Goal: Task Accomplishment & Management: Manage account settings

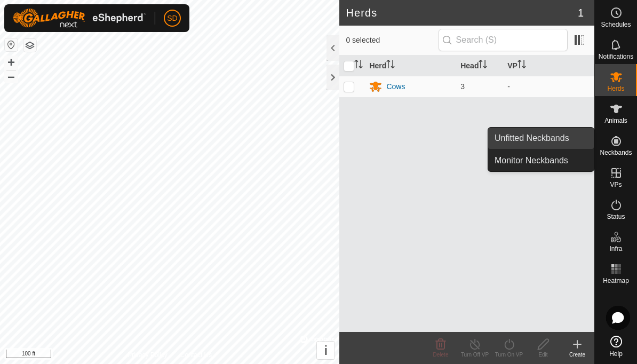
click at [552, 140] on span "Unfitted Neckbands" at bounding box center [532, 138] width 75 height 13
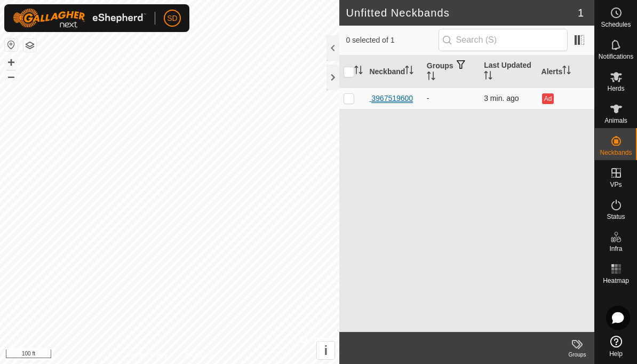
click at [395, 103] on div "3967519600" at bounding box center [391, 98] width 44 height 11
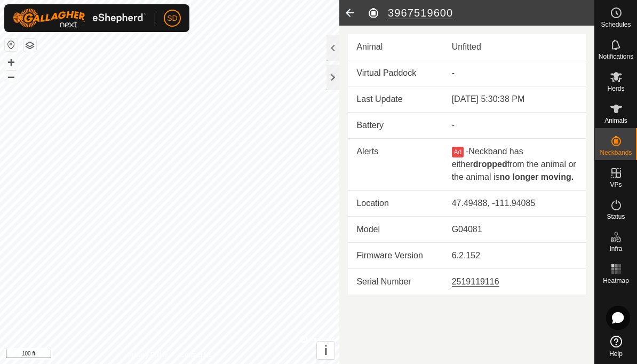
click at [354, 10] on icon at bounding box center [349, 13] width 21 height 26
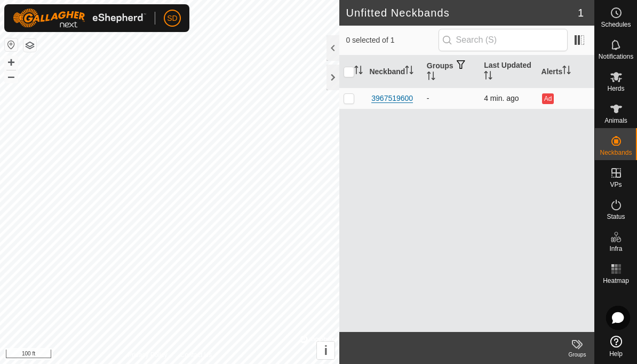
click at [550, 100] on button "Ad" at bounding box center [548, 98] width 12 height 11
click at [584, 46] on span at bounding box center [579, 39] width 17 height 17
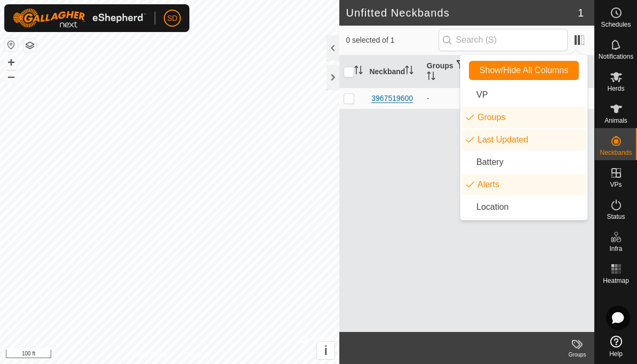
click at [536, 267] on div "Neckband Groups Last Updated Alerts 3967519600 - 4 min. ago Ad" at bounding box center [466, 193] width 255 height 276
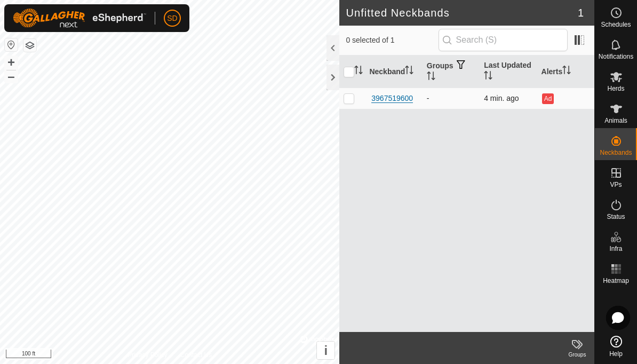
click at [350, 101] on p-checkbox at bounding box center [349, 98] width 11 height 9
checkbox input "true"
click at [492, 232] on div "Neckband Groups Last Updated Alerts 3967519600 - 4 min. ago Ad" at bounding box center [466, 193] width 255 height 276
click at [616, 118] on span "Animals" at bounding box center [615, 120] width 23 height 6
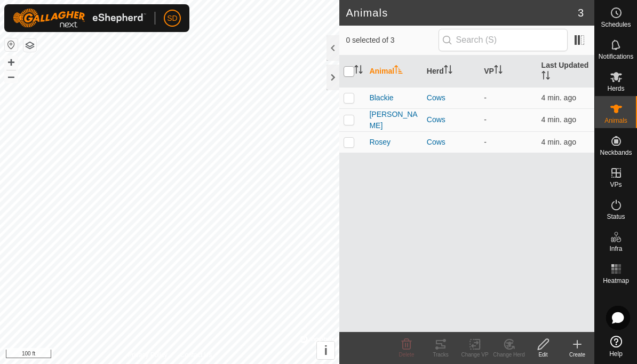
click at [353, 74] on input "checkbox" at bounding box center [349, 71] width 11 height 11
checkbox input "true"
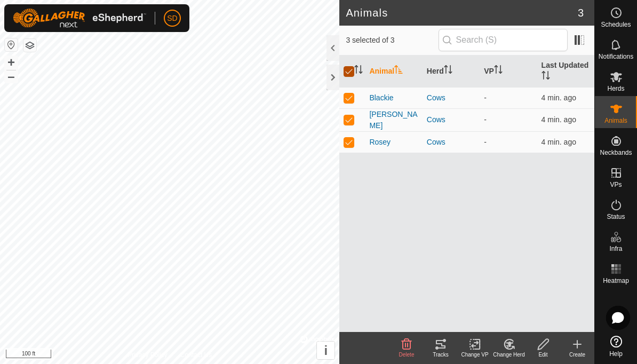
click at [347, 77] on input "checkbox" at bounding box center [349, 71] width 11 height 11
checkbox input "false"
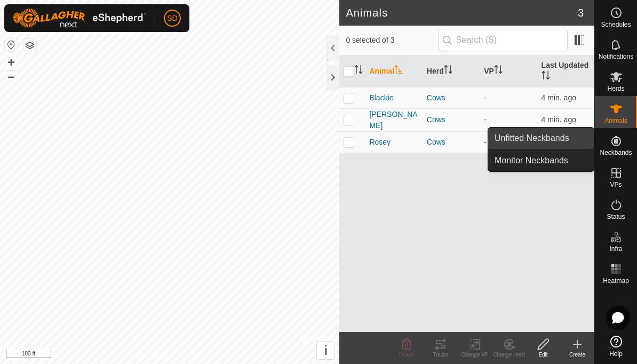
click at [562, 140] on span "Unfitted Neckbands" at bounding box center [532, 138] width 75 height 13
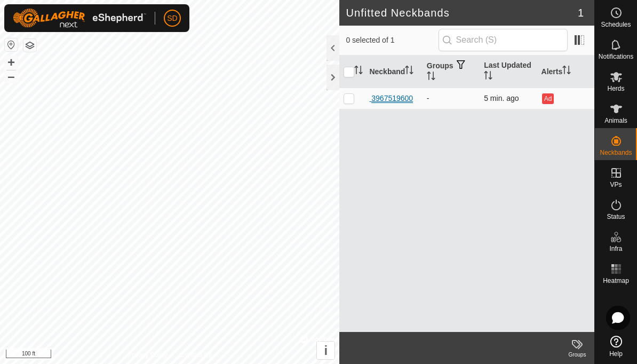
click at [395, 100] on div "3967519600" at bounding box center [391, 98] width 44 height 11
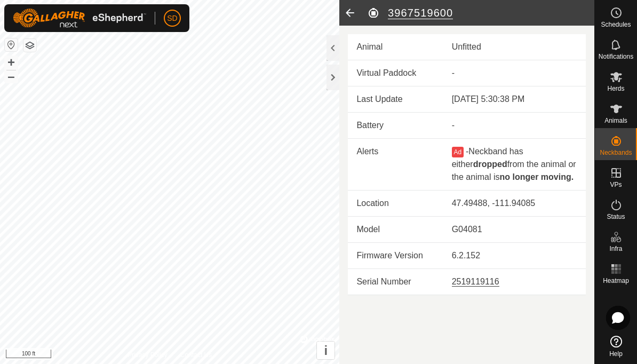
click at [373, 14] on h2 "3967519600" at bounding box center [480, 12] width 227 height 13
click at [347, 14] on icon at bounding box center [349, 13] width 21 height 26
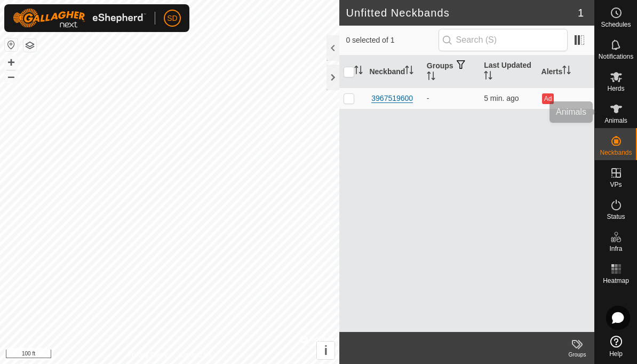
click at [617, 114] on icon at bounding box center [616, 108] width 13 height 13
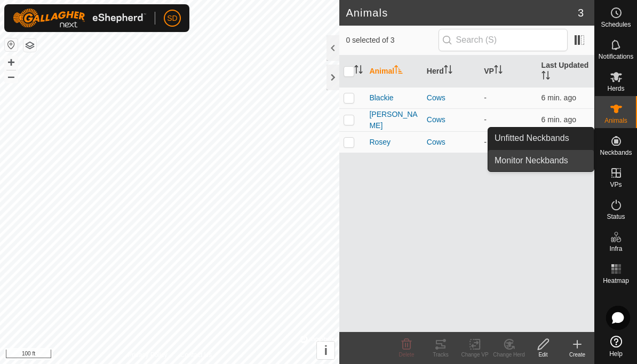
click at [563, 161] on span "Monitor Neckbands" at bounding box center [532, 160] width 74 height 13
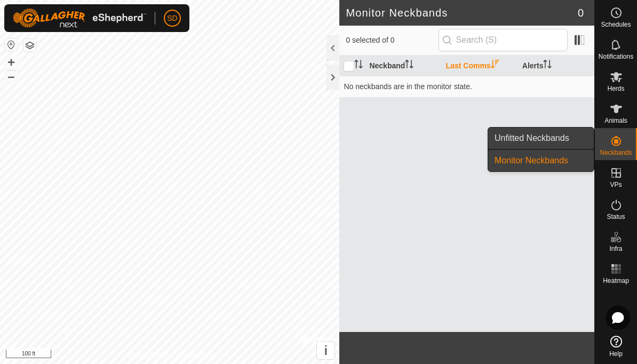
click at [551, 141] on span "Unfitted Neckbands" at bounding box center [532, 138] width 75 height 13
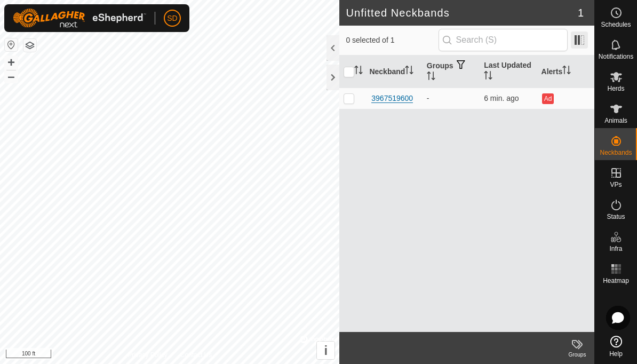
click at [585, 43] on span at bounding box center [579, 39] width 17 height 17
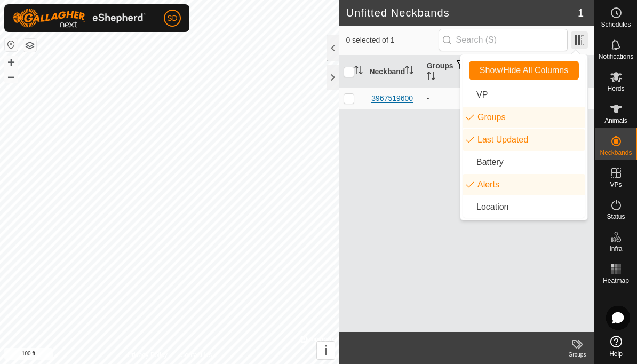
click at [580, 40] on span at bounding box center [579, 39] width 17 height 17
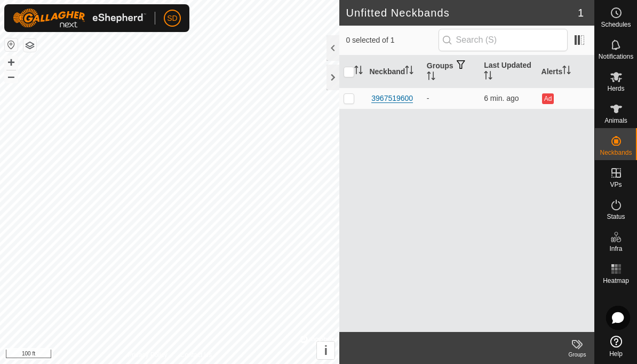
click at [615, 81] on icon at bounding box center [616, 76] width 13 height 13
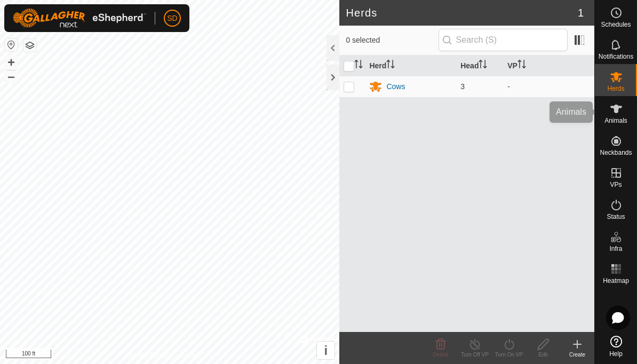
click at [623, 116] on es-animals-svg-icon at bounding box center [616, 108] width 19 height 17
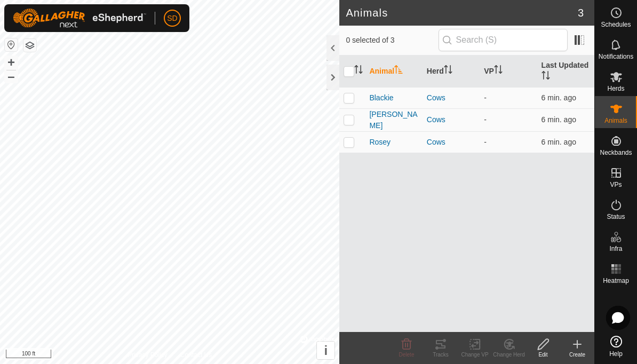
click at [582, 346] on icon at bounding box center [577, 344] width 13 height 13
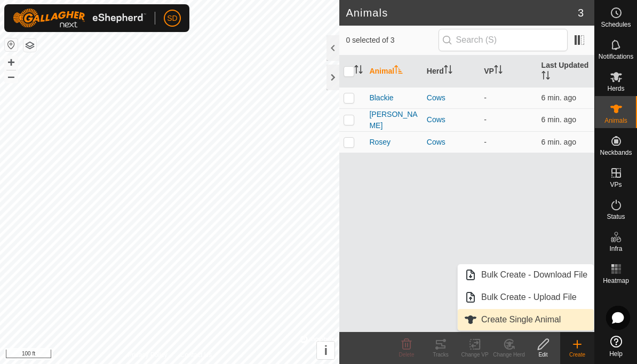
click at [545, 321] on span "Create Single Animal" at bounding box center [520, 319] width 79 height 13
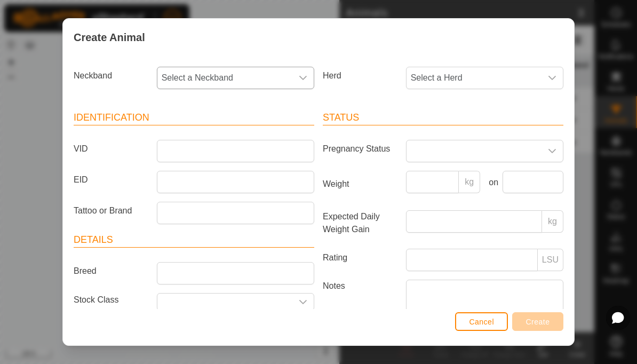
click at [272, 82] on span "Select a Neckband" at bounding box center [224, 77] width 135 height 21
click at [28, 177] on div "Create Animal Neckband Select a Neckband - 3967519600 Herd Select a Herd Identi…" at bounding box center [318, 182] width 637 height 364
click at [494, 321] on button "Cancel" at bounding box center [481, 321] width 53 height 19
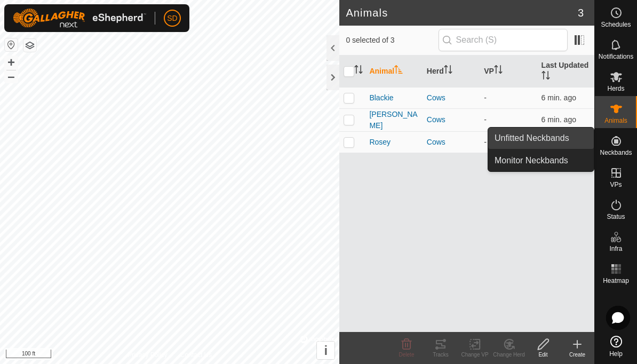
click at [551, 138] on span "Unfitted Neckbands" at bounding box center [532, 138] width 75 height 13
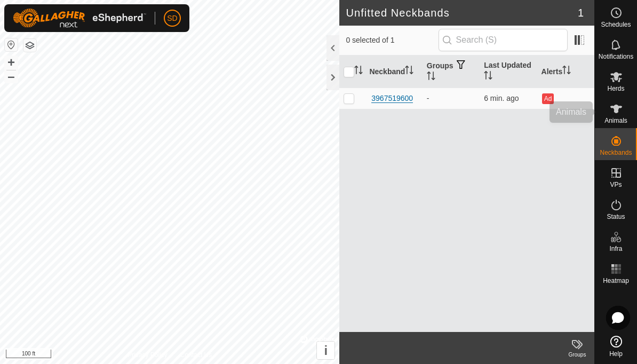
click at [614, 113] on icon at bounding box center [616, 108] width 13 height 13
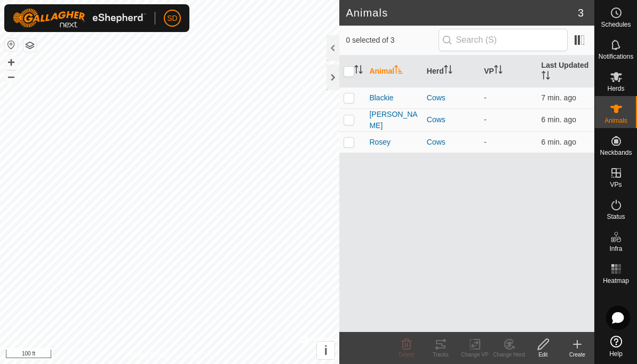
click at [617, 116] on es-animals-svg-icon at bounding box center [616, 108] width 19 height 17
click at [581, 351] on div "Create" at bounding box center [577, 355] width 34 height 8
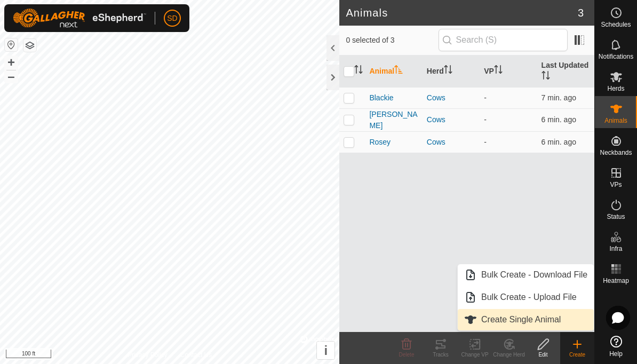
click at [557, 322] on span "Create Single Animal" at bounding box center [520, 319] width 79 height 13
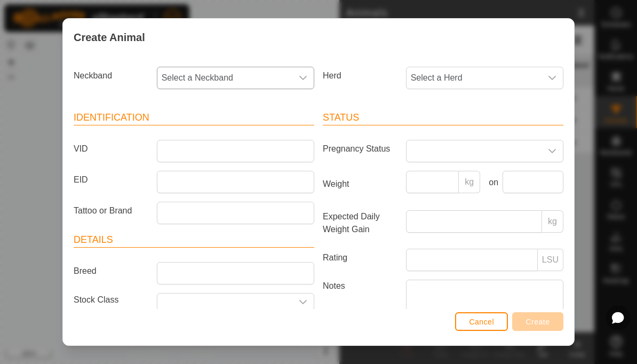
click at [268, 79] on span "Select a Neckband" at bounding box center [224, 77] width 135 height 21
click at [197, 155] on span "3967519600" at bounding box center [187, 155] width 47 height 13
click at [527, 83] on span "Select a Herd" at bounding box center [474, 77] width 135 height 21
click at [436, 153] on li "Cows" at bounding box center [485, 155] width 156 height 21
click at [530, 80] on span "Cows" at bounding box center [474, 77] width 135 height 21
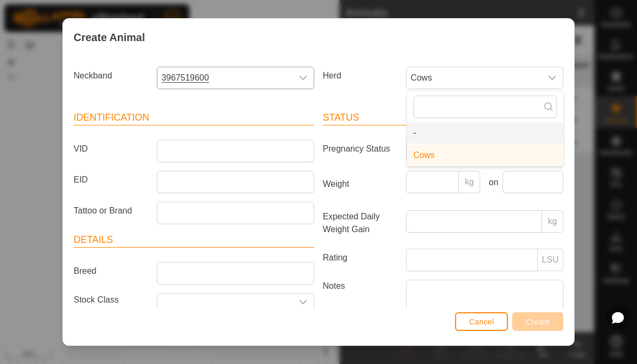
click at [442, 133] on li "-" at bounding box center [485, 132] width 156 height 21
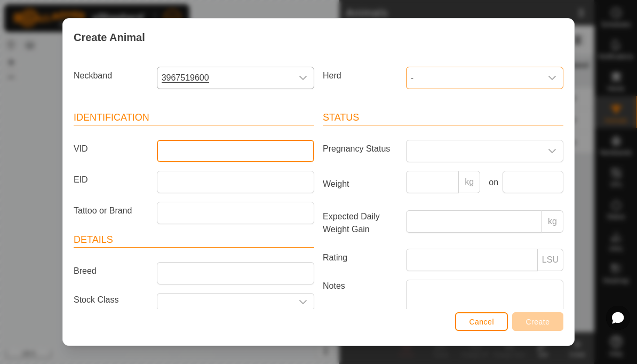
click at [194, 150] on input "VID" at bounding box center [235, 151] width 157 height 22
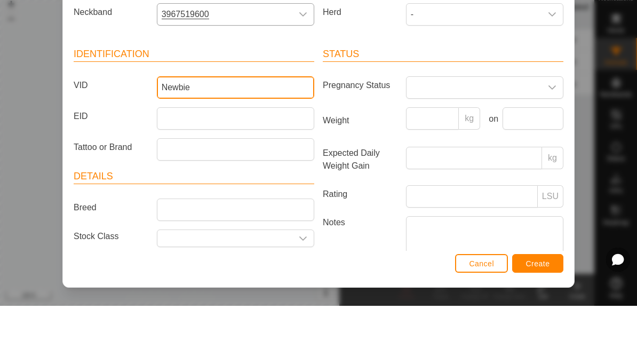
scroll to position [6, 0]
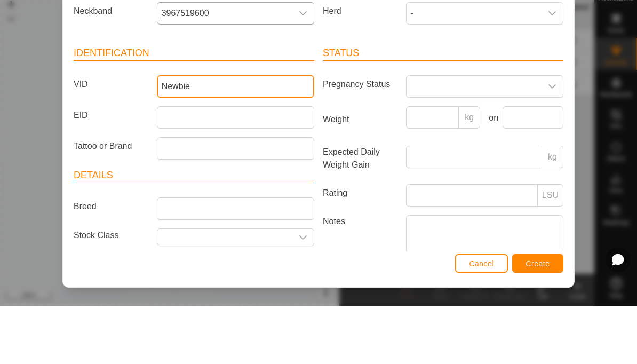
type input "Newbie"
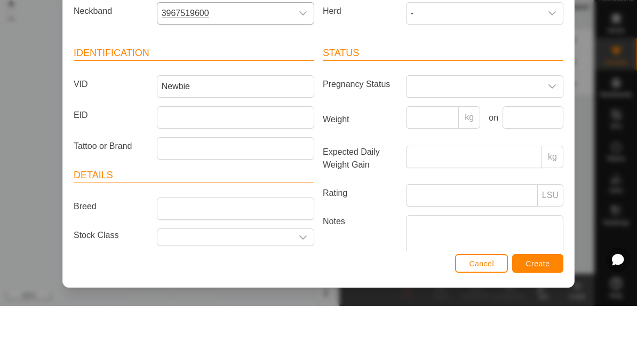
click at [544, 317] on span "Create" at bounding box center [538, 321] width 24 height 9
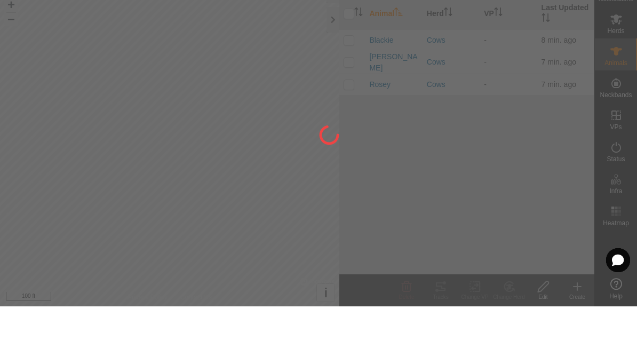
scroll to position [0, 0]
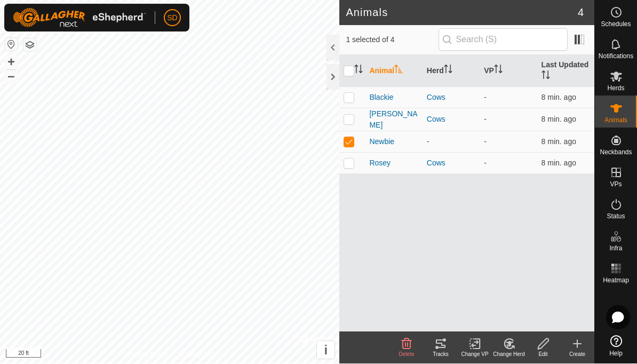
checkbox input "false"
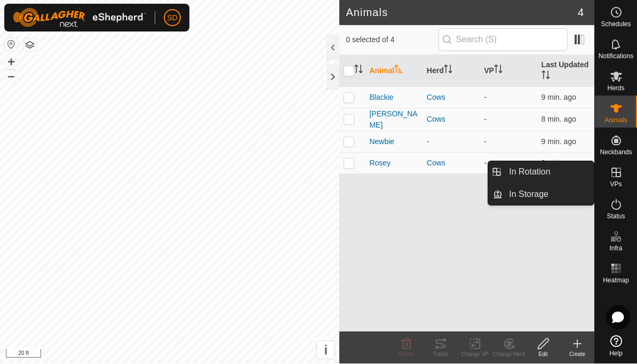
click at [621, 179] on es-virtualpaddocks-svg-icon at bounding box center [616, 172] width 19 height 17
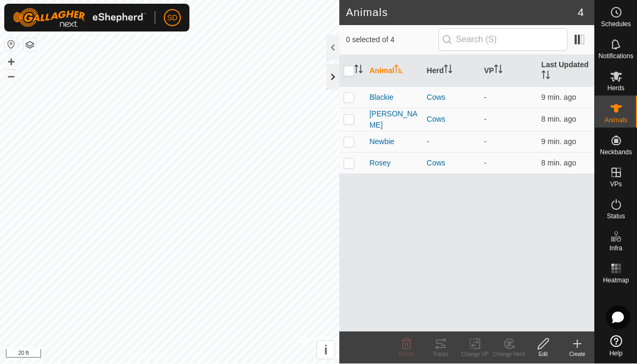
click at [337, 79] on div at bounding box center [333, 78] width 13 height 26
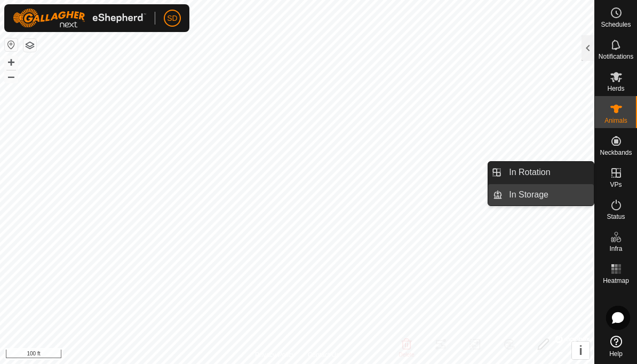
click at [545, 197] on span "In Storage" at bounding box center [528, 194] width 39 height 13
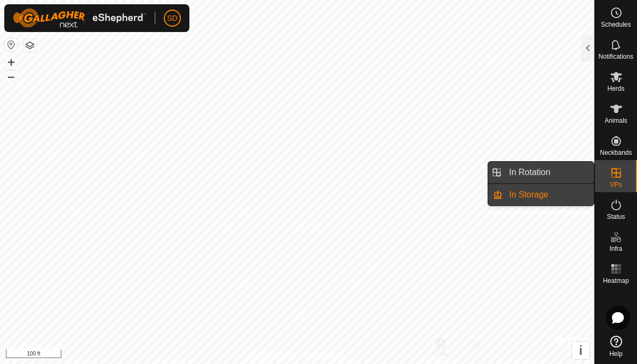
click at [558, 175] on link "In Rotation" at bounding box center [548, 172] width 91 height 21
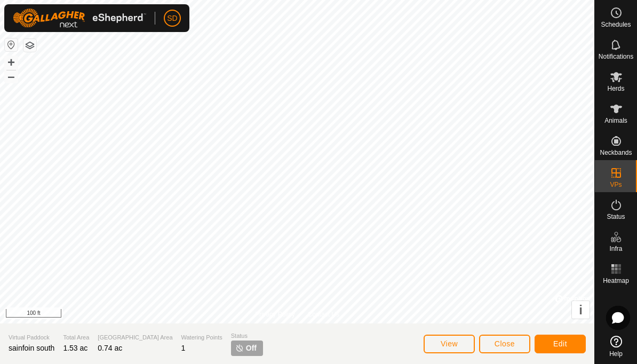
click at [562, 344] on span "Edit" at bounding box center [560, 343] width 14 height 9
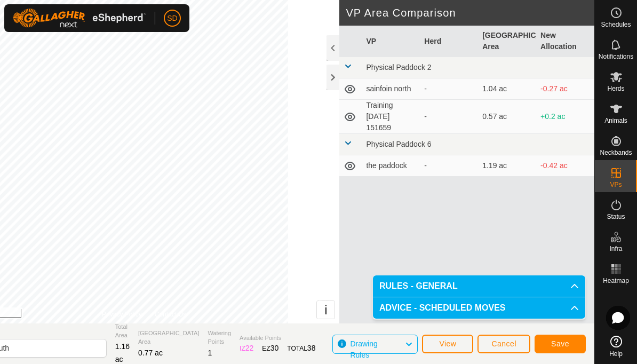
click at [563, 342] on span "Save" at bounding box center [560, 343] width 18 height 9
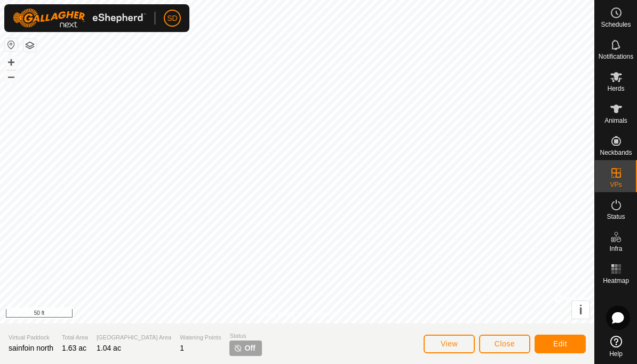
click at [563, 340] on span "Edit" at bounding box center [560, 343] width 14 height 9
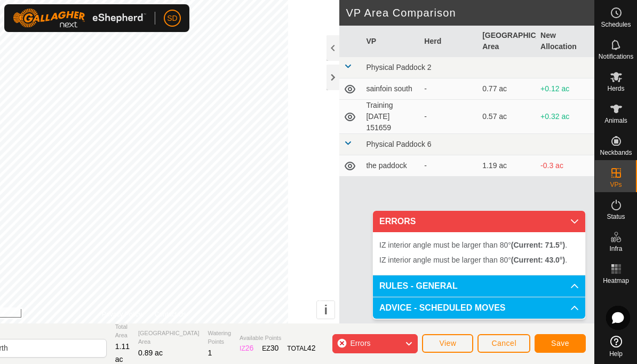
click at [378, 344] on span "Errors" at bounding box center [364, 344] width 29 height 14
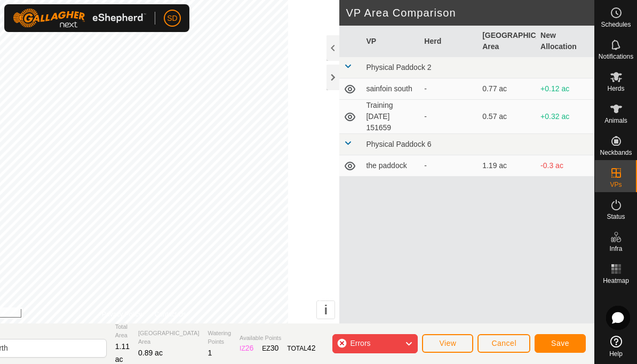
click at [375, 341] on span "Errors" at bounding box center [364, 344] width 29 height 14
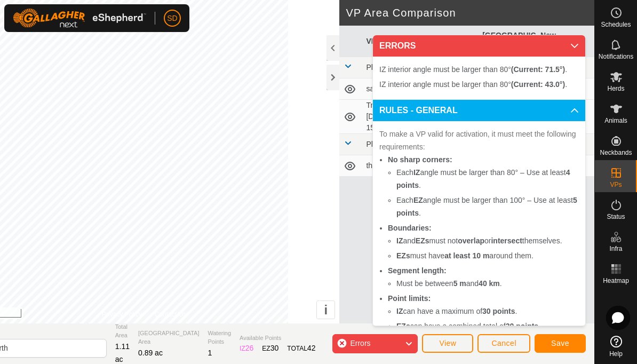
click at [366, 346] on span "Errors" at bounding box center [360, 343] width 20 height 9
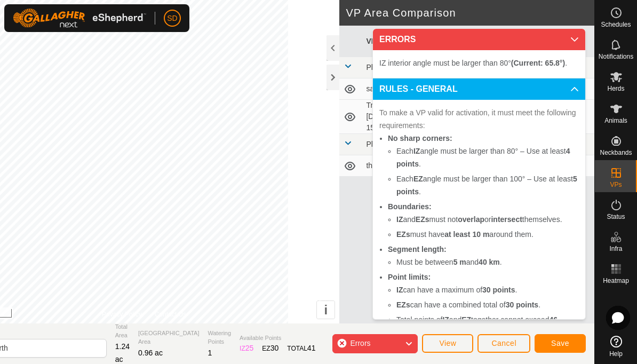
click at [559, 341] on span "Save" at bounding box center [560, 343] width 18 height 9
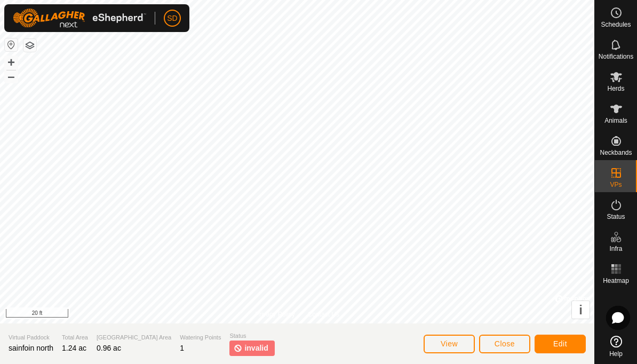
click at [564, 343] on span "Edit" at bounding box center [560, 343] width 14 height 9
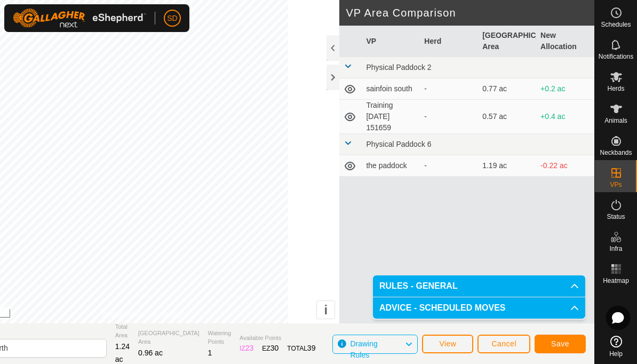
click at [562, 343] on span "Save" at bounding box center [560, 343] width 18 height 9
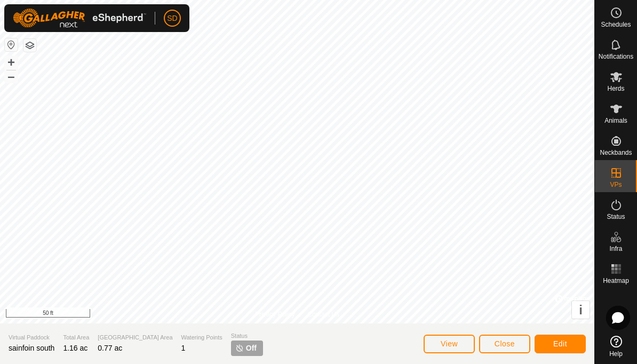
click at [562, 340] on span "Edit" at bounding box center [560, 343] width 14 height 9
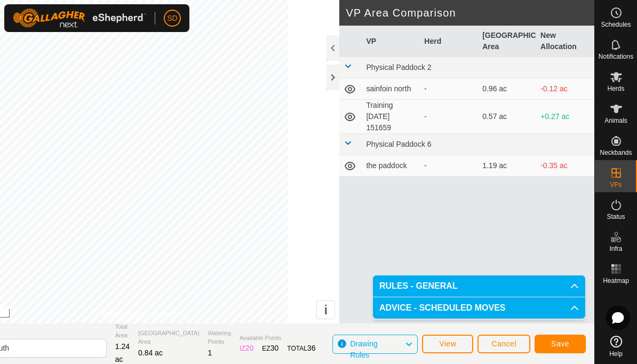
click at [564, 343] on span "Save" at bounding box center [560, 343] width 18 height 9
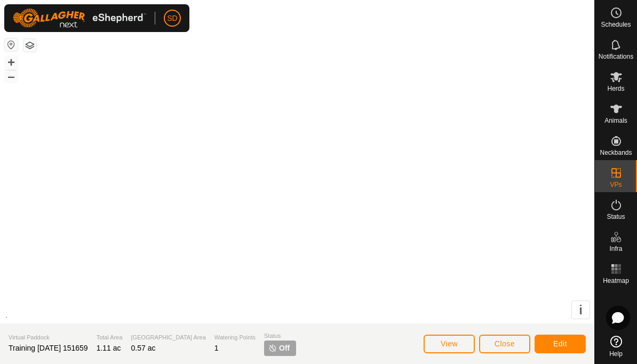
click at [162, 278] on div at bounding box center [297, 161] width 594 height 323
click at [516, 344] on button "Close" at bounding box center [504, 344] width 51 height 19
click at [564, 341] on span "Edit" at bounding box center [560, 343] width 14 height 9
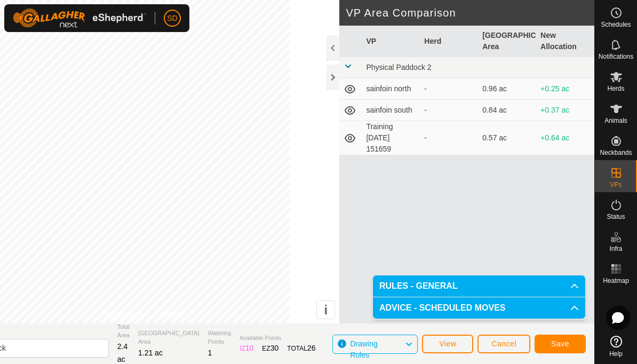
click at [559, 345] on span "Save" at bounding box center [560, 343] width 18 height 9
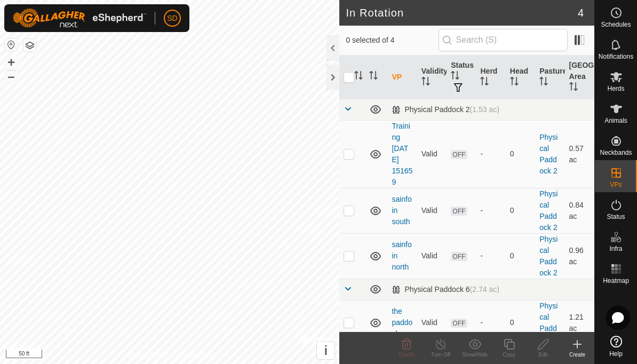
click at [618, 118] on span "Animals" at bounding box center [615, 120] width 23 height 6
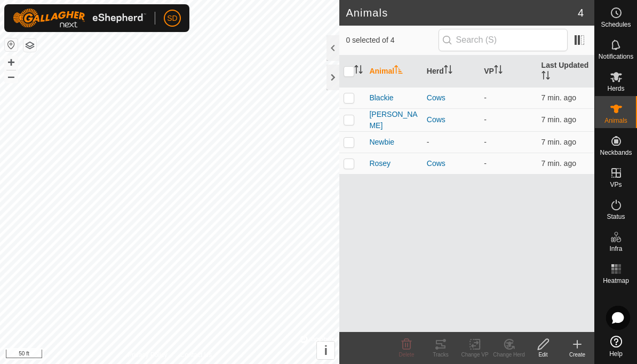
click at [328, 81] on div at bounding box center [333, 78] width 13 height 26
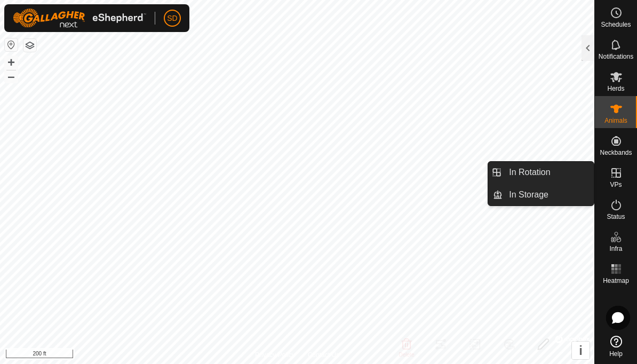
click at [542, 175] on span "In Rotation" at bounding box center [529, 172] width 41 height 13
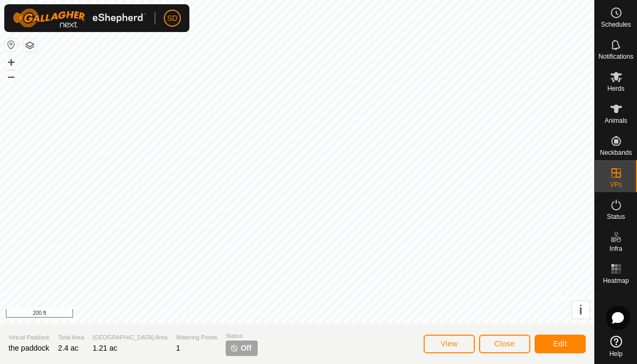
click at [510, 345] on span "Close" at bounding box center [505, 343] width 20 height 9
click at [563, 343] on span "Edit" at bounding box center [560, 343] width 14 height 9
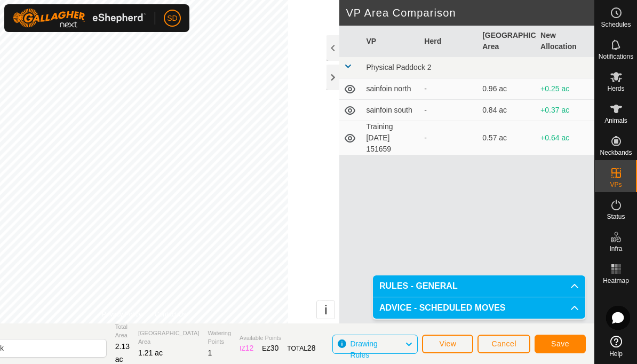
click at [568, 341] on span "Save" at bounding box center [560, 343] width 18 height 9
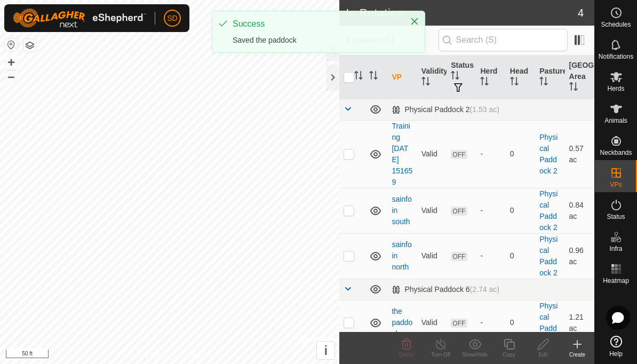
click at [332, 81] on div at bounding box center [333, 78] width 13 height 26
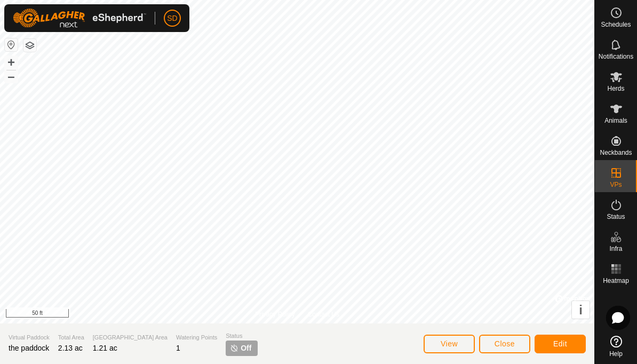
click at [562, 347] on span "Edit" at bounding box center [560, 343] width 14 height 9
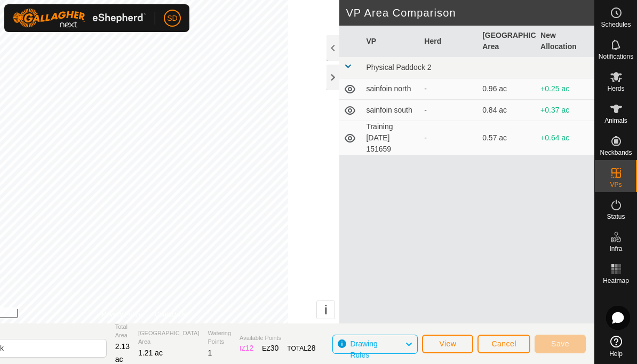
click at [331, 79] on div at bounding box center [333, 78] width 13 height 26
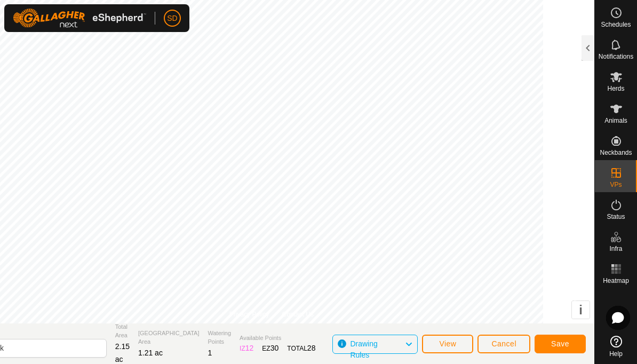
click at [614, 217] on span "Status" at bounding box center [616, 216] width 18 height 6
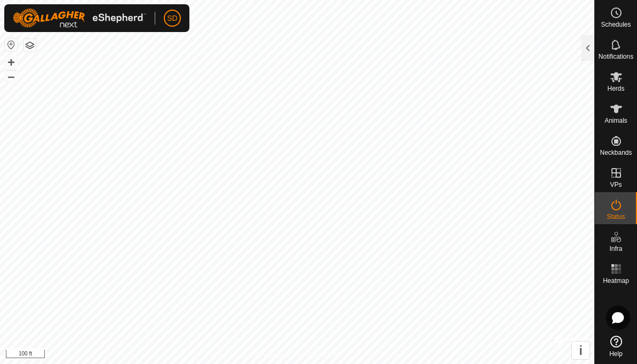
click at [620, 211] on es-activation-svg-icon at bounding box center [616, 204] width 19 height 17
click at [618, 270] on icon at bounding box center [616, 268] width 13 height 13
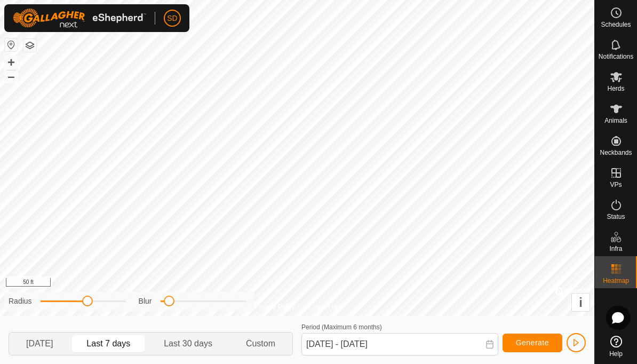
click at [186, 351] on span "Last 30 days" at bounding box center [187, 343] width 77 height 17
click at [35, 346] on span "[DATE]" at bounding box center [39, 343] width 27 height 13
click at [107, 345] on span "Last 7 days" at bounding box center [108, 343] width 44 height 13
type input "[DATE] - [DATE]"
click at [532, 344] on span "Generate" at bounding box center [532, 342] width 33 height 9
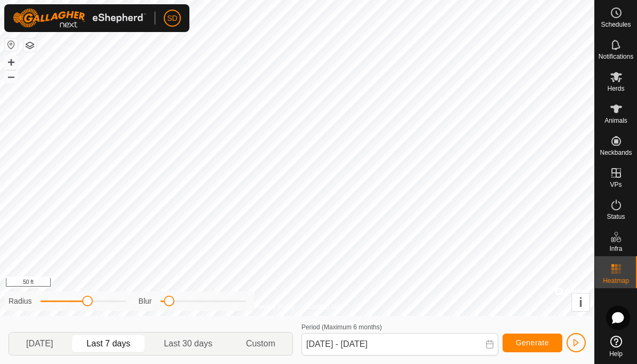
click at [161, 301] on span at bounding box center [165, 301] width 9 height 2
click at [574, 342] on span "button" at bounding box center [576, 342] width 9 height 9
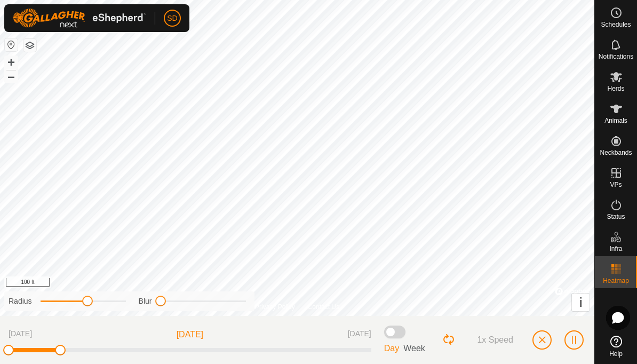
click at [580, 338] on button "button" at bounding box center [573, 339] width 19 height 19
click at [617, 273] on rect at bounding box center [616, 272] width 3 height 3
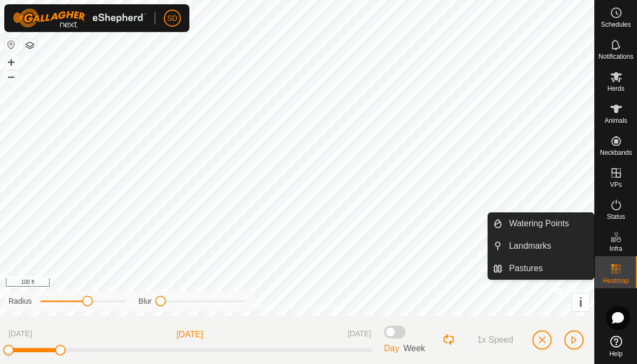
click at [617, 241] on icon at bounding box center [616, 236] width 13 height 13
click at [616, 212] on es-activation-svg-icon at bounding box center [616, 204] width 19 height 17
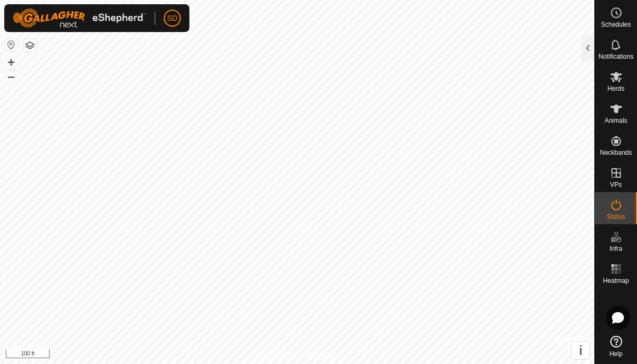
click at [619, 274] on icon at bounding box center [616, 268] width 13 height 13
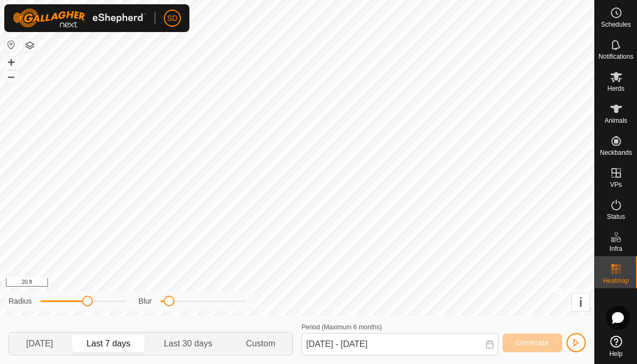
click at [581, 340] on button "button" at bounding box center [576, 342] width 19 height 19
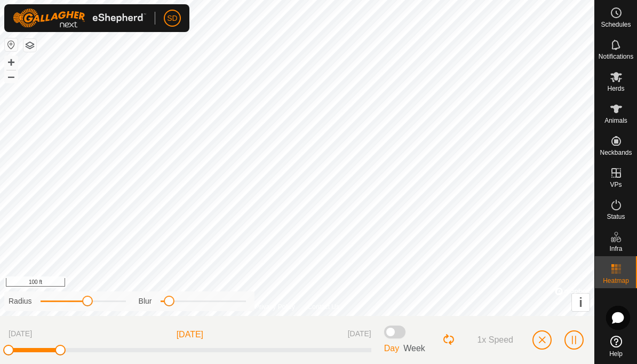
click at [577, 337] on span "button" at bounding box center [574, 340] width 9 height 9
click at [617, 210] on icon at bounding box center [616, 204] width 13 height 13
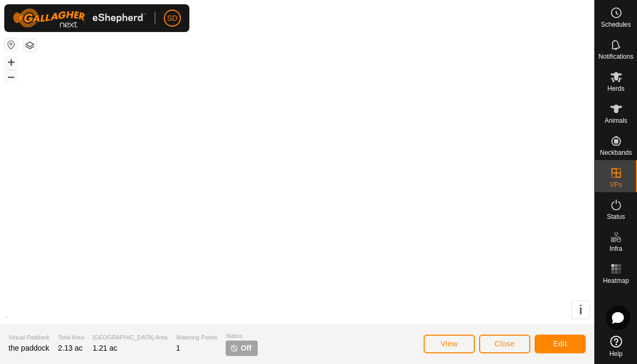
click at [420, 167] on div at bounding box center [297, 161] width 594 height 323
click at [566, 341] on span "Edit" at bounding box center [560, 343] width 14 height 9
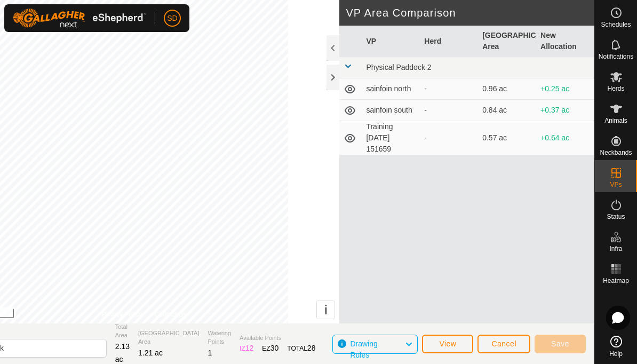
click at [328, 85] on div at bounding box center [333, 78] width 13 height 26
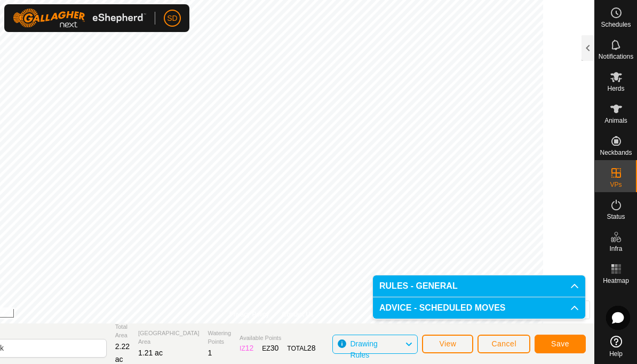
click at [570, 338] on button "Save" at bounding box center [560, 344] width 51 height 19
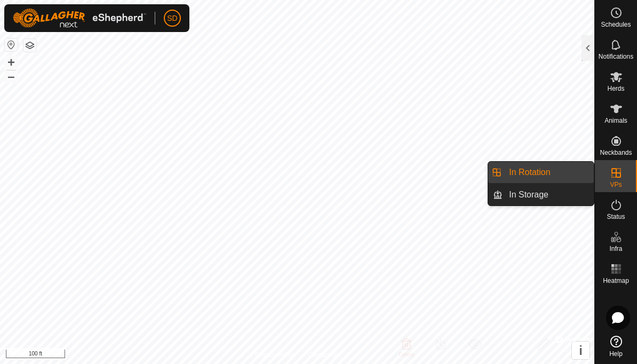
click at [556, 171] on link "In Rotation" at bounding box center [548, 172] width 91 height 21
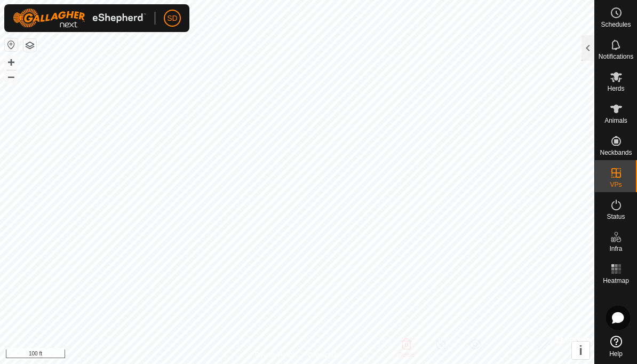
click at [619, 273] on rect at bounding box center [619, 272] width 3 height 3
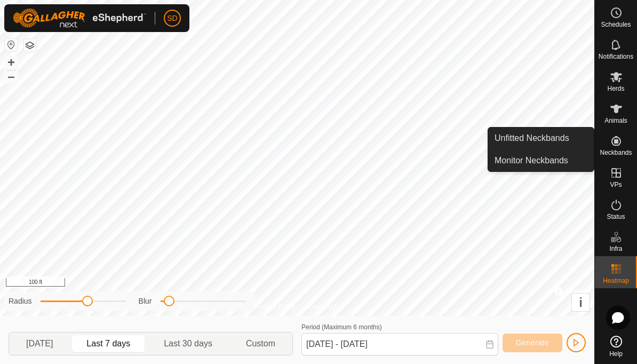
click at [620, 117] on span "Animals" at bounding box center [615, 120] width 23 height 6
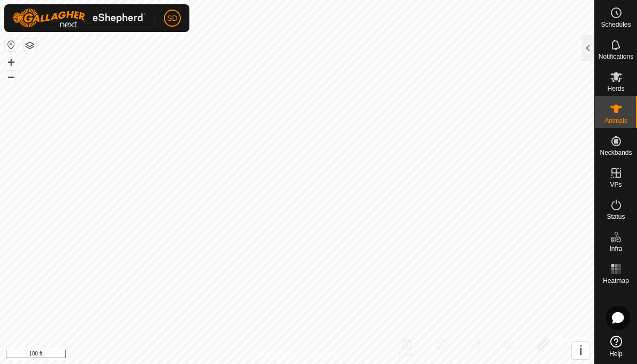
click at [619, 88] on span "Herds" at bounding box center [615, 88] width 17 height 6
click at [621, 82] on icon at bounding box center [616, 76] width 13 height 13
click at [582, 54] on div at bounding box center [588, 48] width 13 height 26
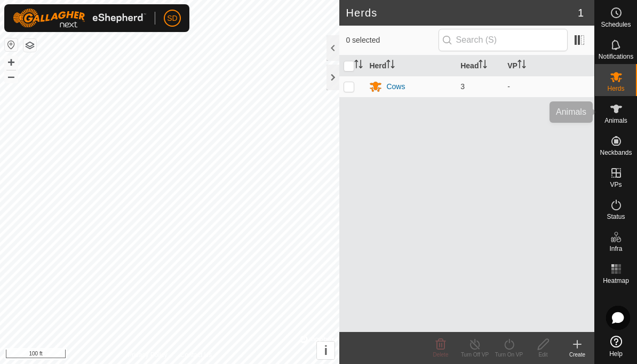
click at [620, 114] on icon at bounding box center [616, 108] width 13 height 13
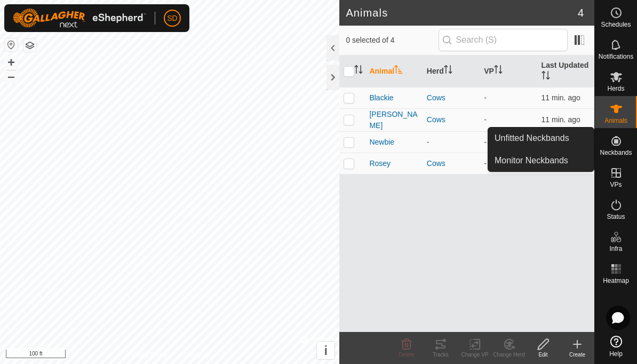
click at [570, 162] on link "Monitor Neckbands" at bounding box center [541, 160] width 106 height 21
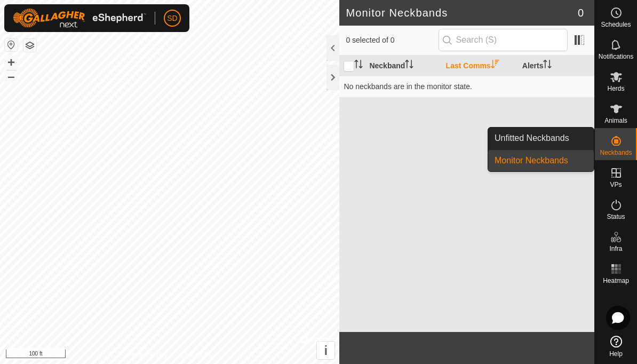
click at [562, 134] on span "Unfitted Neckbands" at bounding box center [532, 138] width 75 height 13
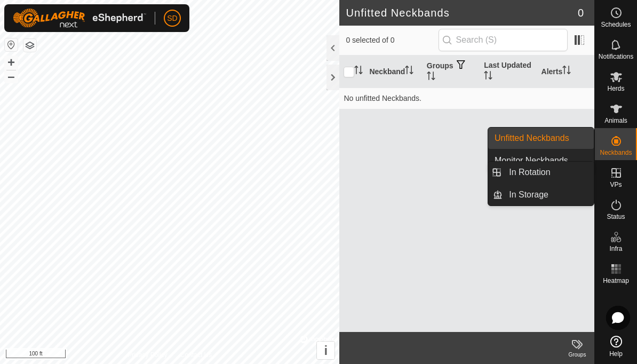
click at [622, 173] on icon at bounding box center [616, 172] width 13 height 13
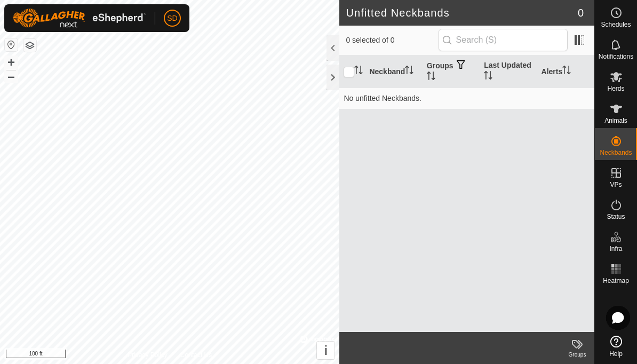
click at [615, 204] on icon at bounding box center [616, 204] width 13 height 13
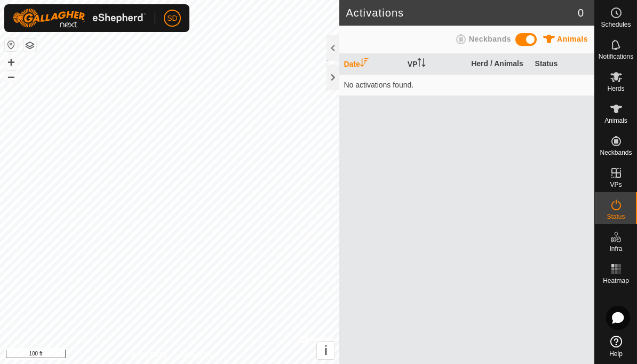
click at [621, 210] on icon at bounding box center [616, 204] width 13 height 13
click at [339, 82] on div at bounding box center [333, 78] width 13 height 26
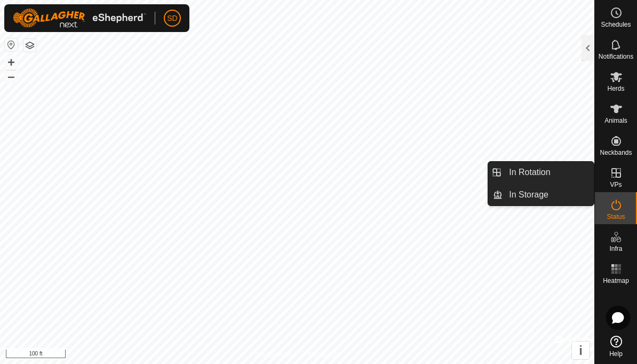
click at [561, 171] on link "In Rotation" at bounding box center [548, 172] width 91 height 21
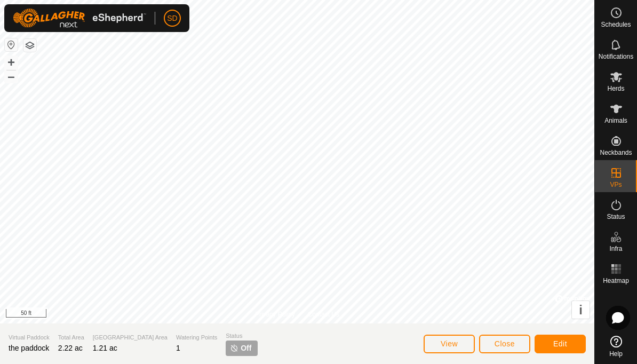
click at [566, 346] on span "Edit" at bounding box center [560, 343] width 14 height 9
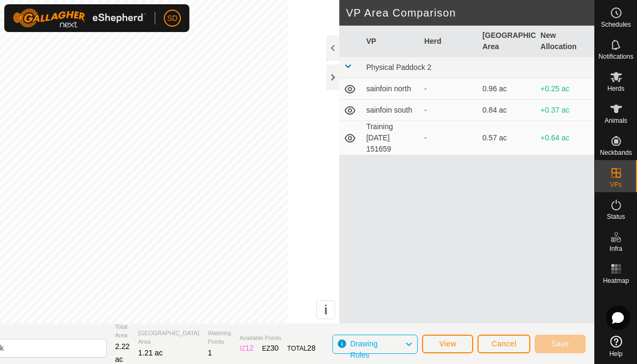
click at [336, 77] on div at bounding box center [333, 78] width 13 height 26
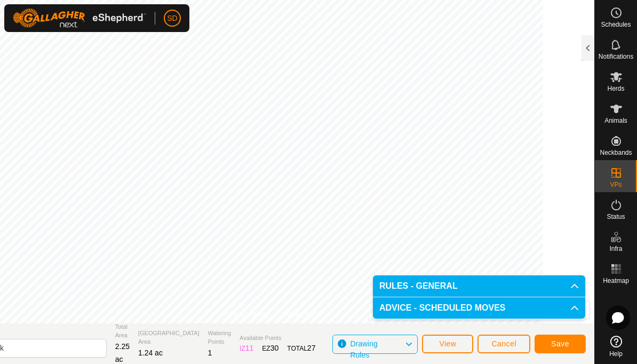
click at [560, 343] on span "Save" at bounding box center [560, 343] width 18 height 9
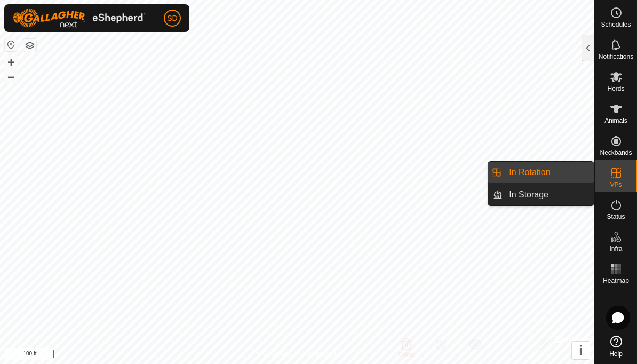
click at [562, 175] on link "In Rotation" at bounding box center [548, 172] width 91 height 21
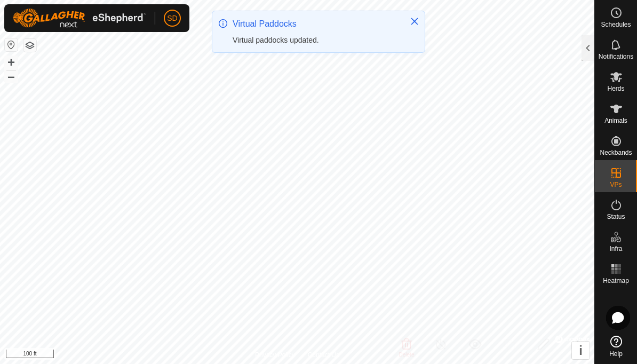
click at [588, 52] on div at bounding box center [588, 48] width 13 height 26
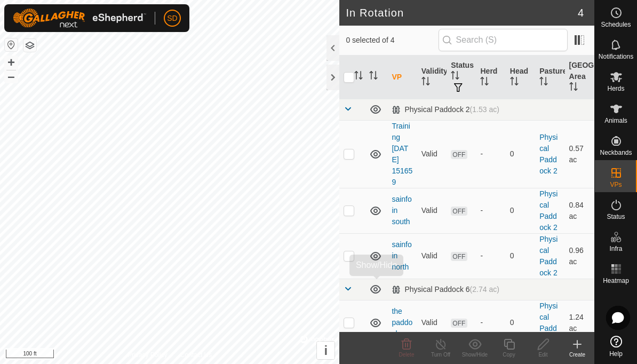
click at [381, 291] on icon at bounding box center [375, 289] width 13 height 13
click at [381, 260] on icon at bounding box center [375, 256] width 13 height 13
click at [384, 271] on td at bounding box center [376, 255] width 22 height 45
click at [378, 293] on icon at bounding box center [375, 289] width 13 height 13
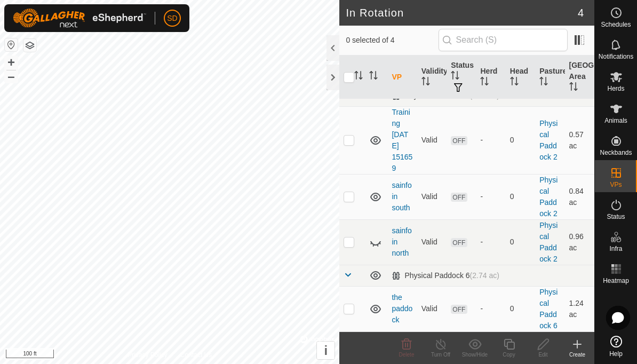
scroll to position [13, 0]
click at [375, 246] on icon at bounding box center [375, 242] width 13 height 13
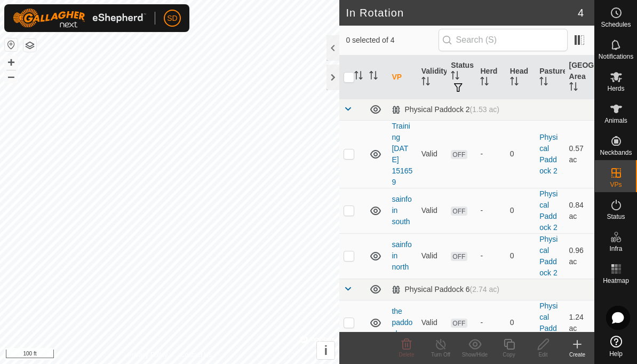
scroll to position [0, 0]
click at [379, 156] on icon at bounding box center [375, 154] width 11 height 9
click at [381, 155] on icon at bounding box center [375, 154] width 13 height 13
click at [381, 160] on icon at bounding box center [375, 154] width 13 height 13
click at [379, 213] on icon at bounding box center [375, 210] width 11 height 9
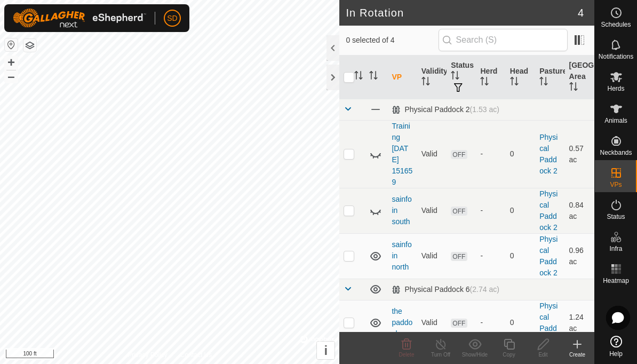
click at [378, 260] on icon at bounding box center [375, 256] width 13 height 13
click at [379, 292] on icon at bounding box center [375, 289] width 13 height 13
click at [379, 157] on icon at bounding box center [375, 154] width 13 height 13
click at [380, 211] on icon at bounding box center [380, 212] width 2 height 2
click at [377, 259] on icon at bounding box center [375, 256] width 13 height 13
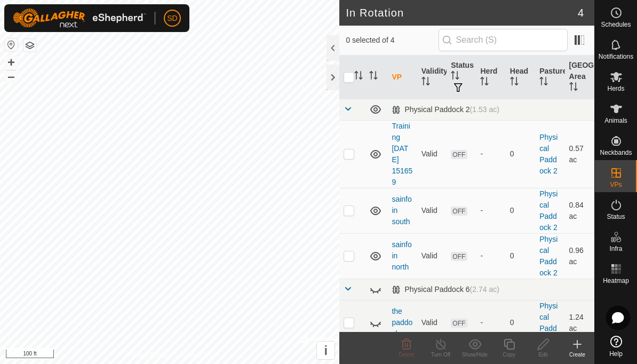
click at [377, 291] on icon at bounding box center [375, 289] width 13 height 13
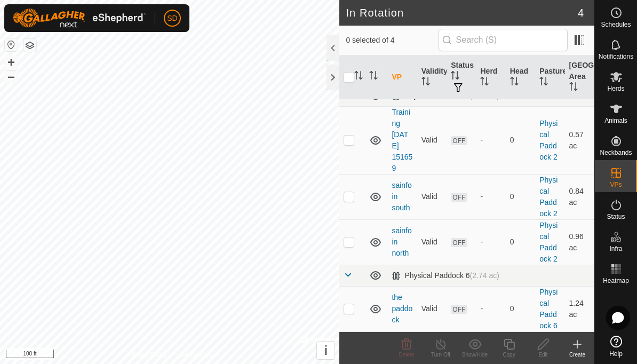
scroll to position [13, 0]
click at [331, 85] on div at bounding box center [333, 78] width 13 height 26
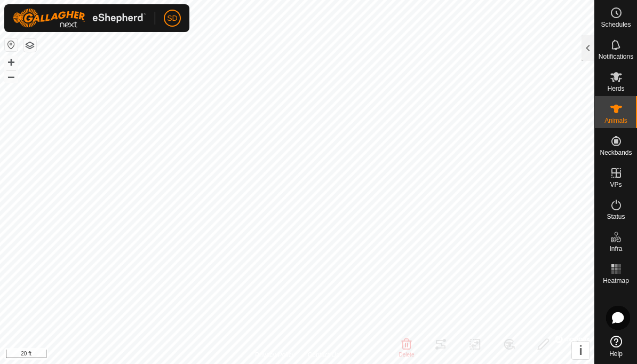
checkbox input "true"
checkbox input "false"
click at [618, 113] on icon at bounding box center [616, 108] width 13 height 13
click at [585, 53] on div at bounding box center [588, 48] width 13 height 26
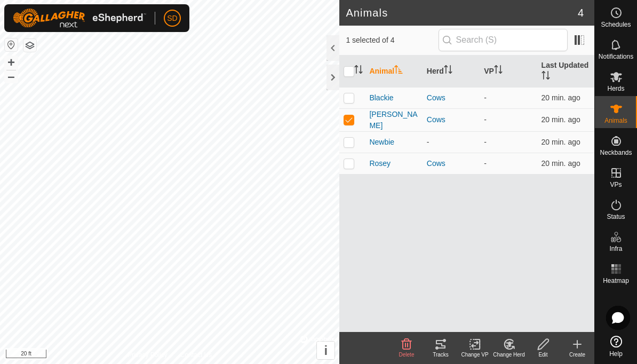
checkbox input "false"
checkbox input "true"
click at [329, 79] on div at bounding box center [333, 78] width 13 height 26
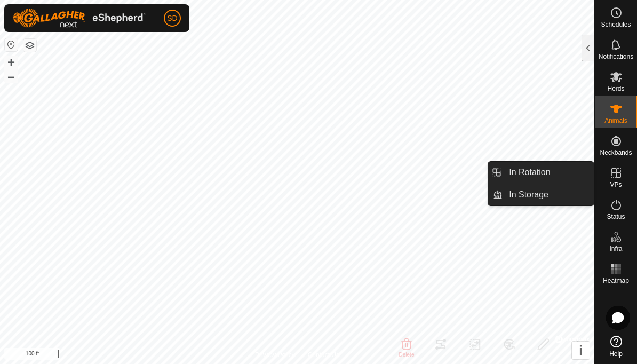
click at [557, 169] on link "In Rotation" at bounding box center [548, 172] width 91 height 21
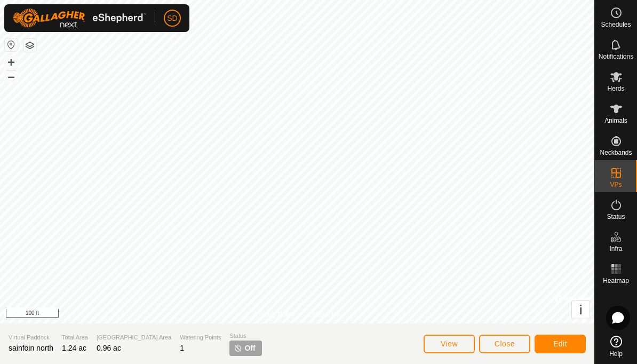
click at [244, 347] on span "Off" at bounding box center [249, 348] width 11 height 11
click at [229, 342] on p-tag "Off" at bounding box center [245, 347] width 32 height 15
click at [244, 348] on span "Off" at bounding box center [249, 348] width 11 height 11
click at [618, 213] on span "Status" at bounding box center [616, 216] width 18 height 6
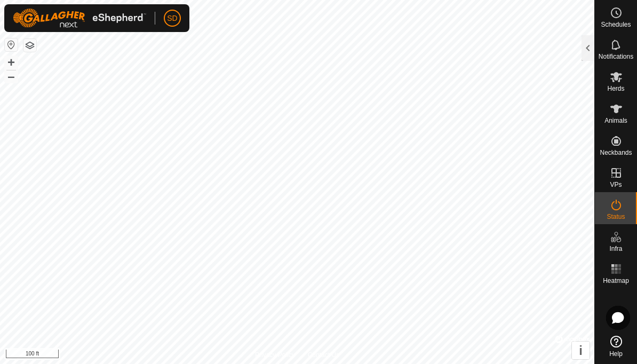
click at [592, 50] on div at bounding box center [588, 48] width 13 height 26
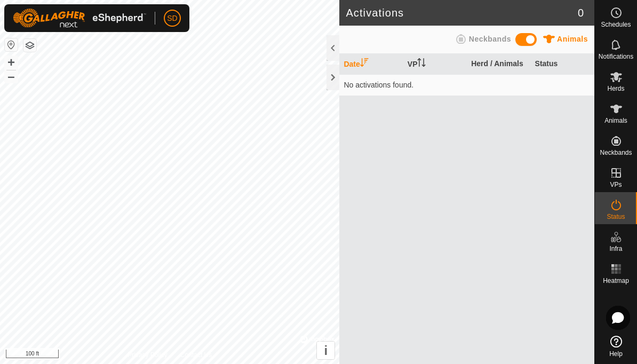
click at [330, 84] on div at bounding box center [333, 78] width 13 height 26
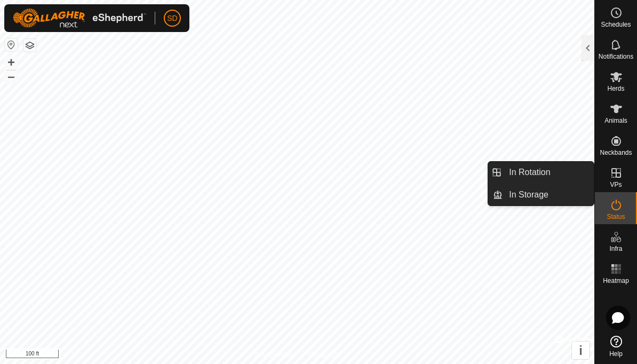
click at [555, 172] on link "In Rotation" at bounding box center [548, 172] width 91 height 21
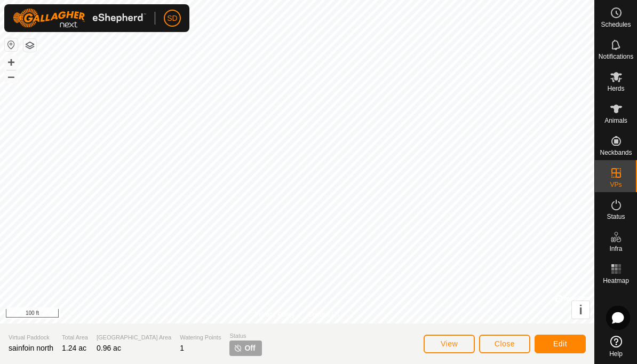
click at [564, 344] on span "Edit" at bounding box center [560, 343] width 14 height 9
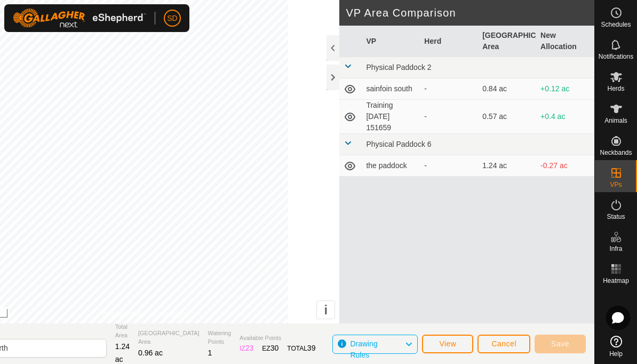
click at [394, 112] on td "Training [DATE] 151659" at bounding box center [391, 117] width 58 height 34
click at [507, 346] on span "Cancel" at bounding box center [503, 343] width 25 height 9
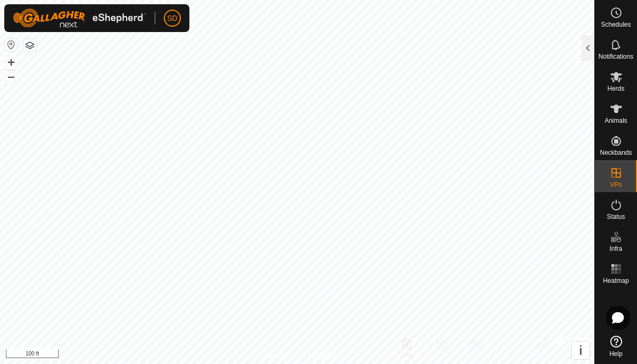
click at [610, 112] on icon at bounding box center [616, 108] width 13 height 13
click at [587, 51] on div at bounding box center [588, 48] width 13 height 26
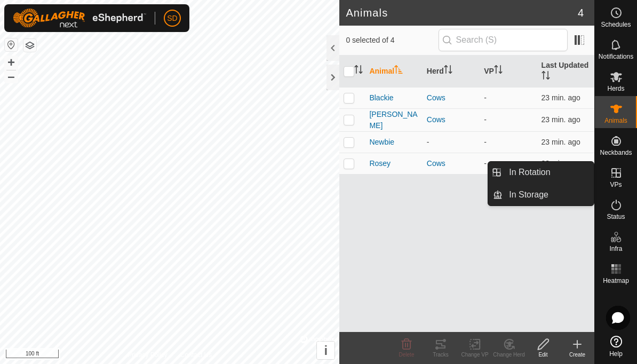
click at [552, 176] on link "In Rotation" at bounding box center [548, 172] width 91 height 21
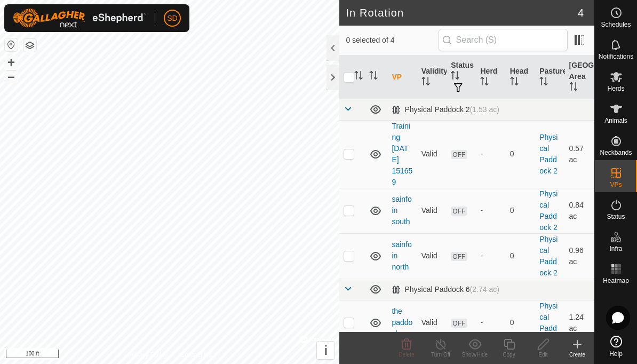
click at [463, 155] on span "OFF" at bounding box center [459, 154] width 16 height 9
click at [458, 157] on span "OFF" at bounding box center [459, 154] width 16 height 9
click at [353, 158] on p-checkbox at bounding box center [349, 153] width 11 height 9
checkbox input "true"
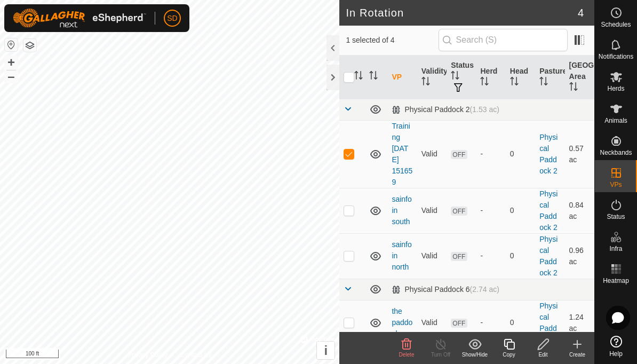
click at [460, 155] on span "OFF" at bounding box center [459, 154] width 16 height 9
click at [463, 87] on span "button" at bounding box center [458, 87] width 9 height 9
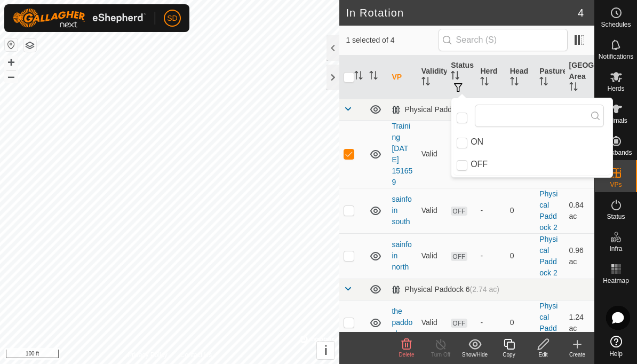
click at [466, 140] on input "ON" at bounding box center [462, 143] width 11 height 11
checkbox input "true"
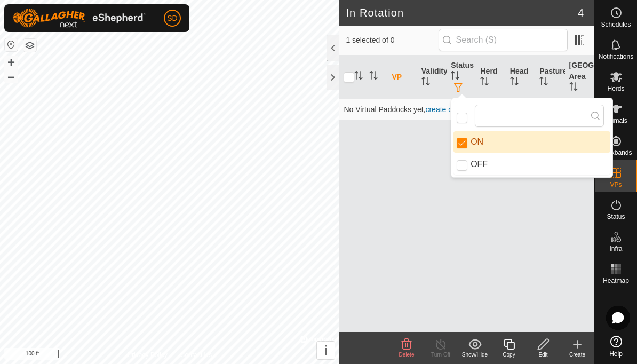
click at [416, 79] on th "VP" at bounding box center [401, 77] width 29 height 44
click at [405, 77] on icon "Activate to sort" at bounding box center [406, 75] width 8 height 9
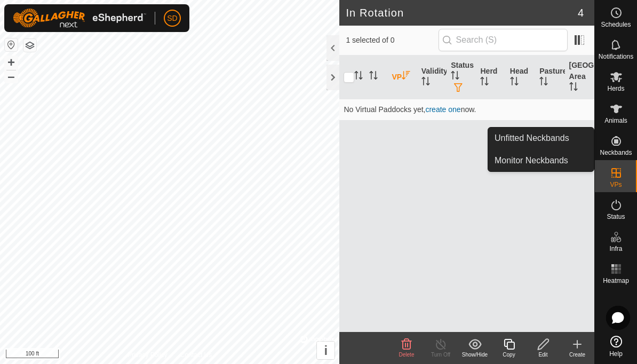
click at [614, 121] on span "Animals" at bounding box center [615, 120] width 23 height 6
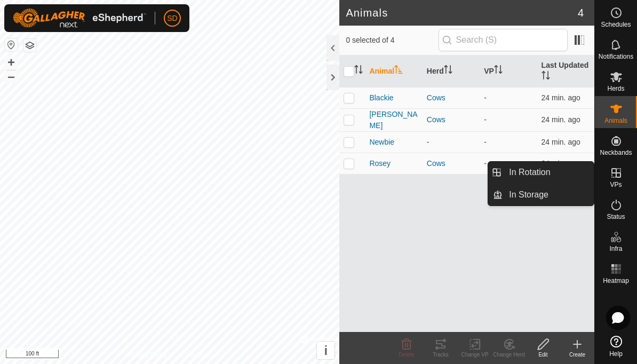
click at [614, 179] on icon at bounding box center [616, 172] width 13 height 13
click at [336, 82] on div at bounding box center [333, 78] width 13 height 26
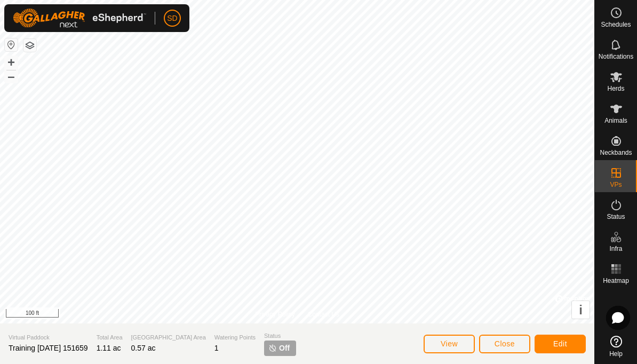
click at [279, 350] on span "Off" at bounding box center [284, 348] width 11 height 11
click at [562, 344] on span "Edit" at bounding box center [560, 343] width 14 height 9
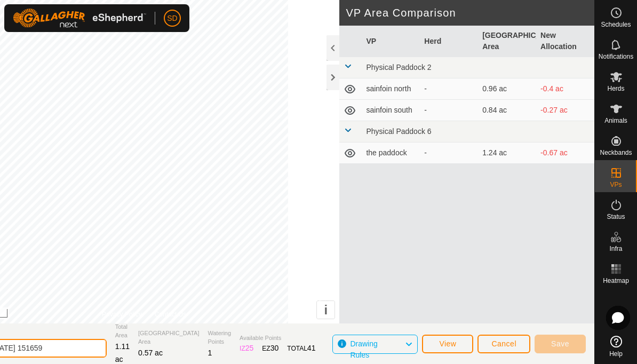
click at [66, 347] on input "Training [DATE] 151659" at bounding box center [31, 348] width 149 height 19
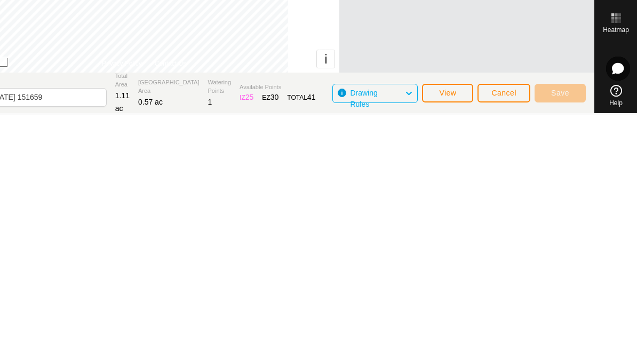
click at [532, 36] on div "VP Herd Grazing Area New Allocation Physical Paddock 2 sainfoin north - 0.96 ac…" at bounding box center [466, 185] width 255 height 323
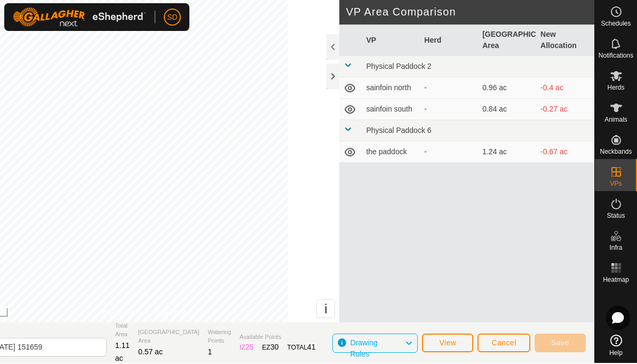
click at [619, 209] on icon at bounding box center [616, 203] width 13 height 13
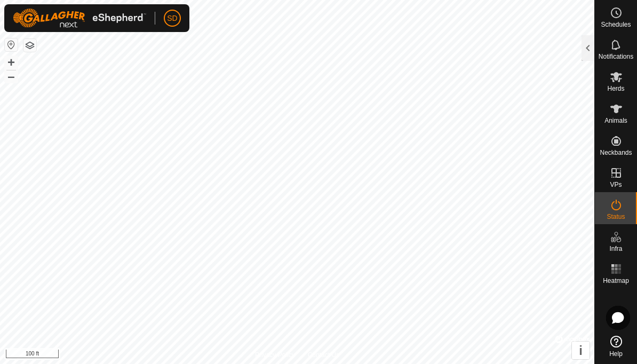
click at [618, 210] on icon at bounding box center [616, 204] width 13 height 13
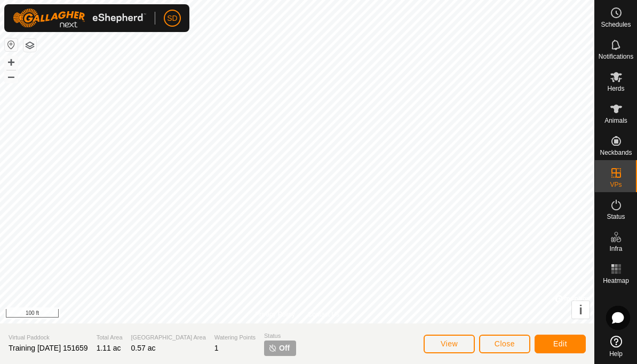
click at [617, 214] on span "Status" at bounding box center [616, 216] width 18 height 6
click at [301, 352] on section "Virtual Paddock Training [DATE] 151659 Total Area 1.11 ac Grazing Area 0.57 ac …" at bounding box center [297, 343] width 594 height 41
click at [562, 342] on span "Edit" at bounding box center [560, 343] width 14 height 9
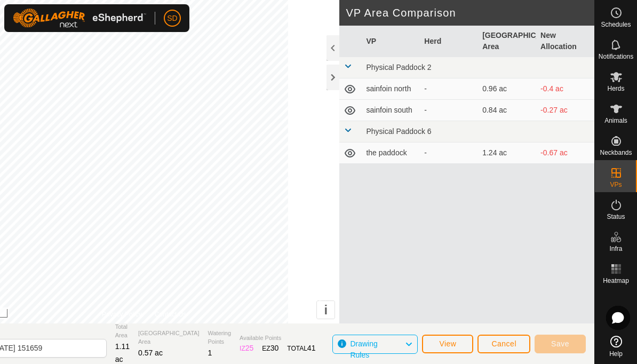
click at [352, 128] on span at bounding box center [348, 130] width 9 height 9
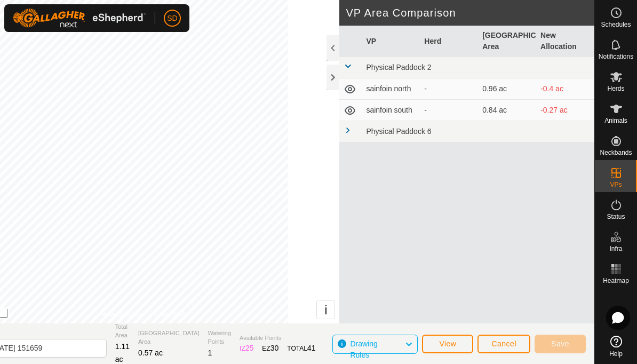
click at [348, 135] on link at bounding box center [348, 131] width 9 height 9
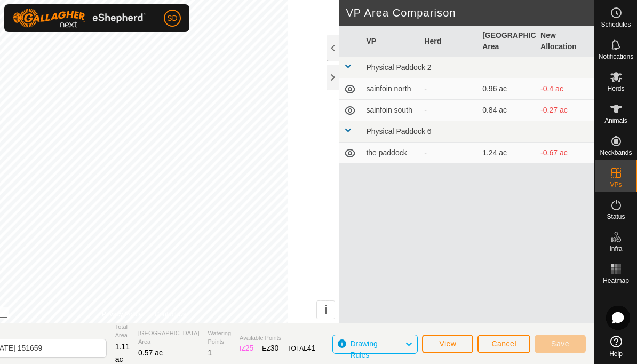
click at [504, 345] on span "Cancel" at bounding box center [503, 343] width 25 height 9
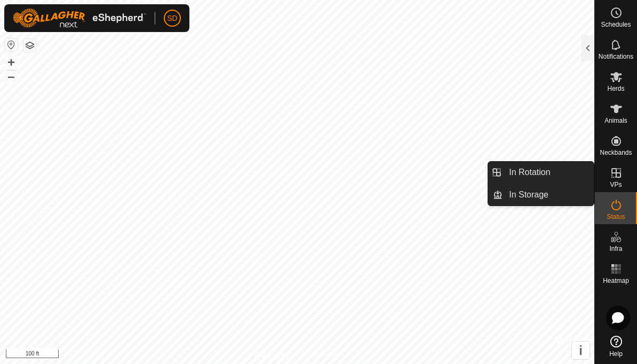
click at [561, 176] on link "In Rotation" at bounding box center [548, 172] width 91 height 21
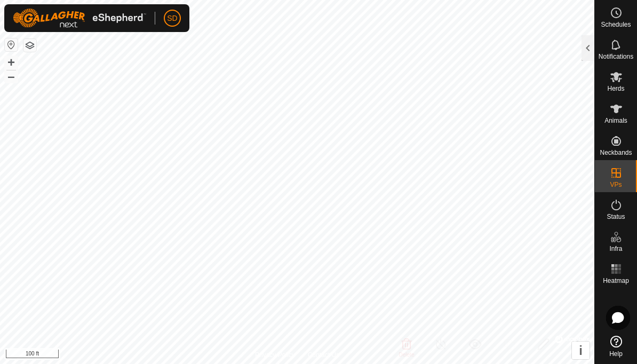
click at [590, 59] on div at bounding box center [588, 48] width 13 height 26
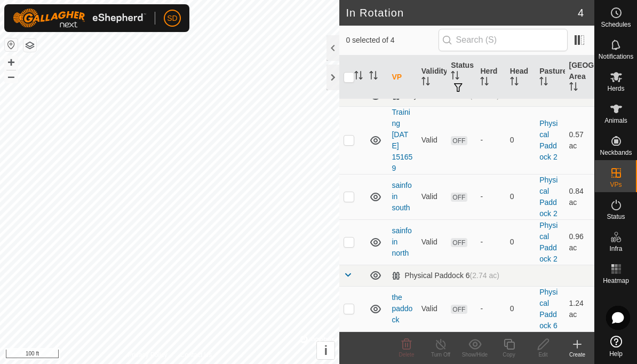
scroll to position [13, 0]
click at [465, 166] on td "OFF" at bounding box center [461, 141] width 29 height 68
click at [459, 141] on span "OFF" at bounding box center [459, 141] width 16 height 9
click at [353, 141] on p-checkbox at bounding box center [349, 140] width 11 height 9
checkbox input "true"
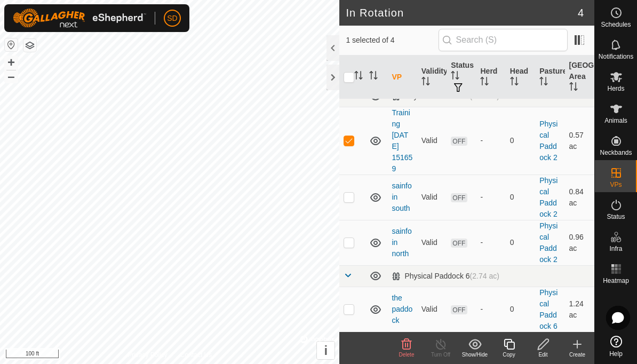
click at [460, 139] on span "OFF" at bounding box center [459, 141] width 16 height 9
click at [461, 141] on span "OFF" at bounding box center [459, 141] width 16 height 9
click at [466, 89] on button "button" at bounding box center [458, 88] width 15 height 11
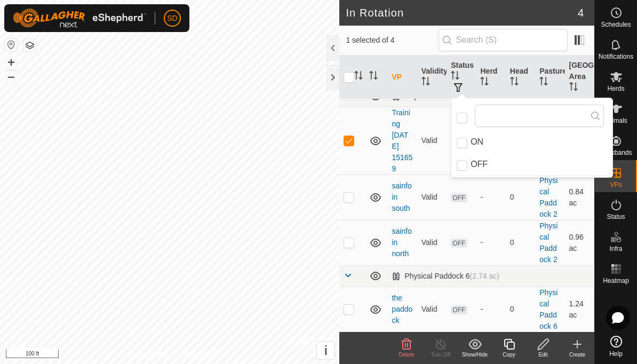
click at [466, 138] on input "ON" at bounding box center [462, 143] width 11 height 11
checkbox input "true"
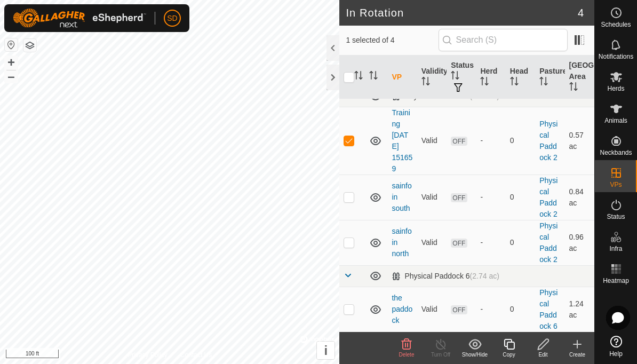
scroll to position [0, 0]
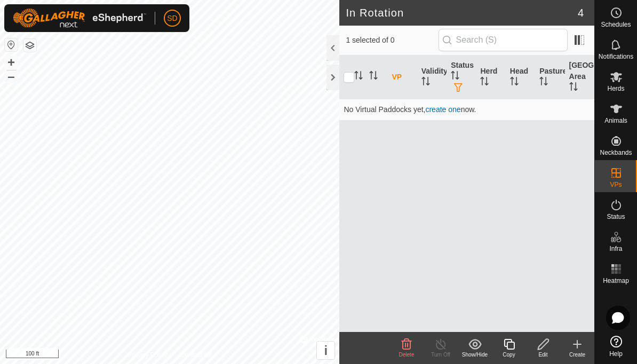
click at [466, 85] on button "button" at bounding box center [458, 88] width 15 height 11
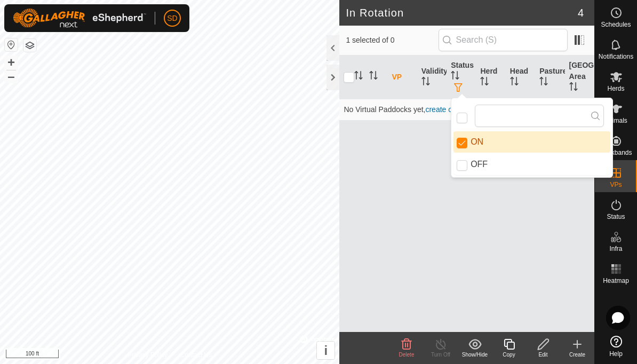
click at [459, 118] on input "checkbox" at bounding box center [462, 118] width 11 height 11
checkbox input "false"
checkbox input "true"
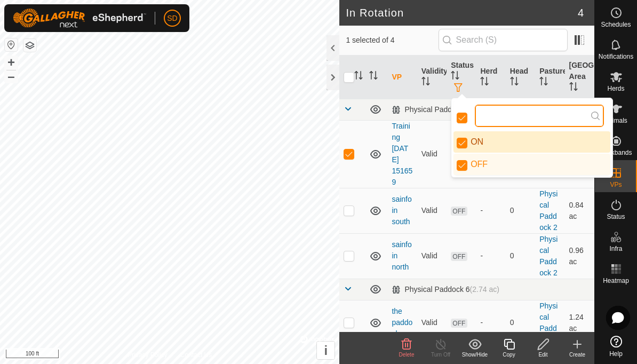
click at [528, 118] on input "text" at bounding box center [539, 116] width 129 height 22
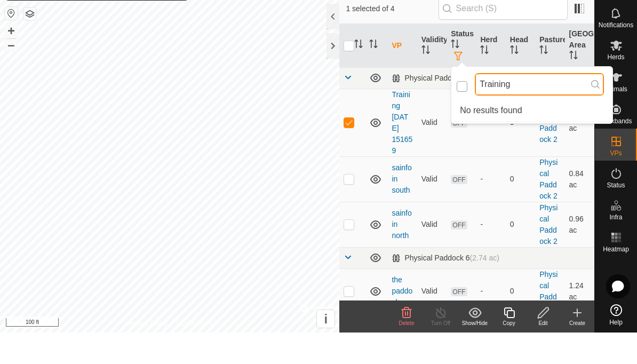
type input "Training"
click at [465, 113] on input "checkbox" at bounding box center [462, 118] width 11 height 11
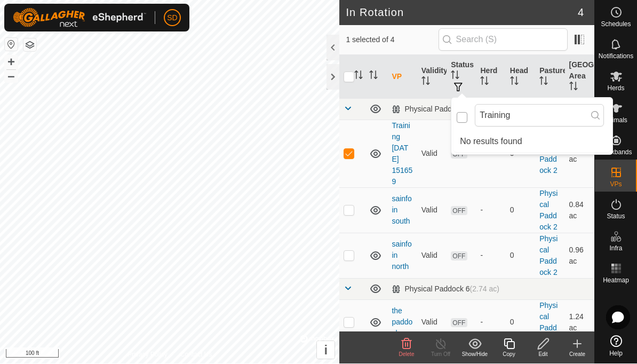
click at [467, 121] on input "checkbox" at bounding box center [462, 118] width 11 height 11
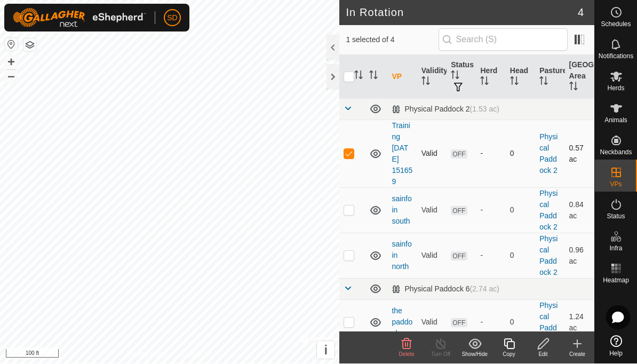
click at [508, 180] on td "0" at bounding box center [520, 154] width 29 height 68
click at [456, 157] on span "OFF" at bounding box center [459, 154] width 16 height 9
click at [495, 180] on td "-" at bounding box center [490, 154] width 29 height 68
click at [355, 154] on td at bounding box center [352, 154] width 26 height 68
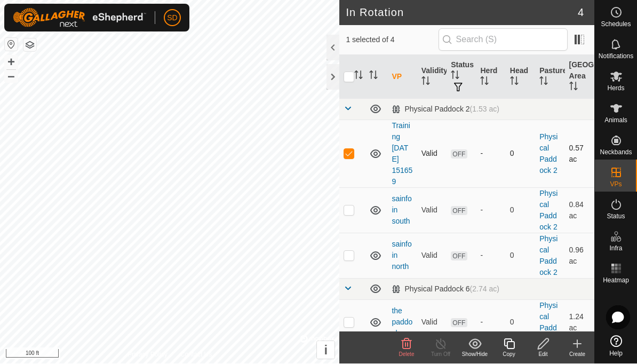
checkbox input "false"
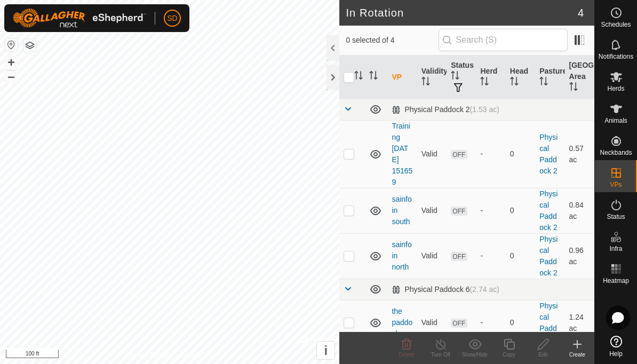
click at [617, 117] on span "Animals" at bounding box center [615, 120] width 23 height 6
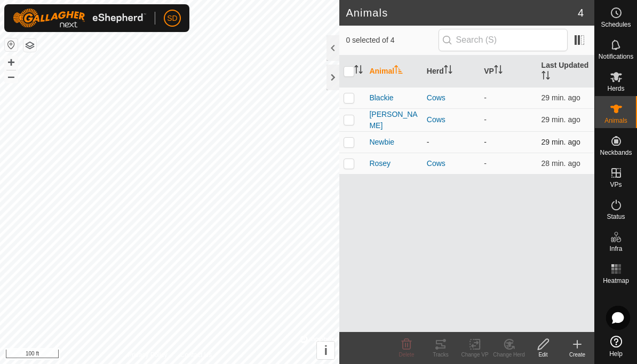
click at [356, 143] on td at bounding box center [352, 141] width 26 height 21
checkbox input "true"
click at [497, 73] on icon "Activate to sort" at bounding box center [498, 69] width 9 height 9
click at [495, 73] on th "VP" at bounding box center [508, 71] width 57 height 32
click at [488, 140] on td "-" at bounding box center [508, 141] width 57 height 21
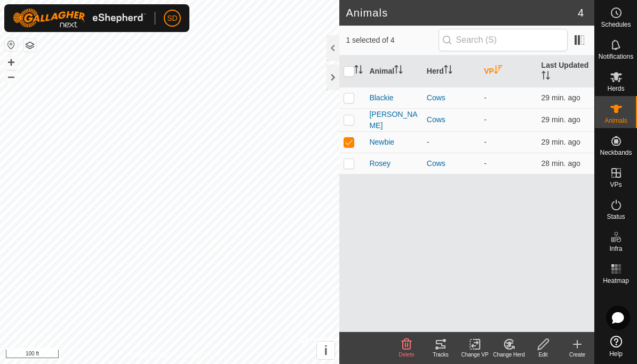
click at [477, 351] on div "Change VP" at bounding box center [475, 355] width 34 height 8
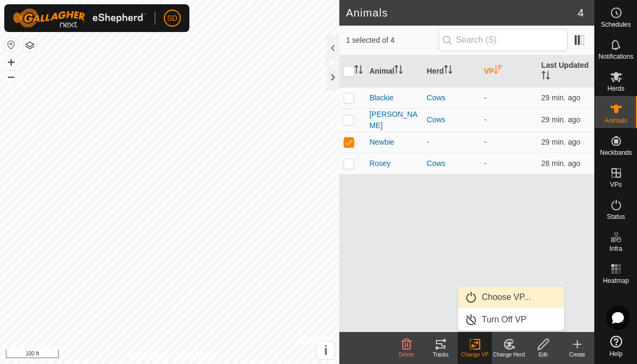
click at [514, 297] on span "Choose VP..." at bounding box center [506, 297] width 49 height 13
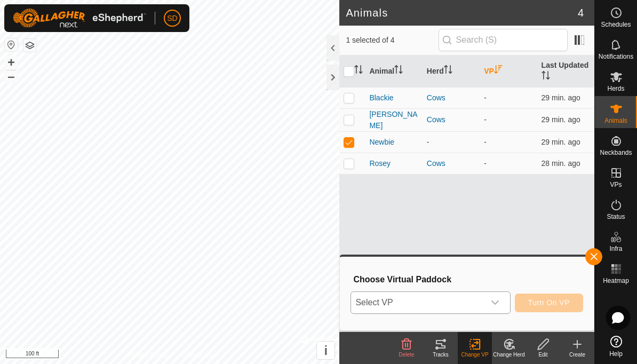
click at [462, 301] on span "Select VP" at bounding box center [417, 302] width 133 height 21
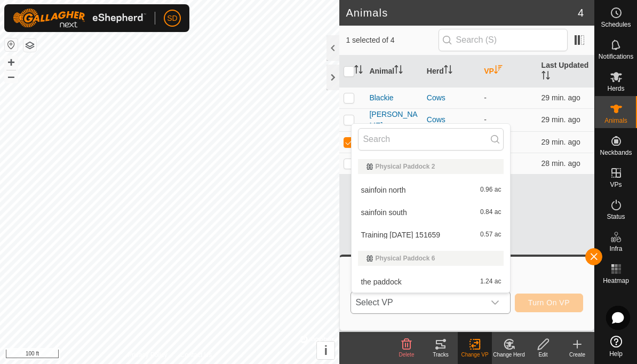
click at [429, 236] on span "Training [DATE] 151659" at bounding box center [400, 234] width 79 height 7
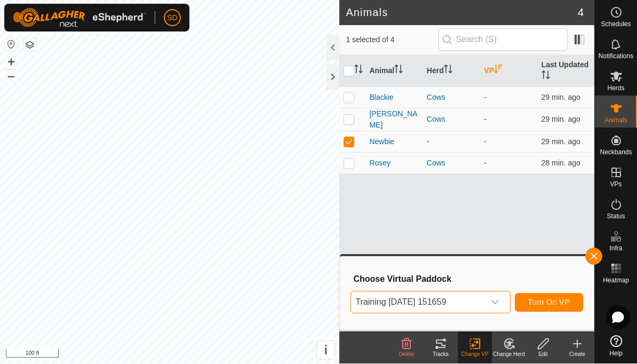
click at [555, 303] on span "Turn On VP" at bounding box center [549, 302] width 42 height 9
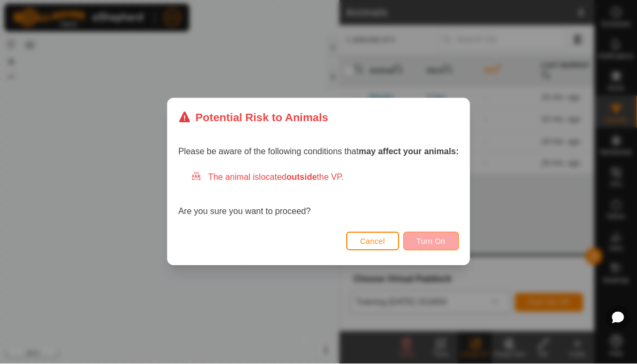
click at [440, 238] on span "Turn On" at bounding box center [431, 241] width 29 height 9
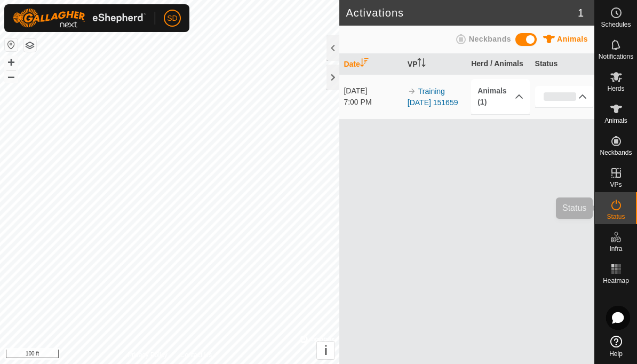
click at [616, 213] on span "Status" at bounding box center [616, 216] width 18 height 6
click at [331, 80] on div at bounding box center [333, 78] width 13 height 26
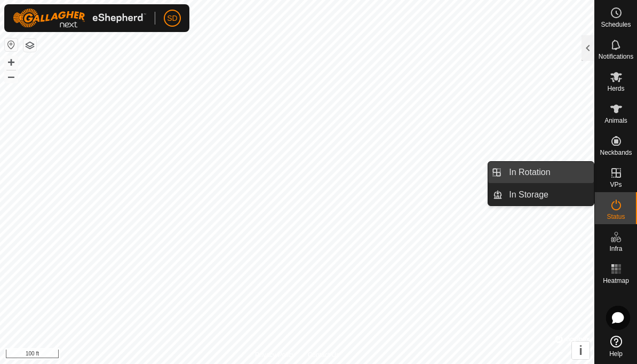
click at [550, 172] on span "In Rotation" at bounding box center [529, 172] width 41 height 13
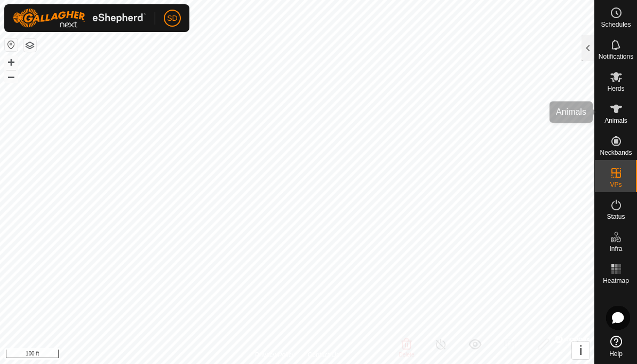
click at [615, 115] on es-animals-svg-icon at bounding box center [616, 108] width 19 height 17
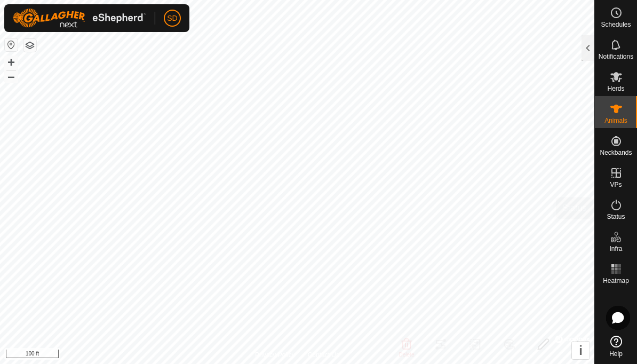
click at [618, 204] on icon at bounding box center [616, 204] width 13 height 13
click at [618, 211] on icon at bounding box center [616, 204] width 13 height 13
click at [619, 211] on icon at bounding box center [616, 204] width 13 height 13
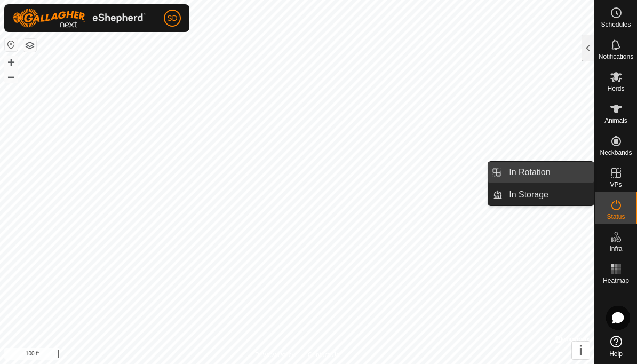
click at [563, 174] on link "In Rotation" at bounding box center [548, 172] width 91 height 21
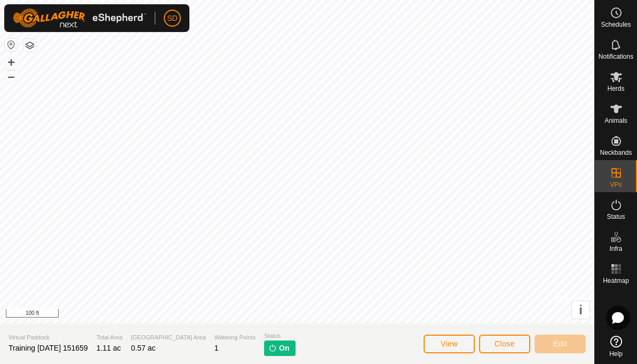
click at [508, 348] on button "Close" at bounding box center [504, 344] width 51 height 19
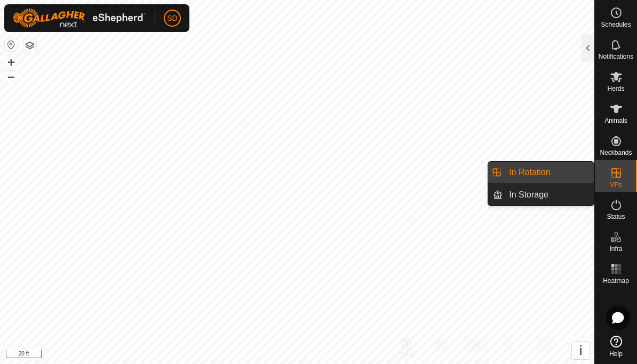
click at [543, 173] on span "In Rotation" at bounding box center [529, 172] width 41 height 13
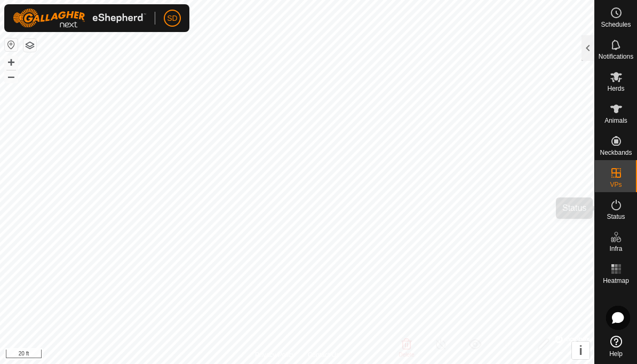
click at [618, 210] on icon at bounding box center [616, 204] width 13 height 13
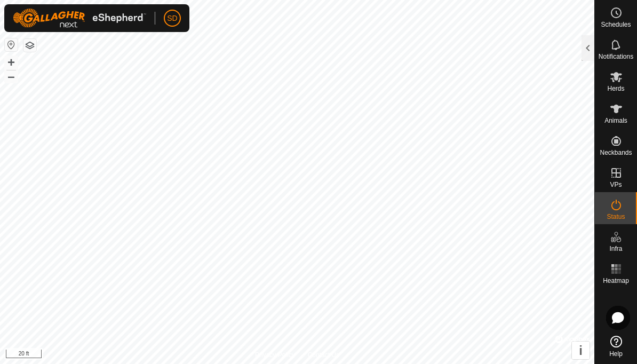
click at [620, 214] on span "Status" at bounding box center [616, 216] width 18 height 6
click at [618, 115] on icon at bounding box center [616, 108] width 13 height 13
click at [590, 49] on div at bounding box center [588, 48] width 13 height 26
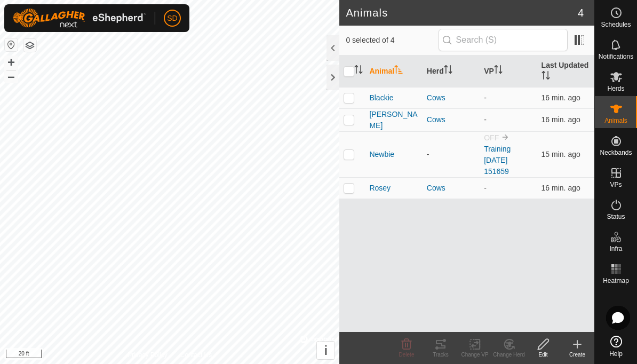
click at [504, 150] on link "Training [DATE] 151659" at bounding box center [497, 160] width 27 height 31
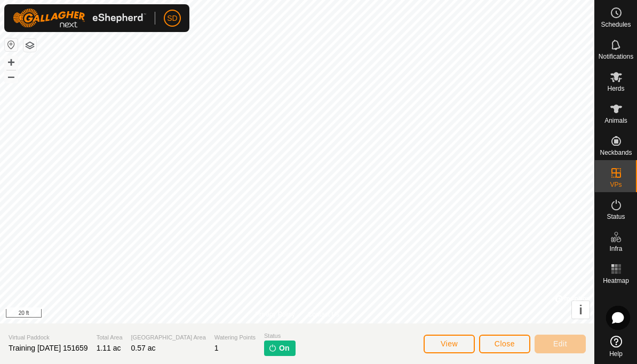
click at [279, 347] on span "On" at bounding box center [284, 348] width 10 height 11
click at [279, 353] on span "On" at bounding box center [284, 348] width 10 height 11
click at [279, 345] on span "On" at bounding box center [284, 348] width 10 height 11
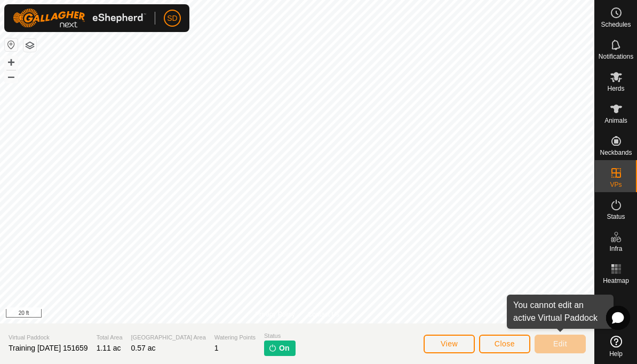
click at [617, 115] on icon at bounding box center [616, 108] width 13 height 13
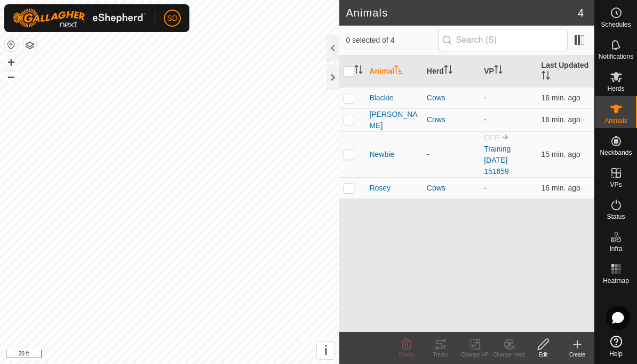
click at [351, 151] on p-checkbox at bounding box center [349, 154] width 11 height 9
checkbox input "true"
click at [495, 73] on th "VP" at bounding box center [508, 71] width 57 height 32
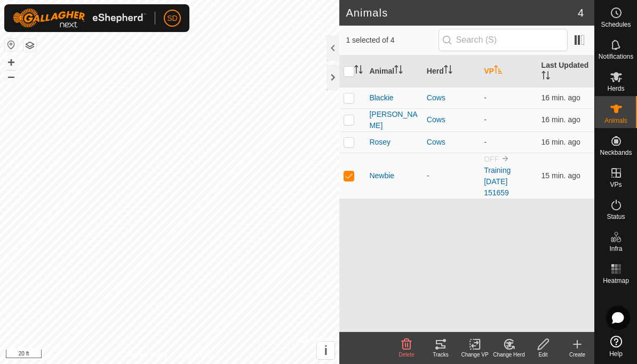
click at [508, 173] on link "Training [DATE] 151659" at bounding box center [497, 181] width 27 height 31
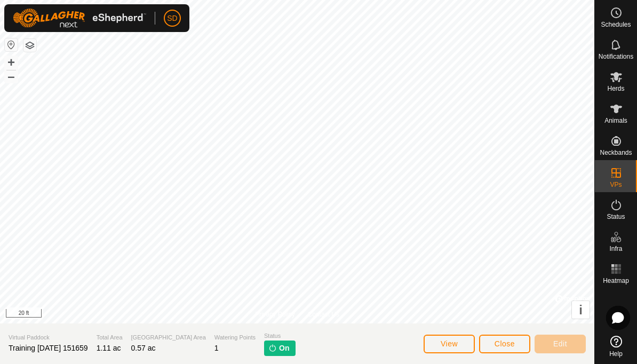
click at [279, 343] on span "On" at bounding box center [284, 348] width 10 height 11
click at [616, 115] on es-animals-svg-icon at bounding box center [616, 108] width 19 height 17
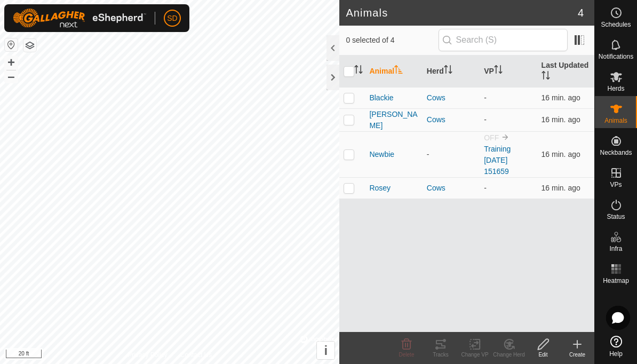
click at [353, 150] on p-checkbox at bounding box center [349, 154] width 11 height 9
checkbox input "true"
click at [493, 74] on th "VP" at bounding box center [508, 71] width 57 height 32
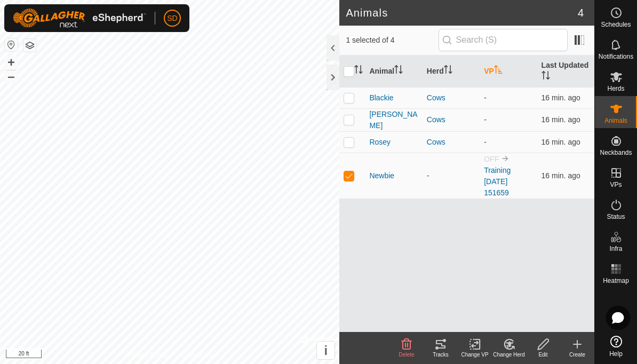
click at [496, 76] on th "VP" at bounding box center [508, 71] width 57 height 32
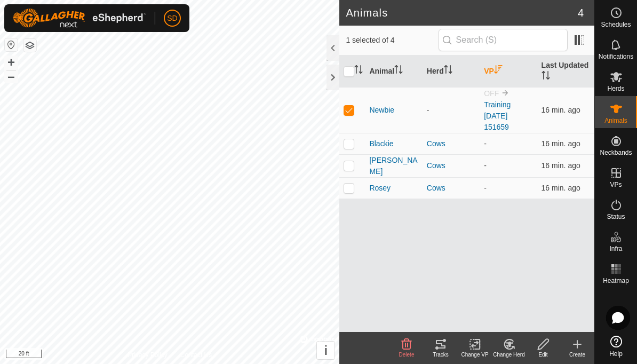
click at [585, 42] on span at bounding box center [579, 39] width 17 height 17
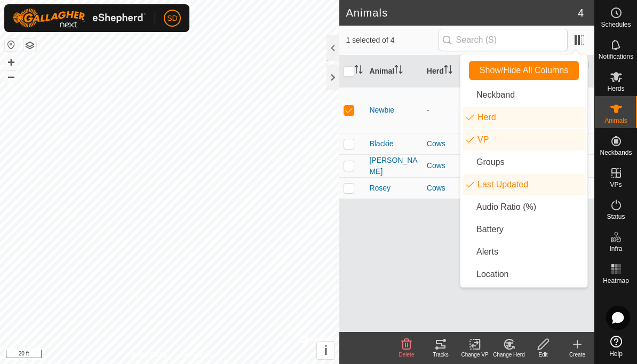
click at [407, 236] on div "Animal Herd VP Last Updated Newbie - OFF Training [DATE] 151659 16 min. ago Bla…" at bounding box center [466, 193] width 255 height 276
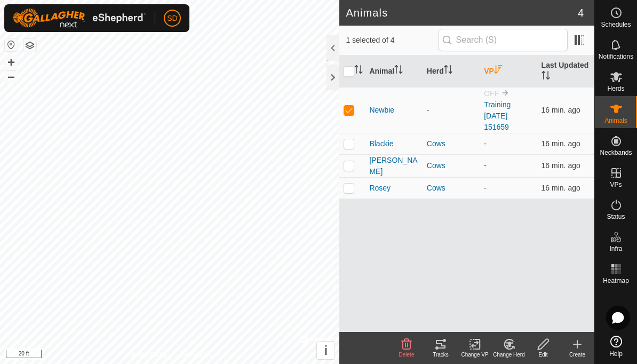
click at [511, 112] on link "Training [DATE] 151659" at bounding box center [497, 115] width 27 height 31
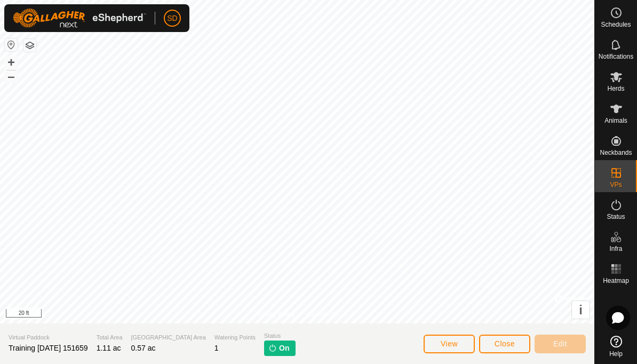
click at [279, 347] on span "On" at bounding box center [284, 348] width 10 height 11
click at [264, 353] on p-tag "On" at bounding box center [279, 347] width 31 height 15
click at [279, 349] on span "On" at bounding box center [284, 348] width 10 height 11
click at [616, 85] on span "Herds" at bounding box center [615, 88] width 17 height 6
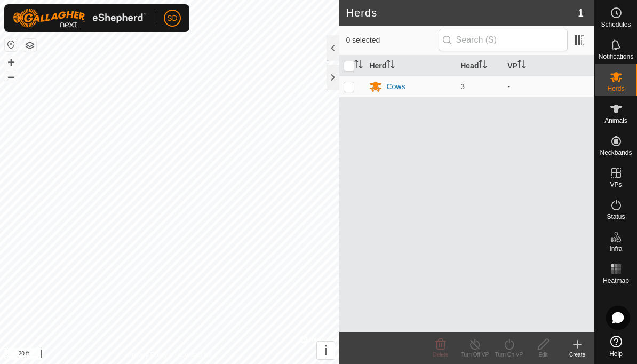
click at [426, 84] on div "Cows" at bounding box center [410, 86] width 83 height 13
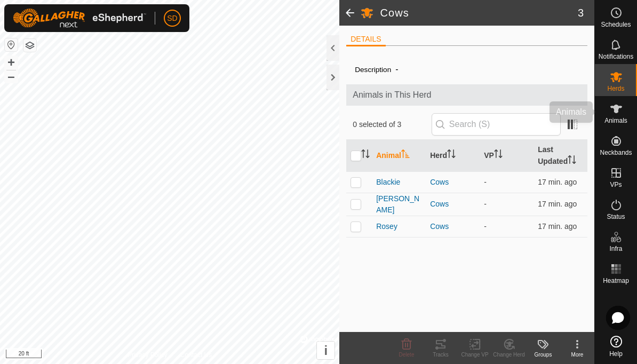
click at [618, 114] on icon at bounding box center [616, 108] width 13 height 13
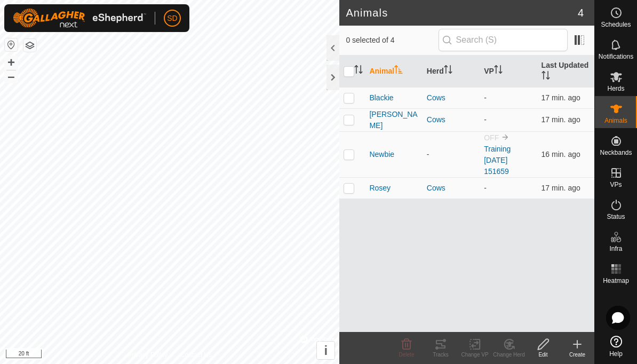
click at [383, 149] on span "Newbie" at bounding box center [381, 154] width 25 height 11
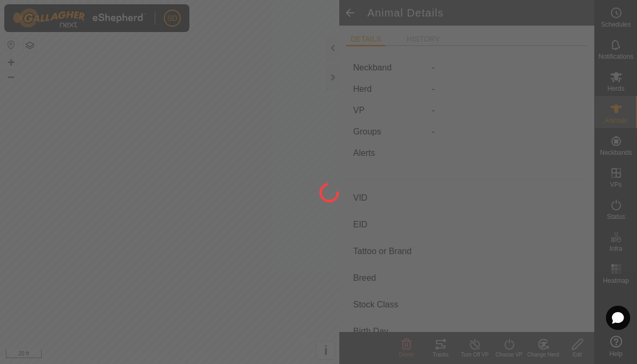
type input "Newbie"
type input "-"
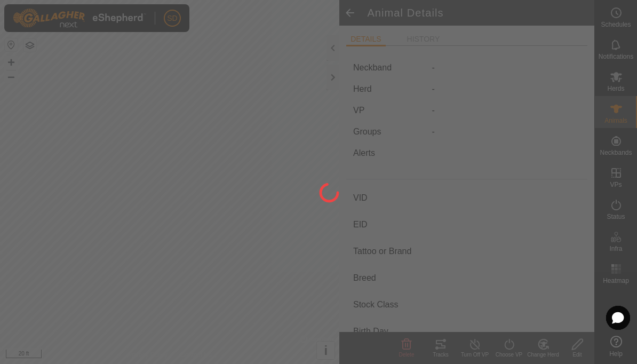
type input "0 kg"
type input "-"
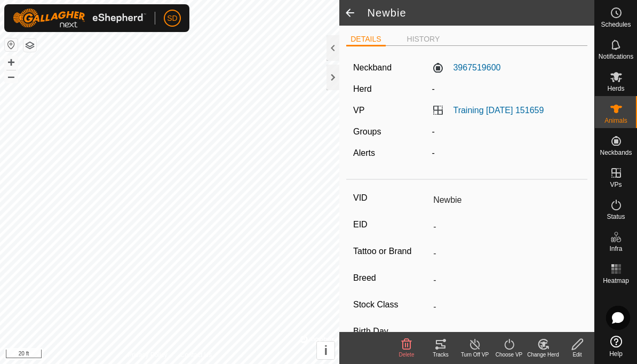
click at [442, 113] on label "Training [DATE] 151659" at bounding box center [488, 110] width 112 height 9
click at [502, 113] on link "Training [DATE] 151659" at bounding box center [498, 110] width 91 height 9
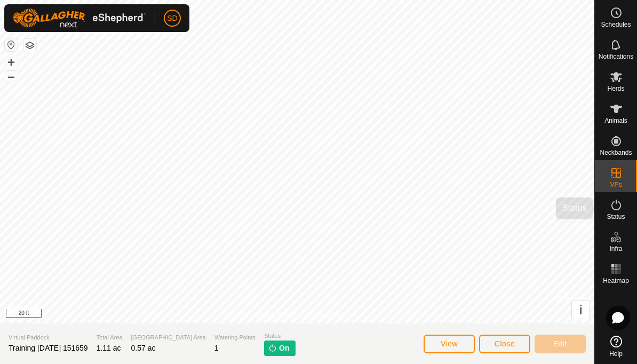
click at [619, 210] on icon at bounding box center [616, 204] width 13 height 13
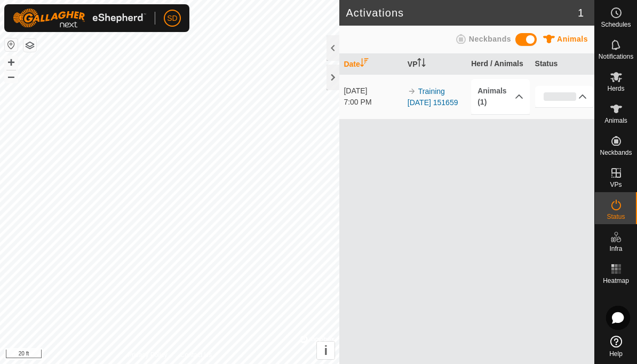
click at [426, 62] on icon "Activate to sort" at bounding box center [421, 62] width 9 height 9
click at [425, 68] on th "VP" at bounding box center [434, 64] width 63 height 21
click at [439, 98] on link "Training [DATE] 151659" at bounding box center [433, 97] width 51 height 20
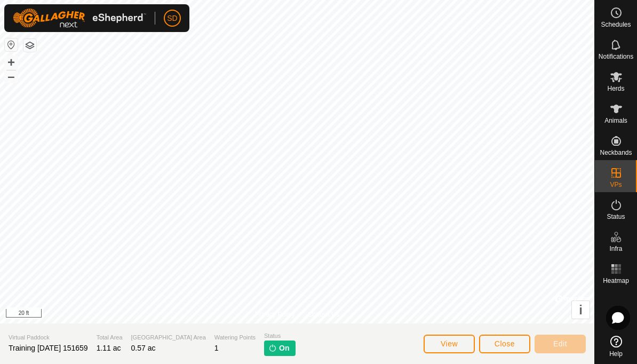
click at [279, 344] on span "On" at bounding box center [284, 348] width 10 height 11
click at [616, 211] on es-activation-svg-icon at bounding box center [616, 204] width 19 height 17
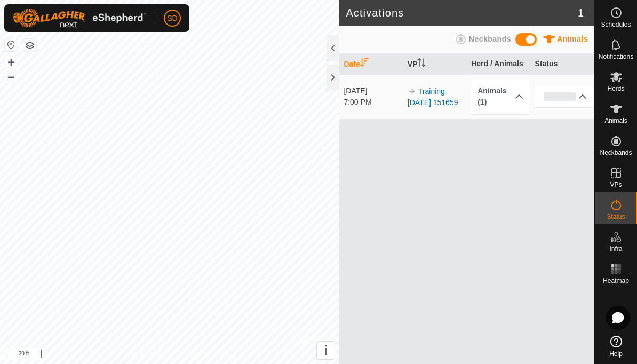
click at [567, 95] on div "0%" at bounding box center [560, 96] width 33 height 9
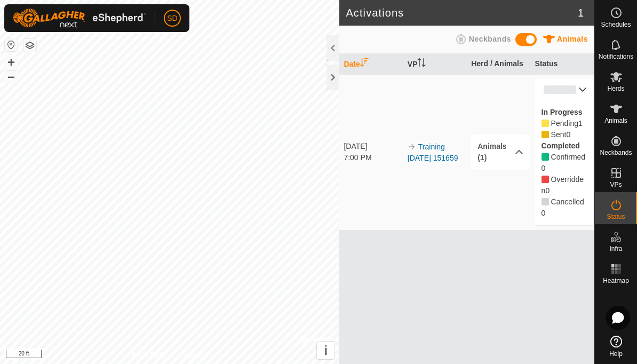
click at [580, 90] on icon at bounding box center [582, 89] width 9 height 9
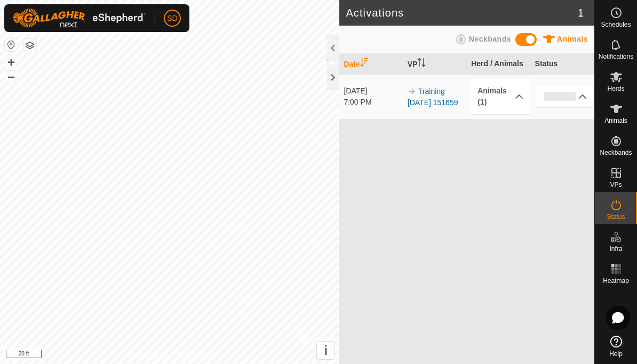
click at [433, 97] on link "Training [DATE] 151659" at bounding box center [433, 97] width 51 height 20
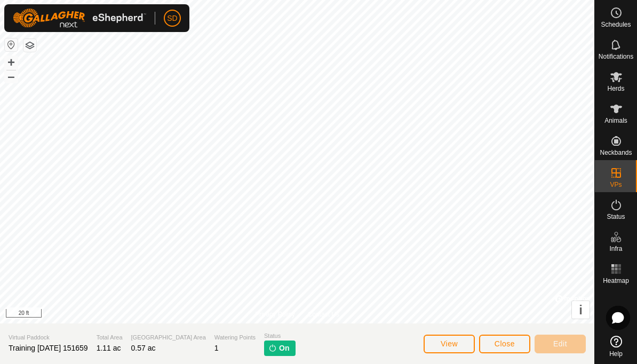
click at [447, 341] on span "View" at bounding box center [449, 343] width 17 height 9
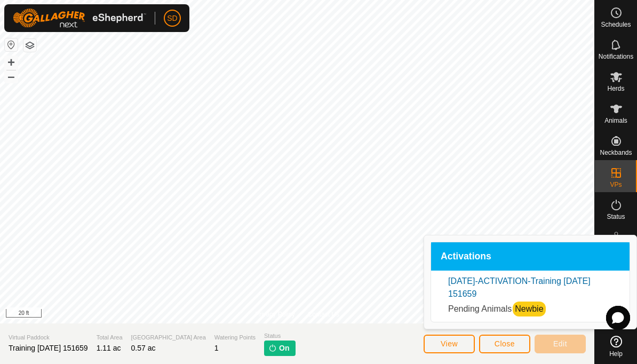
click at [558, 276] on link "[DATE]-ACTIVATION-Training [DATE] 151659" at bounding box center [519, 287] width 142 height 22
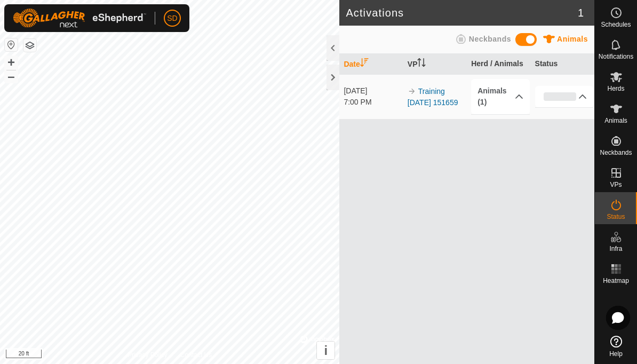
click at [521, 98] on icon at bounding box center [519, 96] width 9 height 9
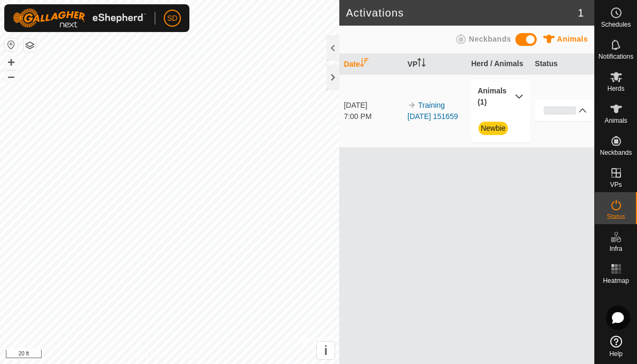
click at [520, 98] on icon at bounding box center [519, 96] width 9 height 9
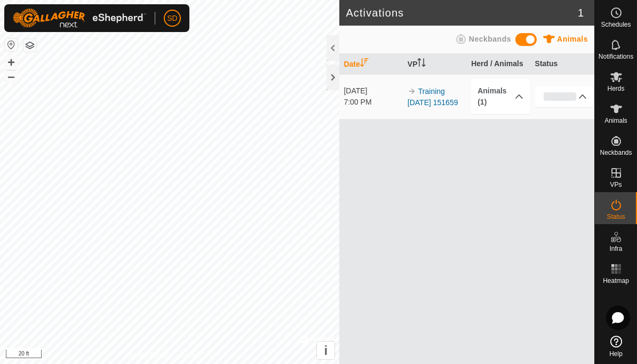
click at [519, 98] on icon at bounding box center [519, 96] width 9 height 9
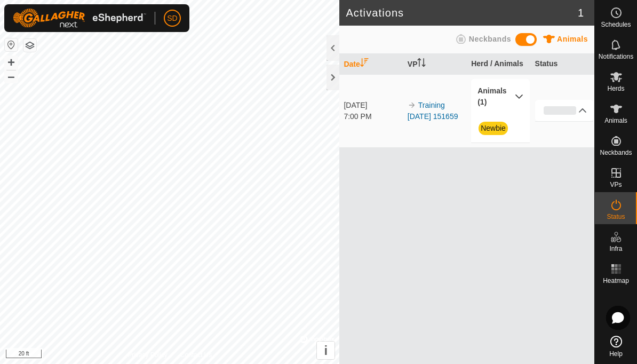
click at [522, 101] on p-accordion-header "Animals (1)" at bounding box center [500, 96] width 59 height 35
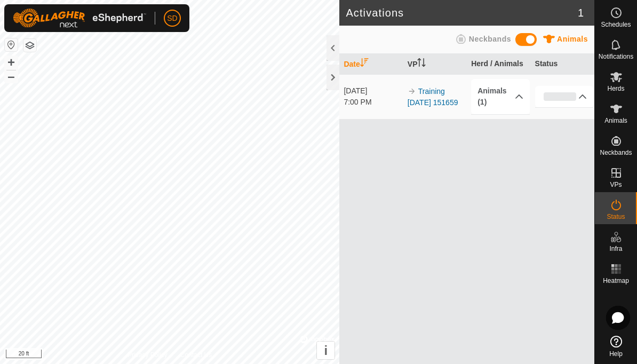
click at [584, 95] on icon at bounding box center [582, 96] width 7 height 4
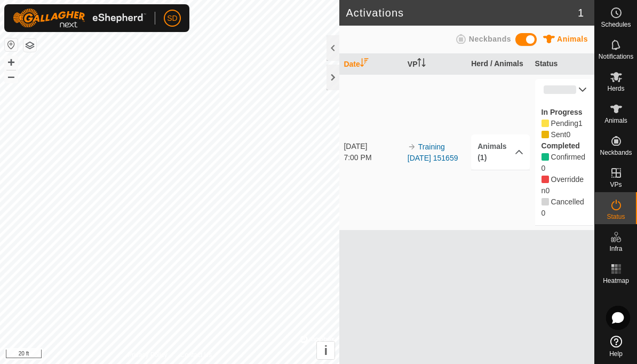
click at [563, 123] on span "Pending" at bounding box center [564, 123] width 27 height 9
click at [429, 154] on link "Training [DATE] 151659" at bounding box center [433, 152] width 51 height 20
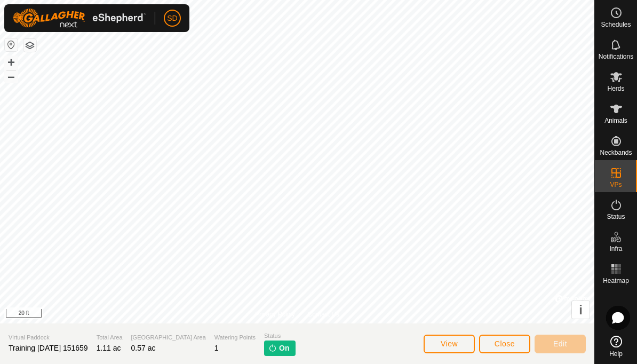
click at [279, 344] on span "On" at bounding box center [284, 348] width 10 height 11
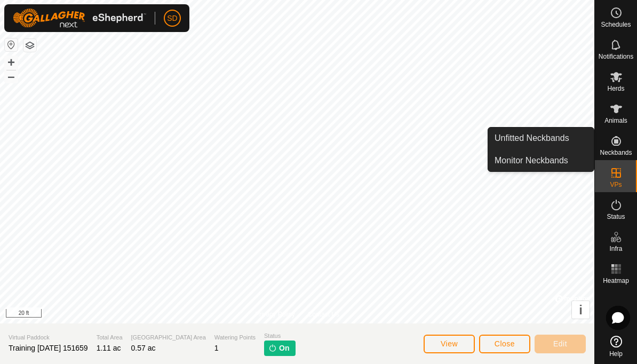
click at [562, 140] on span "Unfitted Neckbands" at bounding box center [532, 138] width 75 height 13
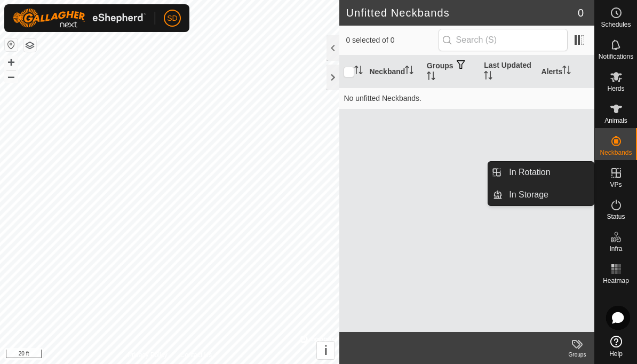
click at [555, 173] on link "In Rotation" at bounding box center [548, 172] width 91 height 21
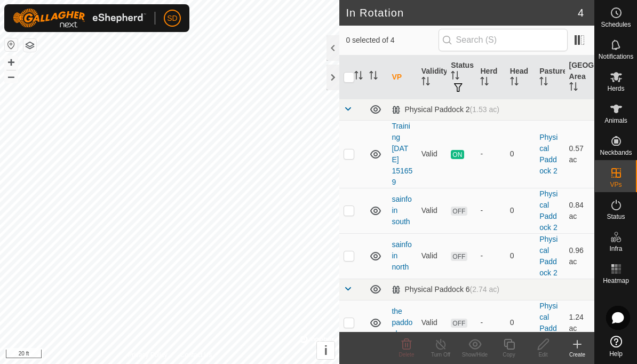
click at [460, 150] on span "ON" at bounding box center [457, 154] width 13 height 9
click at [352, 152] on p-checkbox at bounding box center [349, 153] width 11 height 9
checkbox input "true"
click at [460, 89] on span "button" at bounding box center [458, 87] width 9 height 9
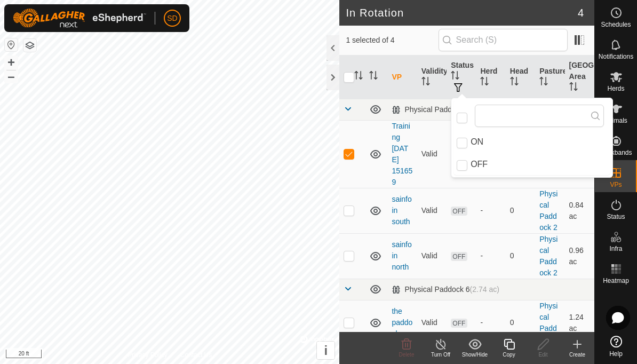
click at [467, 168] on input "OFF" at bounding box center [462, 165] width 11 height 11
checkbox input "true"
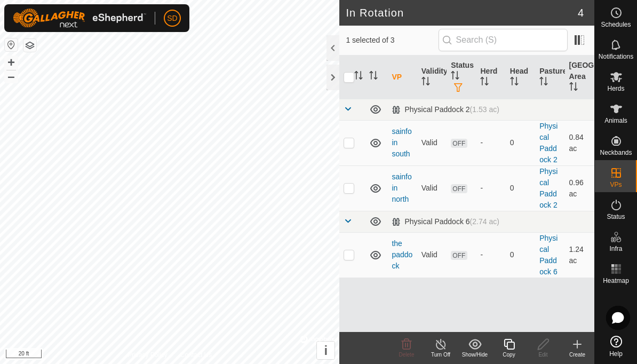
click at [461, 90] on span "button" at bounding box center [458, 87] width 9 height 9
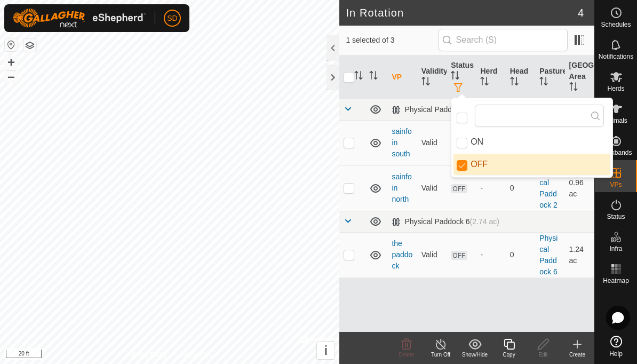
click at [463, 85] on span "button" at bounding box center [458, 87] width 9 height 9
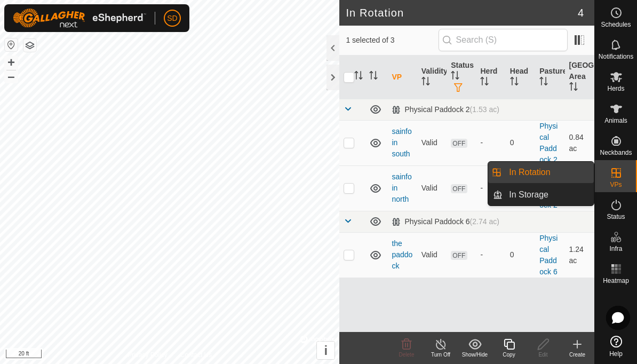
click at [538, 174] on span "In Rotation" at bounding box center [529, 172] width 41 height 13
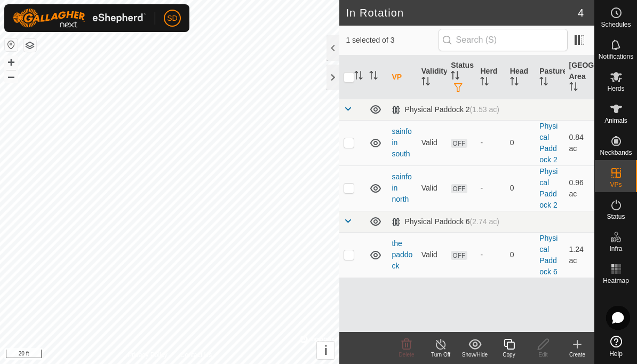
click at [355, 219] on td at bounding box center [352, 221] width 26 height 21
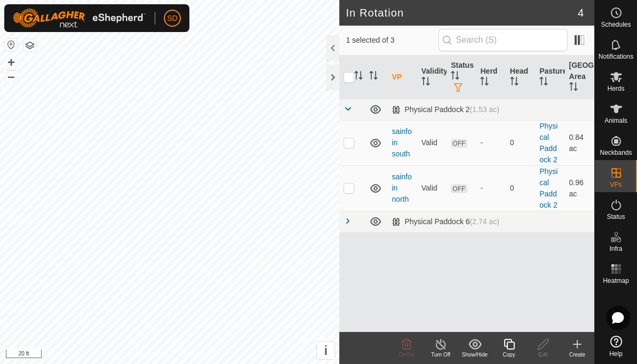
click at [351, 221] on span at bounding box center [348, 221] width 9 height 9
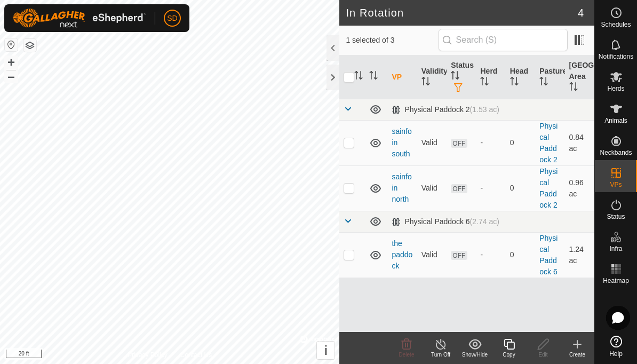
click at [351, 109] on span at bounding box center [348, 109] width 9 height 9
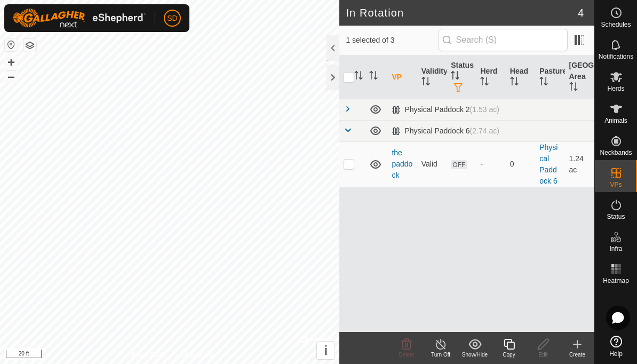
click at [352, 109] on span at bounding box center [348, 109] width 9 height 9
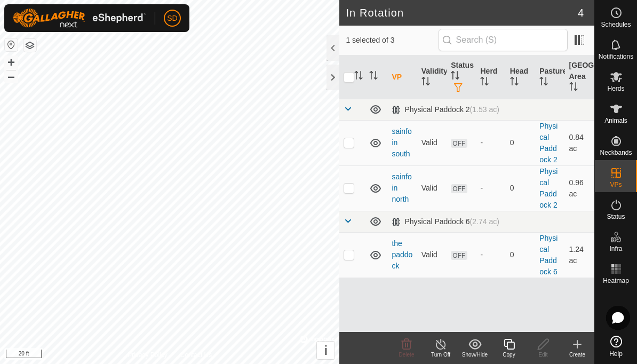
click at [477, 345] on icon at bounding box center [474, 344] width 13 height 10
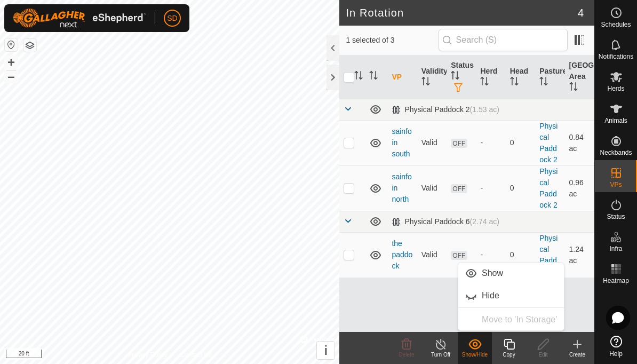
click at [479, 348] on icon at bounding box center [474, 344] width 13 height 13
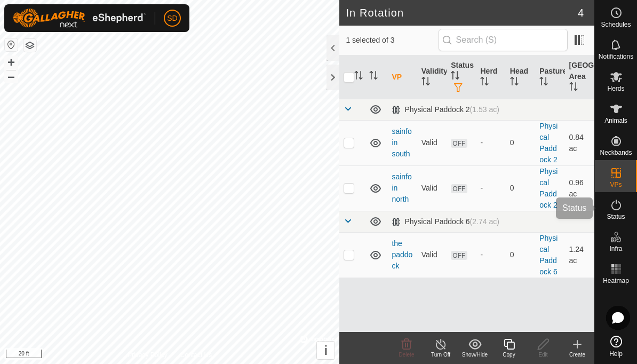
click at [623, 212] on es-activation-svg-icon at bounding box center [616, 204] width 19 height 17
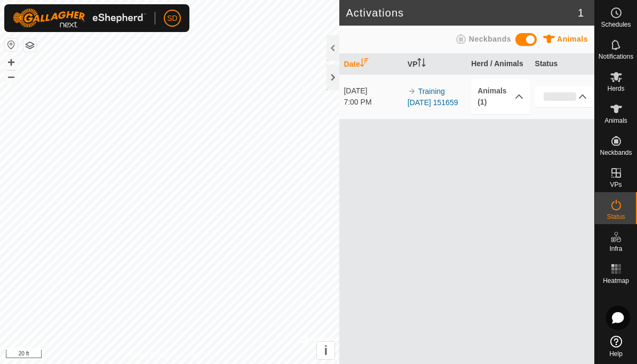
click at [444, 99] on link "Training [DATE] 151659" at bounding box center [433, 97] width 51 height 20
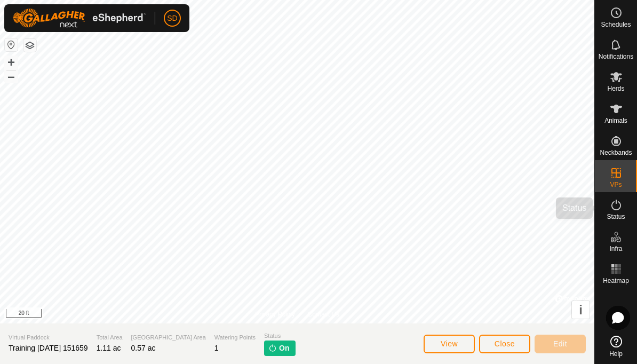
click at [621, 211] on icon at bounding box center [616, 204] width 13 height 13
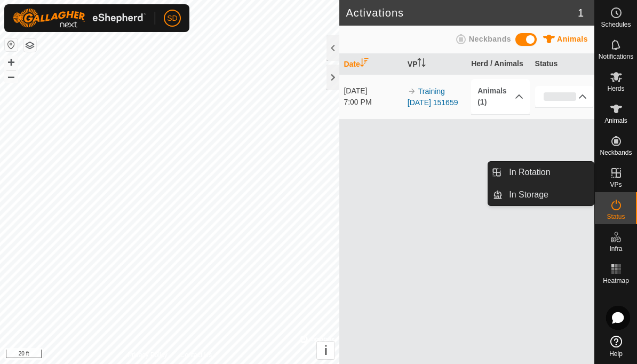
click at [551, 176] on link "In Rotation" at bounding box center [548, 172] width 91 height 21
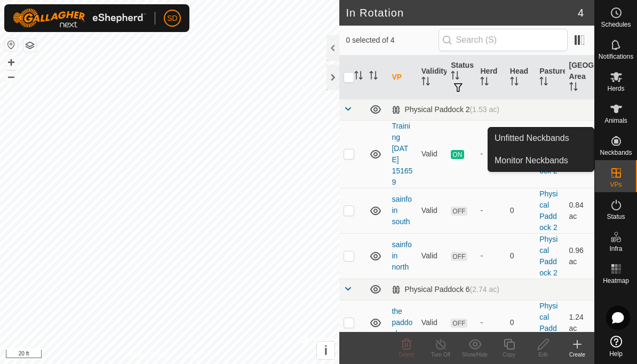
click at [351, 157] on p-checkbox at bounding box center [349, 153] width 11 height 9
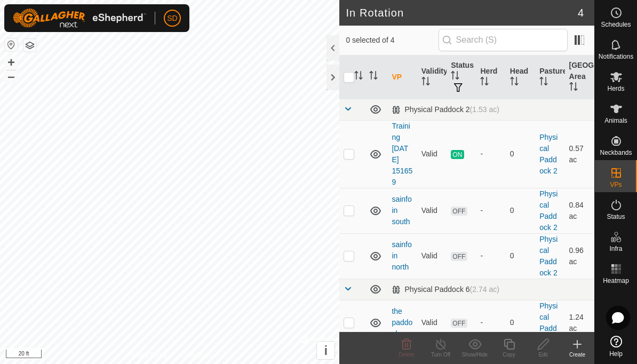
checkbox input "true"
click at [458, 155] on span "ON" at bounding box center [457, 154] width 13 height 9
click at [461, 86] on span "button" at bounding box center [458, 87] width 9 height 9
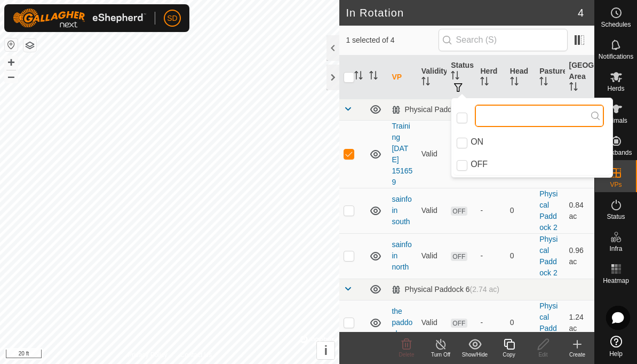
click at [506, 120] on input "text" at bounding box center [539, 116] width 129 height 22
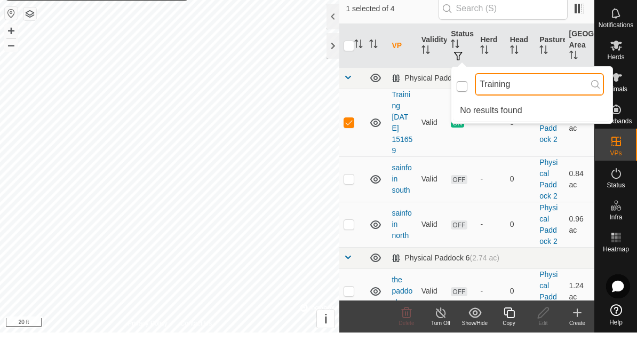
type input "Training"
click at [467, 113] on input "checkbox" at bounding box center [462, 118] width 11 height 11
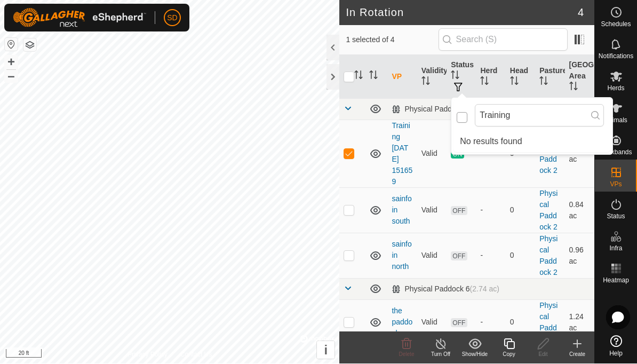
click at [466, 113] on input "checkbox" at bounding box center [462, 118] width 11 height 11
click at [464, 117] on input "checkbox" at bounding box center [462, 118] width 11 height 11
click at [559, 109] on input "Training" at bounding box center [539, 116] width 129 height 22
click at [476, 172] on td "ON" at bounding box center [461, 154] width 29 height 68
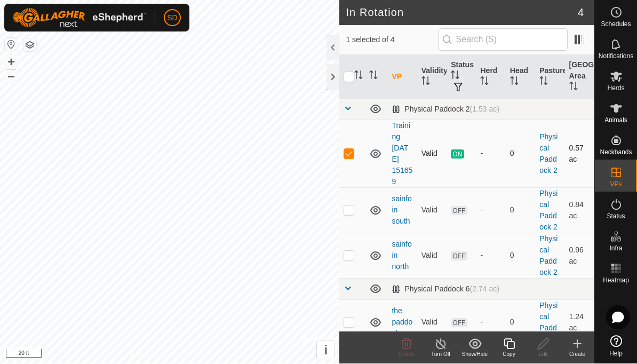
click at [465, 171] on td "ON" at bounding box center [461, 154] width 29 height 68
click at [455, 152] on span "ON" at bounding box center [457, 154] width 13 height 9
click at [488, 176] on td "-" at bounding box center [490, 154] width 29 height 68
click at [462, 85] on span "button" at bounding box center [458, 87] width 9 height 9
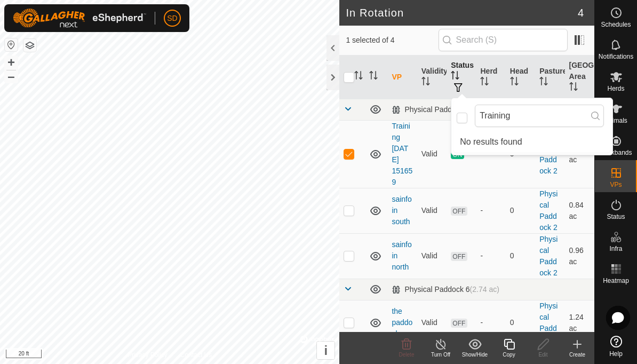
click at [463, 90] on span "button" at bounding box center [458, 87] width 9 height 9
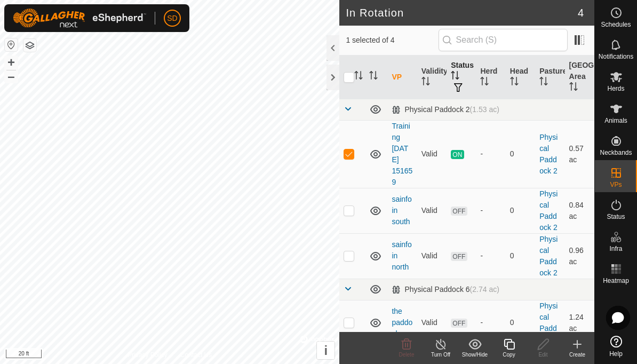
click at [457, 69] on th "Status" at bounding box center [461, 77] width 29 height 44
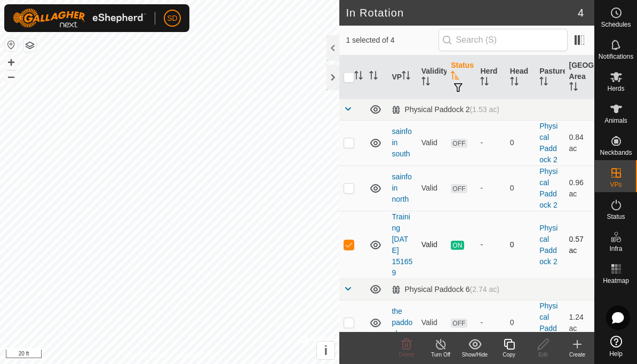
click at [459, 245] on span "ON" at bounding box center [457, 245] width 13 height 9
click at [495, 265] on td "-" at bounding box center [490, 245] width 29 height 68
click at [463, 89] on span "button" at bounding box center [458, 87] width 9 height 9
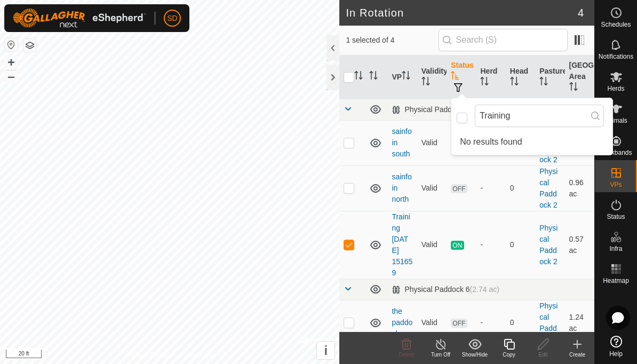
click at [463, 86] on span "button" at bounding box center [458, 87] width 9 height 9
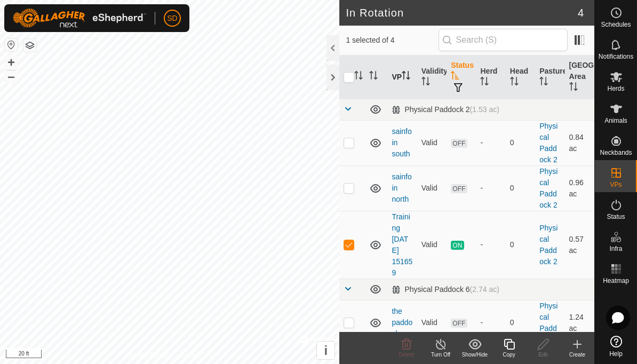
click at [401, 76] on th "VP" at bounding box center [401, 77] width 29 height 44
click at [402, 79] on th "VP" at bounding box center [401, 77] width 29 height 44
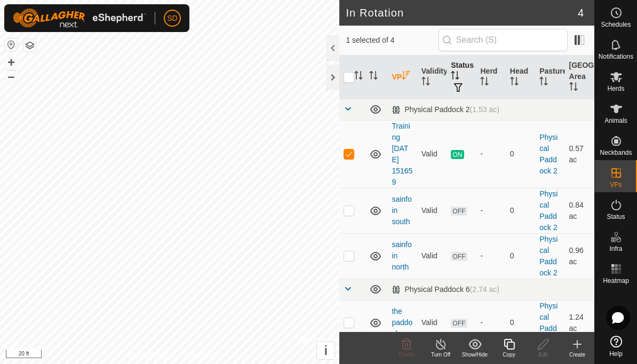
click at [463, 87] on span "button" at bounding box center [458, 87] width 9 height 9
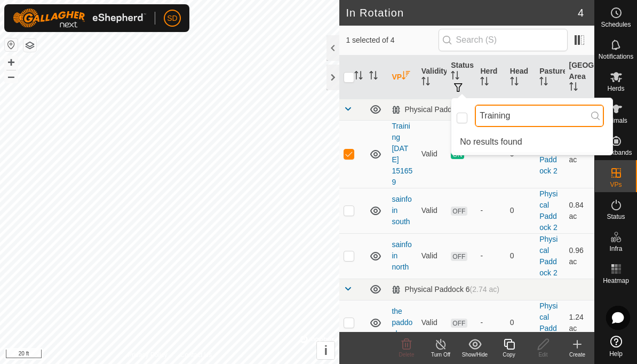
click at [530, 116] on input "Training" at bounding box center [539, 116] width 129 height 22
type input "T"
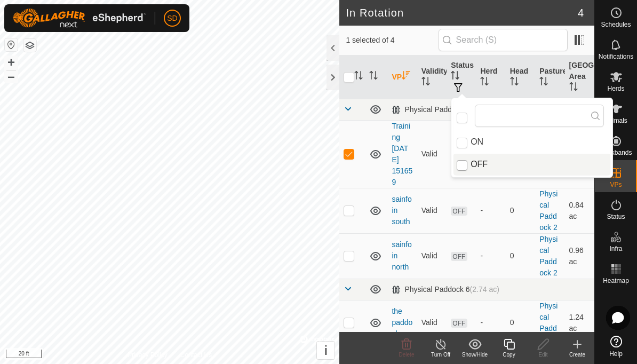
click at [466, 163] on input "OFF" at bounding box center [462, 165] width 11 height 11
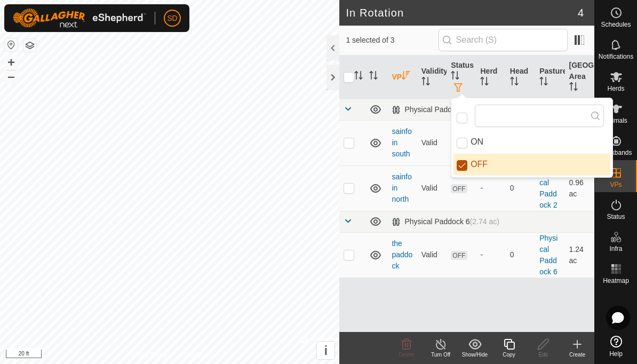
checkbox input "false"
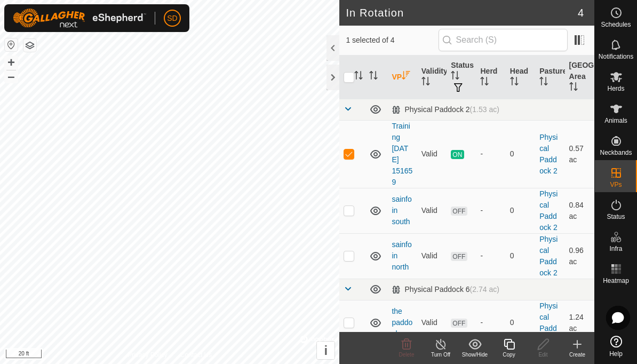
scroll to position [0, 0]
click at [461, 87] on span "button" at bounding box center [458, 87] width 9 height 9
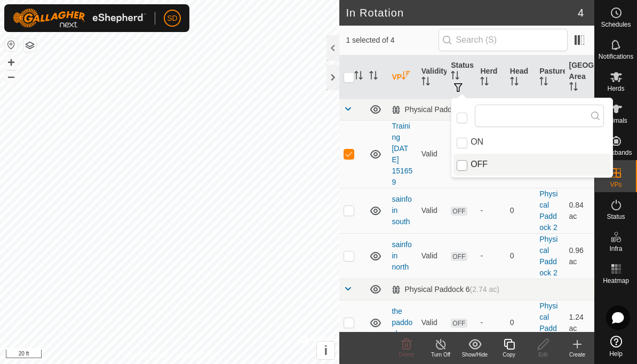
click at [463, 162] on input "OFF" at bounding box center [462, 165] width 11 height 11
checkbox input "true"
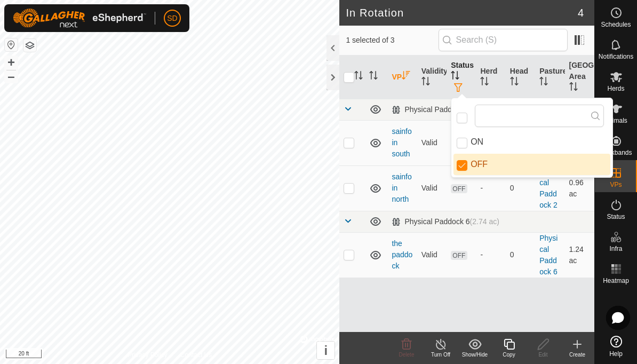
click at [463, 86] on span "button" at bounding box center [458, 87] width 9 height 9
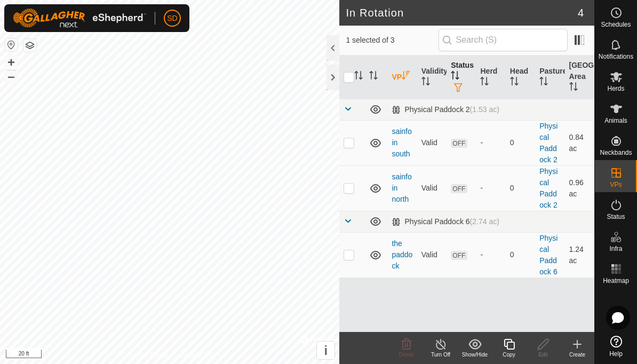
click at [466, 87] on button "button" at bounding box center [458, 88] width 15 height 11
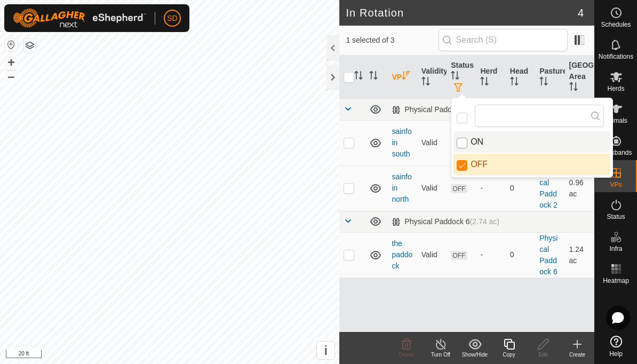
click at [464, 145] on input "ON" at bounding box center [462, 143] width 11 height 11
checkbox input "true"
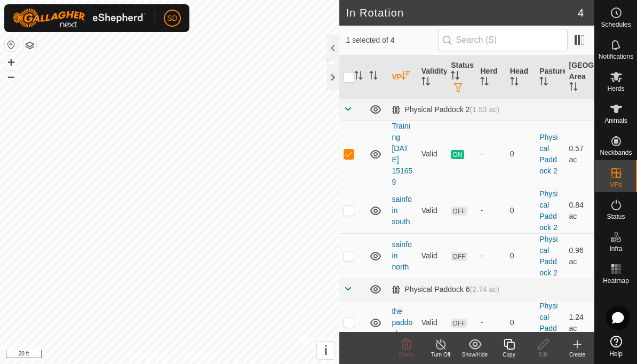
click at [448, 348] on turn-off-svg-icon at bounding box center [441, 344] width 34 height 13
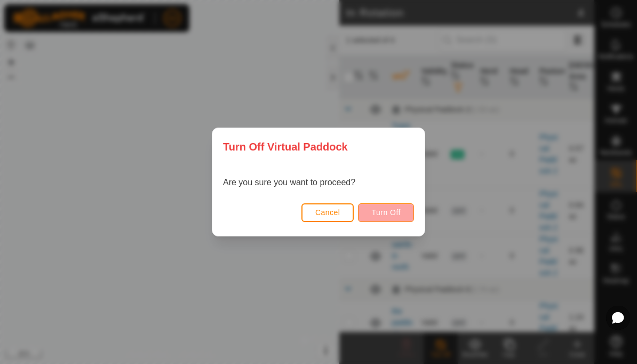
click at [392, 212] on span "Turn Off" at bounding box center [385, 212] width 29 height 9
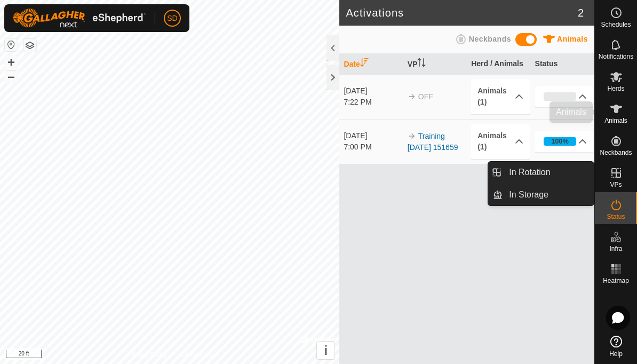
click at [613, 119] on span "Animals" at bounding box center [615, 120] width 23 height 6
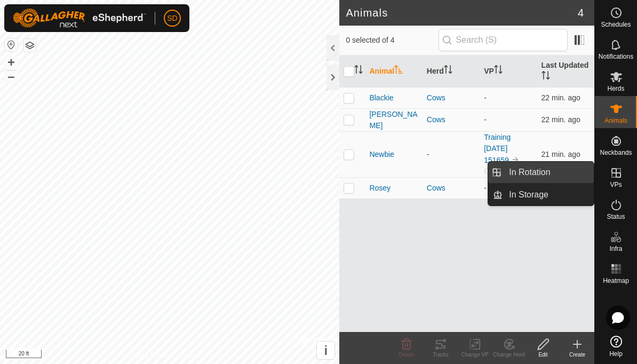
click at [561, 176] on link "In Rotation" at bounding box center [548, 172] width 91 height 21
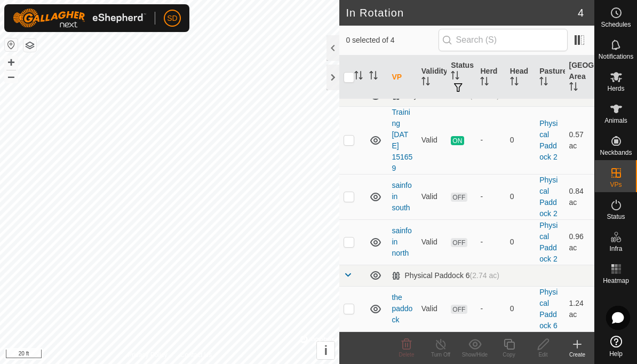
scroll to position [13, 0]
click at [352, 146] on td at bounding box center [352, 141] width 26 height 68
checkbox input "true"
click at [444, 353] on div "Turn Off" at bounding box center [441, 355] width 34 height 8
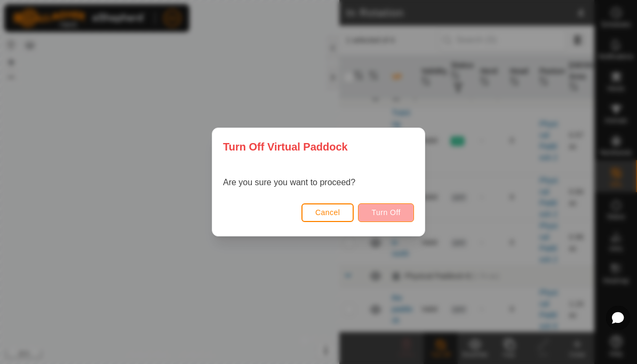
click at [394, 214] on span "Turn Off" at bounding box center [385, 212] width 29 height 9
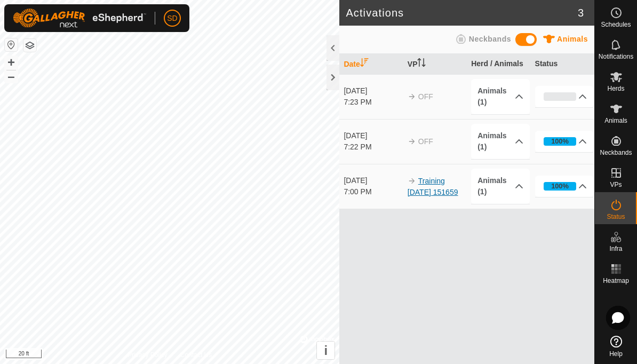
click at [440, 189] on link "Training [DATE] 151659" at bounding box center [433, 187] width 51 height 20
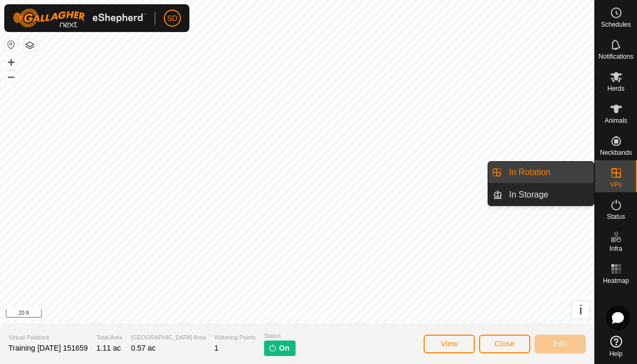
click at [508, 341] on span "Close" at bounding box center [505, 343] width 20 height 9
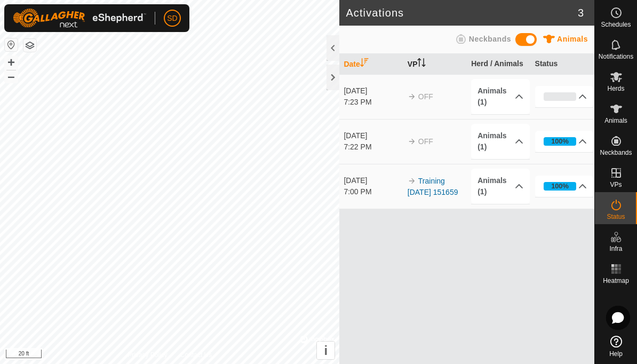
click at [424, 67] on p-sorticon "Activate to sort" at bounding box center [421, 64] width 9 height 9
click at [617, 210] on icon at bounding box center [616, 205] width 10 height 11
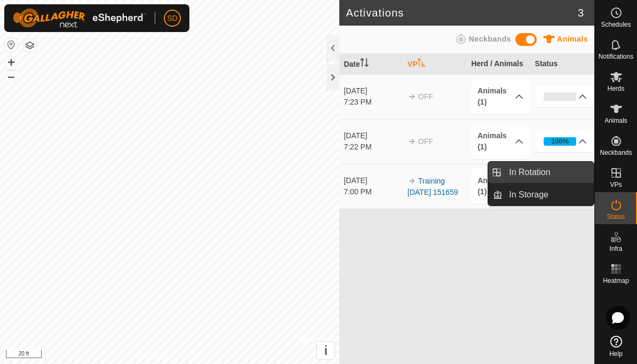
click at [547, 173] on span "In Rotation" at bounding box center [529, 172] width 41 height 13
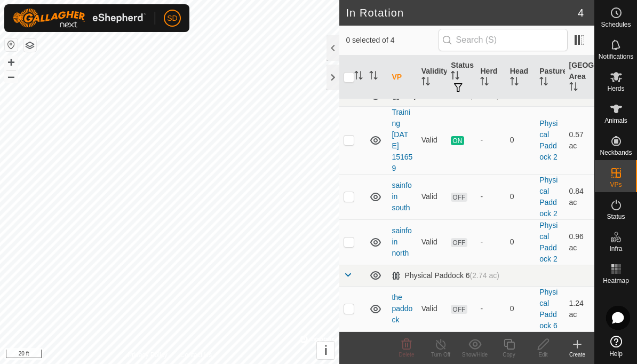
scroll to position [13, 0]
click at [352, 143] on p-checkbox at bounding box center [349, 140] width 11 height 9
checkbox input "true"
click at [445, 348] on icon at bounding box center [440, 344] width 13 height 13
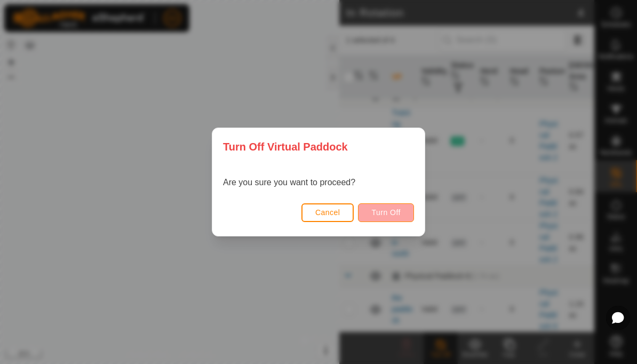
click at [393, 209] on span "Turn Off" at bounding box center [385, 212] width 29 height 9
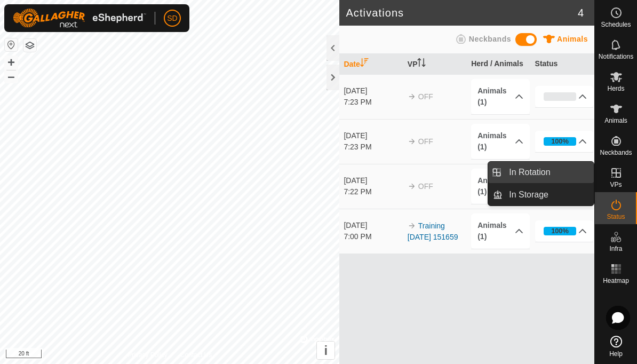
click at [536, 173] on span "In Rotation" at bounding box center [529, 172] width 41 height 13
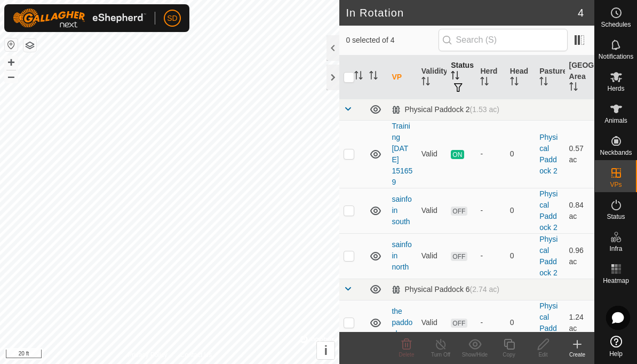
click at [463, 91] on span "button" at bounding box center [458, 87] width 9 height 9
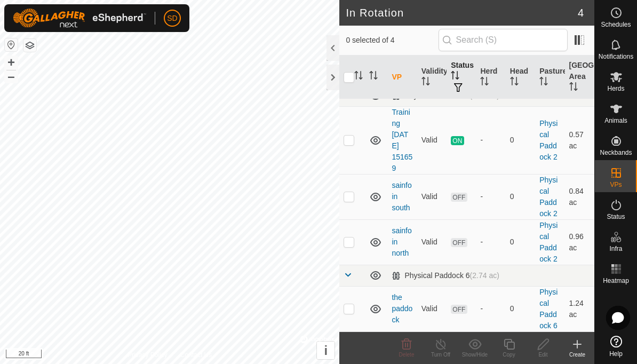
scroll to position [13, 0]
click at [349, 82] on input "checkbox" at bounding box center [349, 77] width 11 height 11
checkbox input "true"
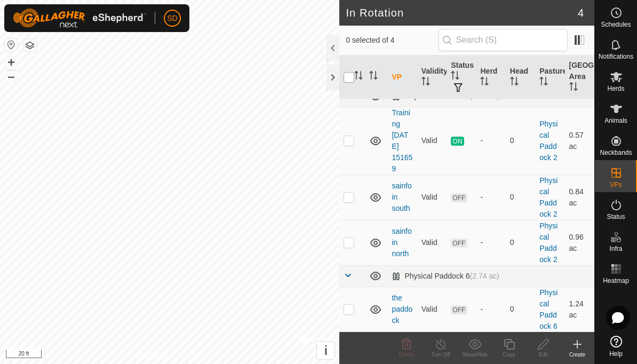
checkbox input "true"
click at [344, 75] on input "checkbox" at bounding box center [349, 77] width 11 height 11
checkbox input "false"
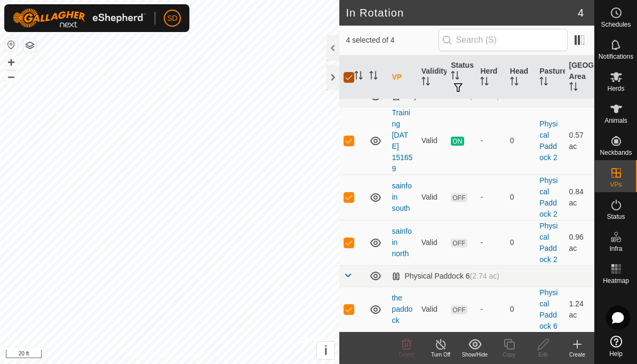
checkbox input "false"
click at [355, 144] on td at bounding box center [352, 141] width 26 height 68
checkbox input "true"
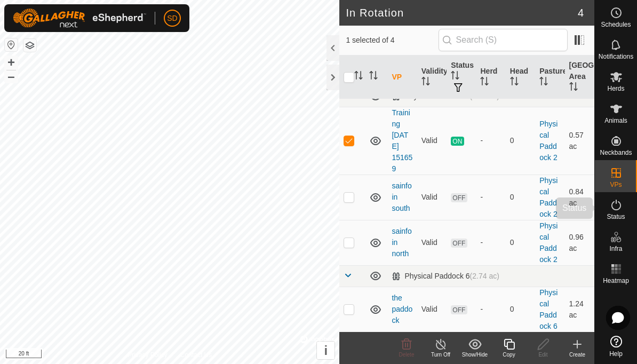
click at [623, 206] on es-activation-svg-icon at bounding box center [616, 204] width 19 height 17
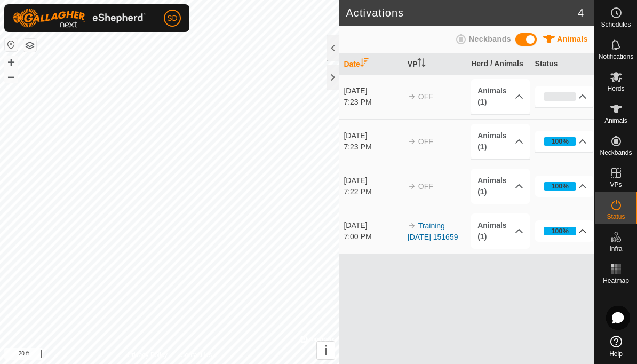
click at [590, 229] on p-accordion-header "100%" at bounding box center [564, 230] width 59 height 21
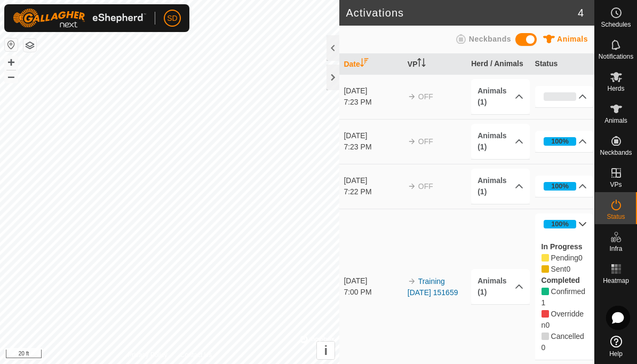
click at [588, 221] on p-accordion-header "100%" at bounding box center [564, 223] width 59 height 21
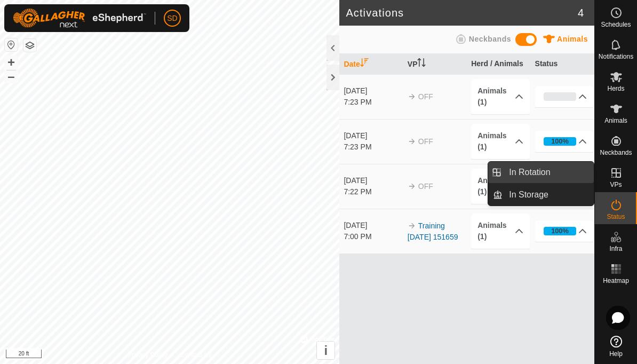
click at [556, 169] on link "In Rotation" at bounding box center [548, 172] width 91 height 21
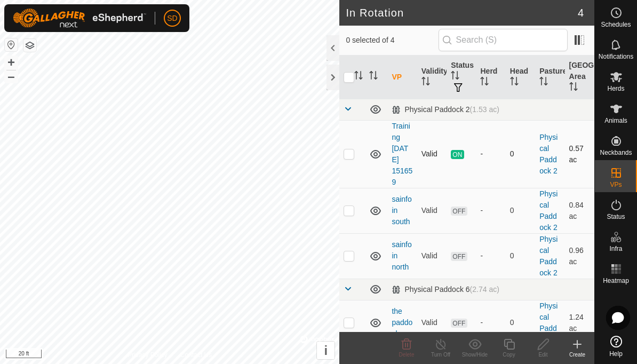
click at [457, 157] on span "ON" at bounding box center [457, 154] width 13 height 9
click at [351, 151] on p-checkbox at bounding box center [349, 153] width 11 height 9
checkbox input "true"
click at [442, 355] on div "Turn Off" at bounding box center [441, 355] width 34 height 8
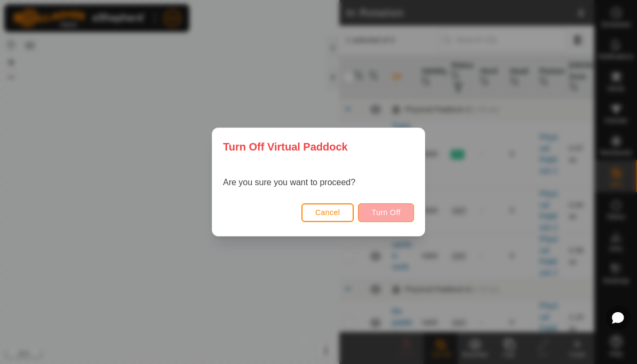
click at [389, 211] on span "Turn Off" at bounding box center [385, 212] width 29 height 9
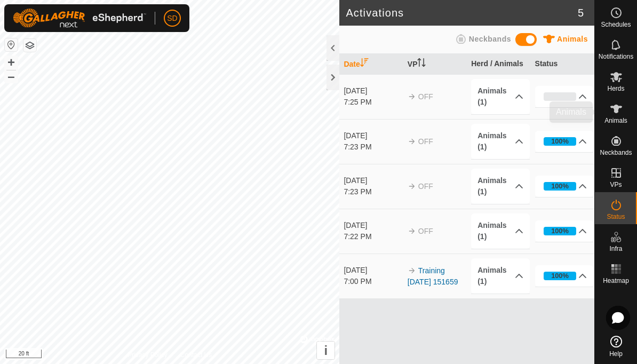
click at [620, 115] on icon at bounding box center [616, 108] width 13 height 13
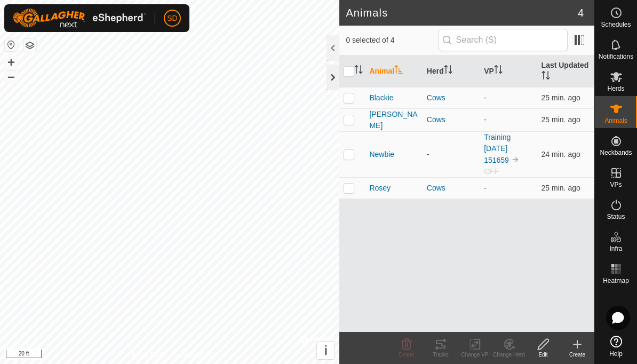
click at [329, 79] on div at bounding box center [333, 78] width 13 height 26
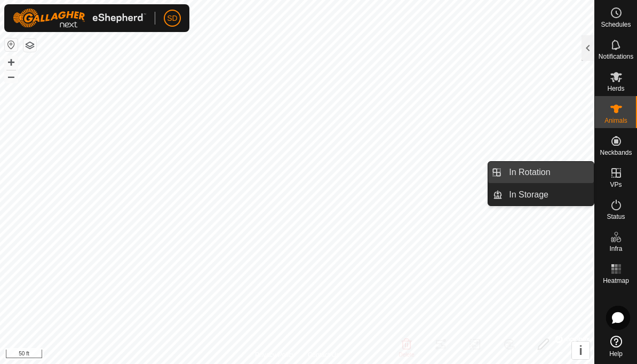
click at [547, 169] on span "In Rotation" at bounding box center [529, 172] width 41 height 13
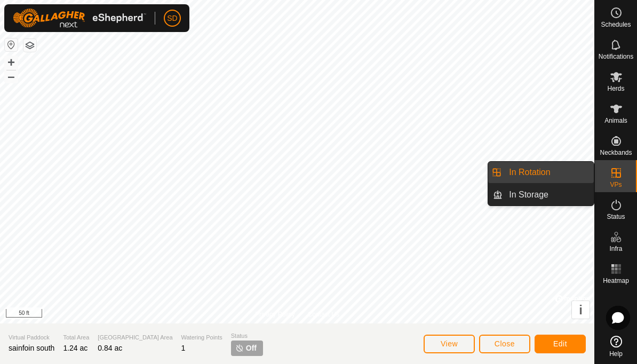
click at [546, 170] on span "In Rotation" at bounding box center [529, 172] width 41 height 13
click at [618, 174] on icon at bounding box center [616, 172] width 13 height 13
click at [545, 171] on span "In Rotation" at bounding box center [529, 172] width 41 height 13
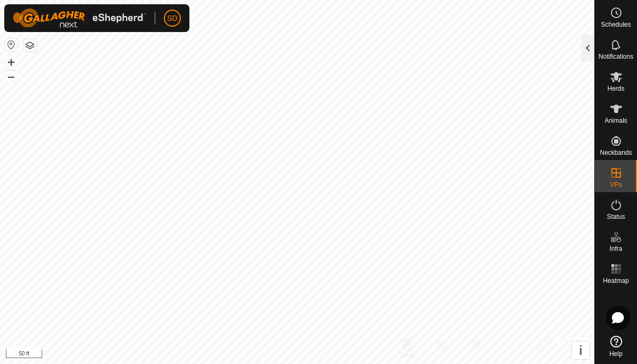
click at [585, 50] on div at bounding box center [588, 48] width 13 height 26
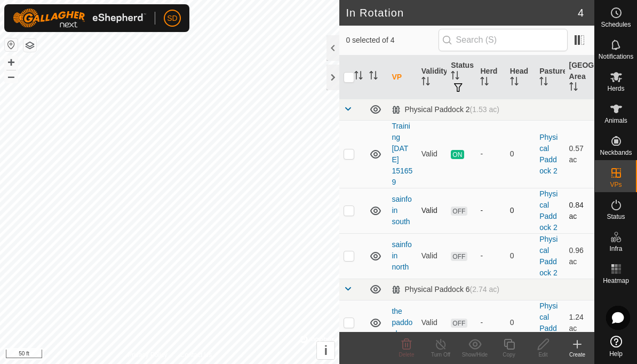
click at [353, 212] on p-checkbox at bounding box center [349, 210] width 11 height 9
click at [463, 211] on span "OFF" at bounding box center [459, 210] width 16 height 9
click at [465, 213] on span "OFF" at bounding box center [459, 210] width 16 height 9
click at [445, 173] on td "Valid" at bounding box center [431, 154] width 29 height 68
click at [456, 176] on td "ON" at bounding box center [461, 154] width 29 height 68
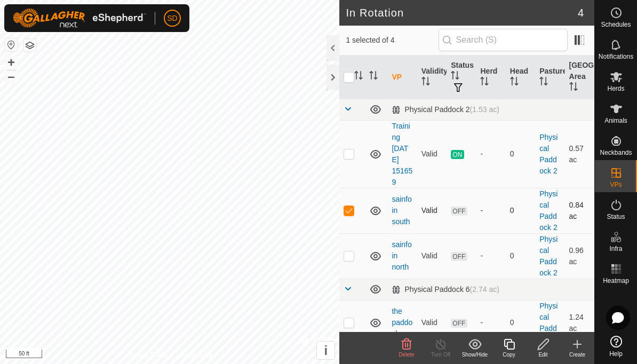
click at [459, 209] on span "OFF" at bounding box center [459, 210] width 16 height 9
click at [462, 210] on span "OFF" at bounding box center [459, 210] width 16 height 9
click at [463, 210] on span "OFF" at bounding box center [459, 210] width 16 height 9
click at [352, 210] on p-checkbox at bounding box center [349, 210] width 11 height 9
checkbox input "false"
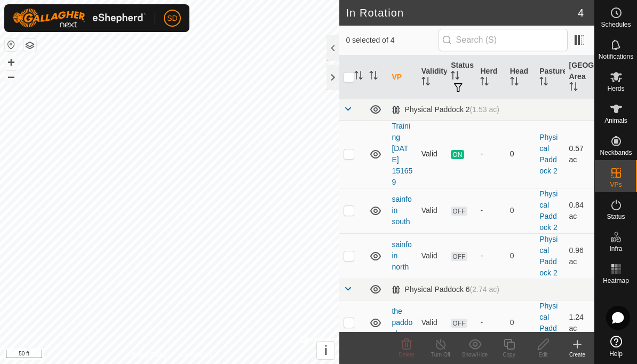
click at [356, 155] on td at bounding box center [352, 154] width 26 height 68
checkbox input "true"
click at [331, 346] on button "i" at bounding box center [326, 350] width 18 height 18
click at [442, 349] on icon at bounding box center [441, 344] width 10 height 11
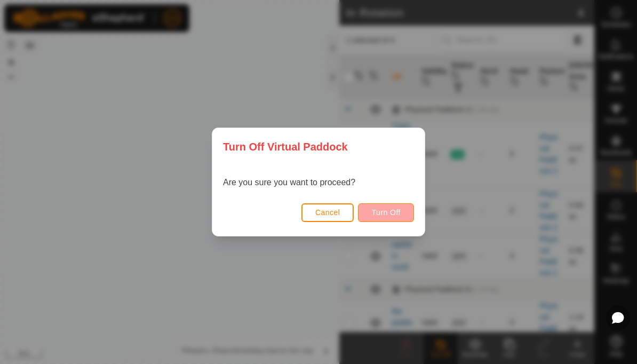
click at [389, 213] on span "Turn Off" at bounding box center [385, 212] width 29 height 9
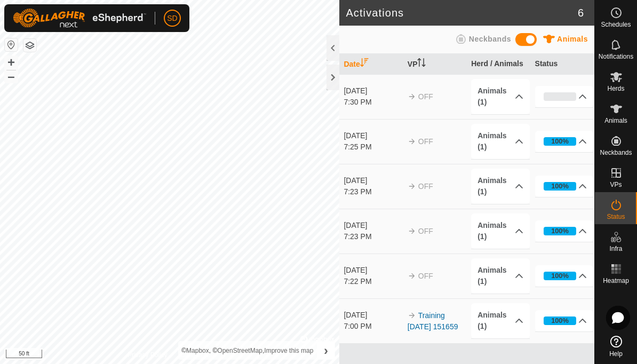
click at [623, 205] on es-activation-svg-icon at bounding box center [616, 204] width 19 height 17
click at [570, 99] on div "0%" at bounding box center [560, 96] width 33 height 9
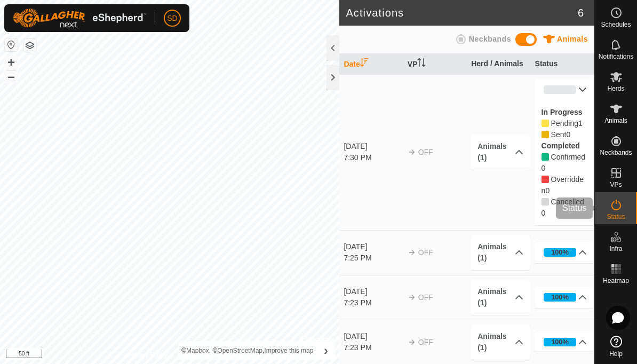
click at [617, 208] on icon at bounding box center [616, 204] width 13 height 13
click at [584, 88] on icon at bounding box center [582, 89] width 9 height 9
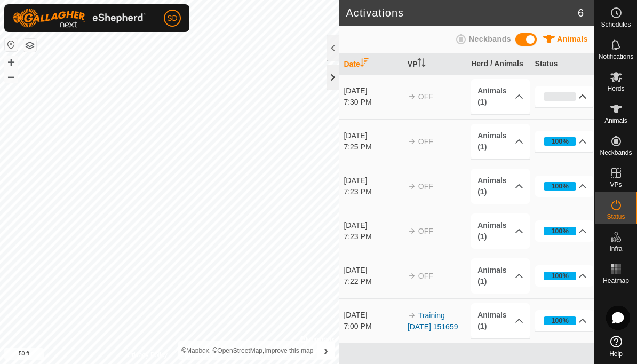
click at [335, 82] on div at bounding box center [333, 78] width 13 height 26
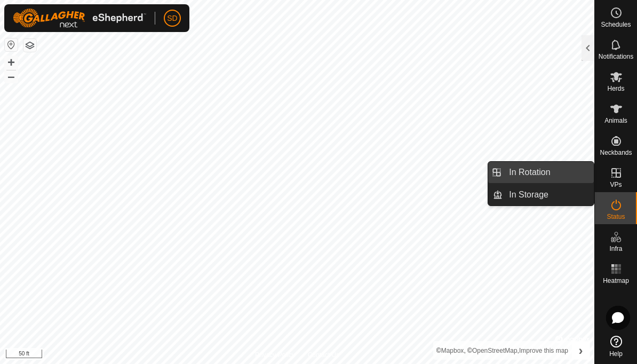
click at [547, 174] on span "In Rotation" at bounding box center [529, 172] width 41 height 13
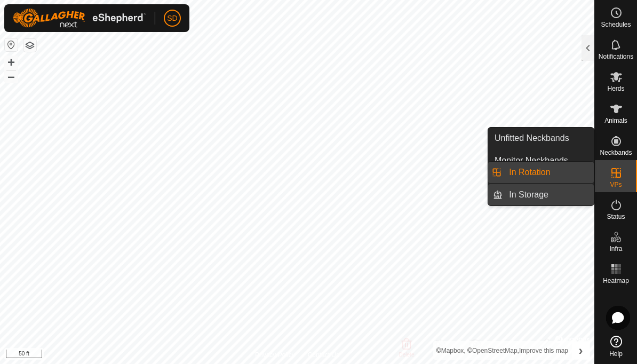
click at [552, 196] on link "In Storage" at bounding box center [548, 194] width 91 height 21
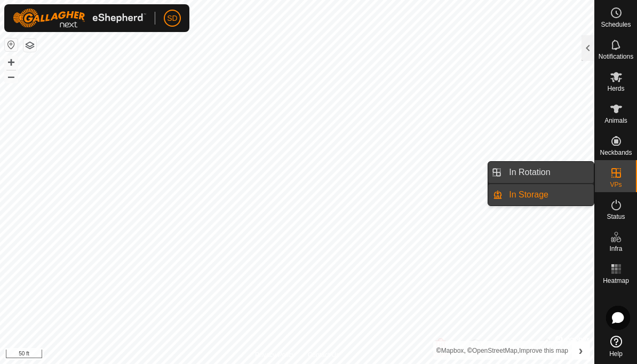
click at [544, 176] on span "In Rotation" at bounding box center [529, 172] width 41 height 13
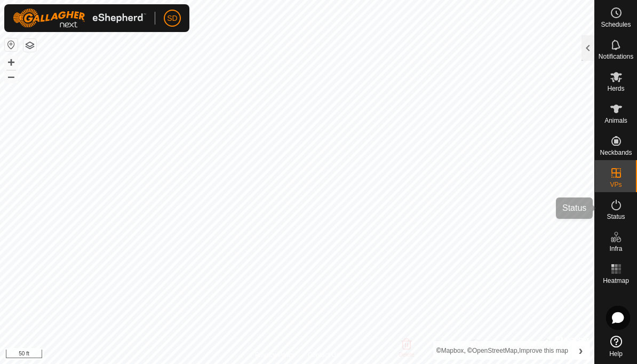
click at [619, 213] on span "Status" at bounding box center [616, 216] width 18 height 6
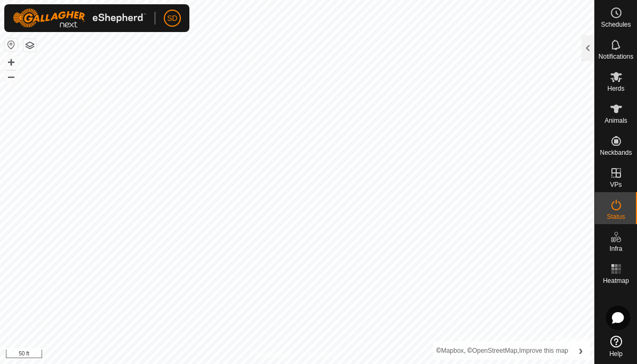
click at [620, 213] on span "Status" at bounding box center [616, 216] width 18 height 6
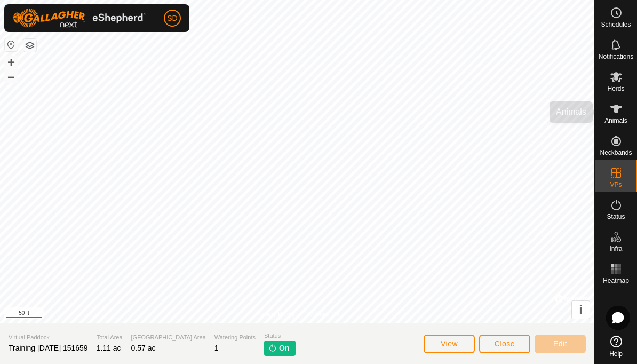
click at [614, 118] on span "Animals" at bounding box center [615, 120] width 23 height 6
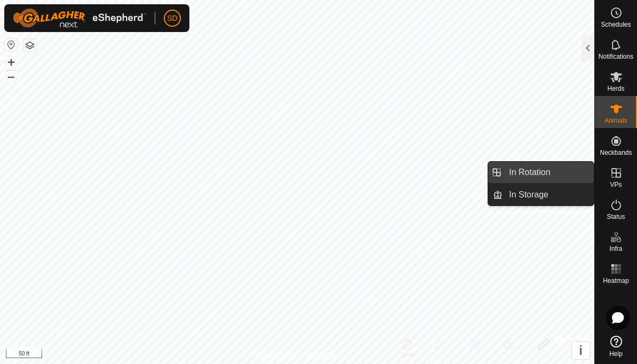
click at [558, 173] on link "In Rotation" at bounding box center [548, 172] width 91 height 21
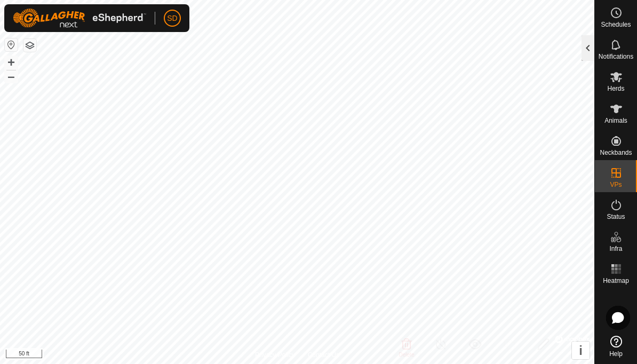
click at [588, 49] on div at bounding box center [588, 48] width 13 height 26
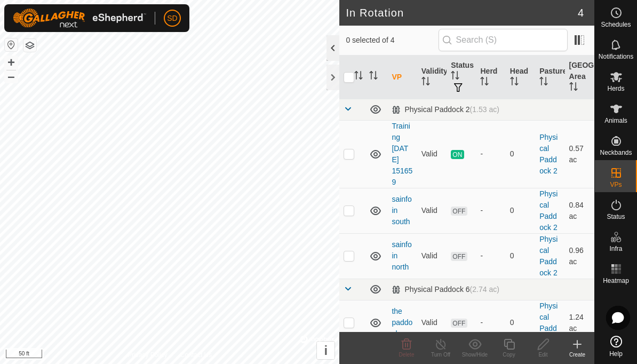
click at [620, 50] on icon at bounding box center [616, 44] width 13 height 13
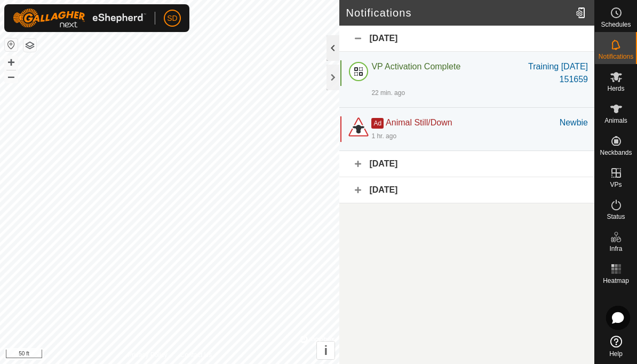
click at [620, 85] on span "Herds" at bounding box center [615, 88] width 17 height 6
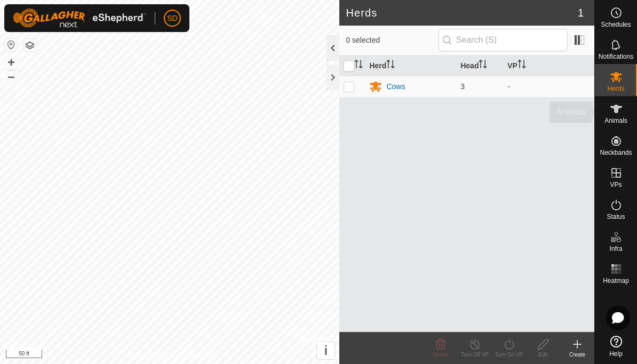
click at [620, 115] on es-animals-svg-icon at bounding box center [616, 108] width 19 height 17
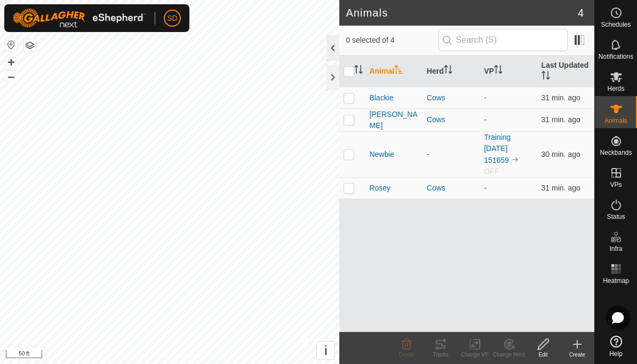
click at [619, 115] on icon at bounding box center [616, 108] width 13 height 13
click at [618, 210] on icon at bounding box center [616, 205] width 10 height 11
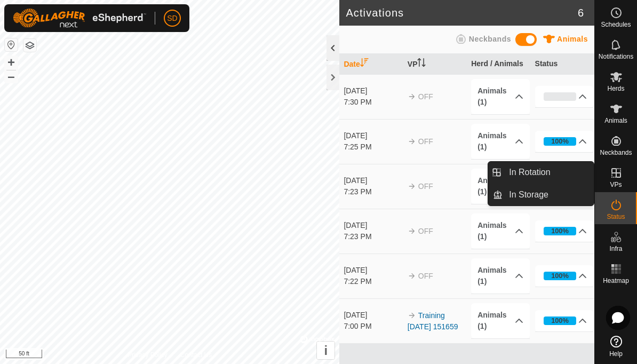
click at [556, 178] on link "In Rotation" at bounding box center [548, 172] width 91 height 21
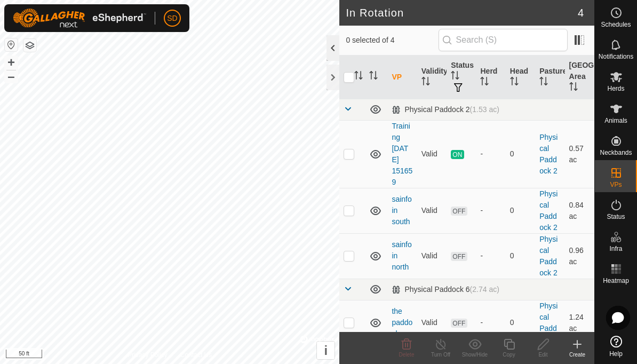
click at [622, 211] on icon at bounding box center [616, 204] width 13 height 13
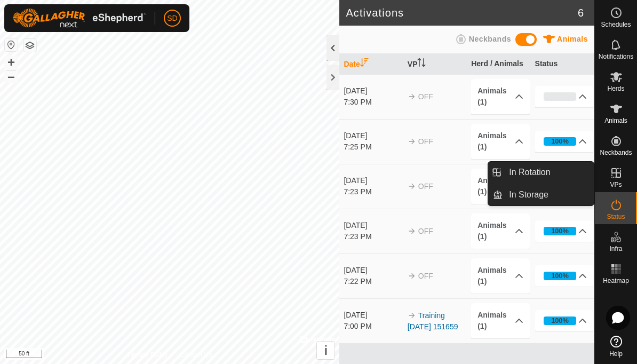
click at [543, 176] on span "In Rotation" at bounding box center [529, 172] width 41 height 13
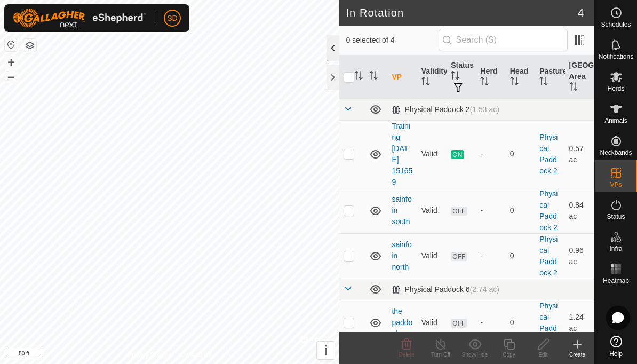
click at [615, 212] on es-activation-svg-icon at bounding box center [616, 204] width 19 height 17
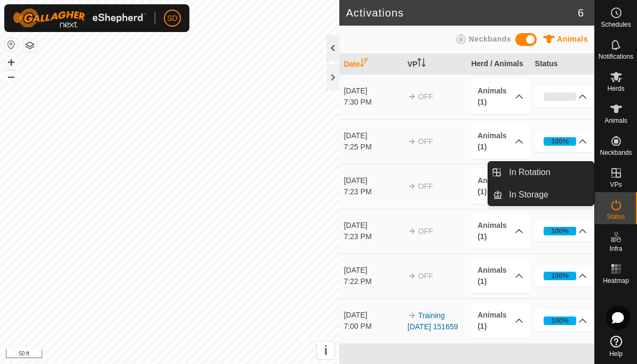
click at [526, 175] on span "In Rotation" at bounding box center [529, 172] width 41 height 13
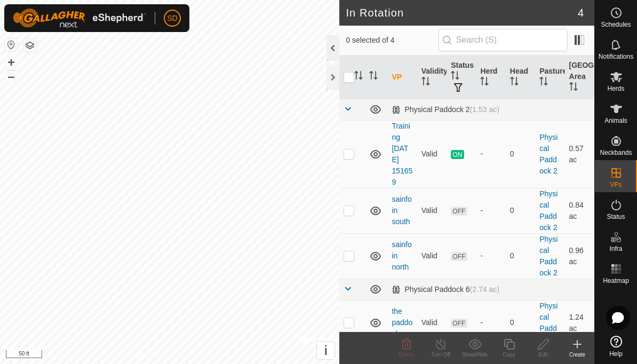
click at [355, 212] on td at bounding box center [352, 210] width 26 height 45
checkbox input "true"
click at [540, 348] on icon at bounding box center [543, 344] width 13 height 13
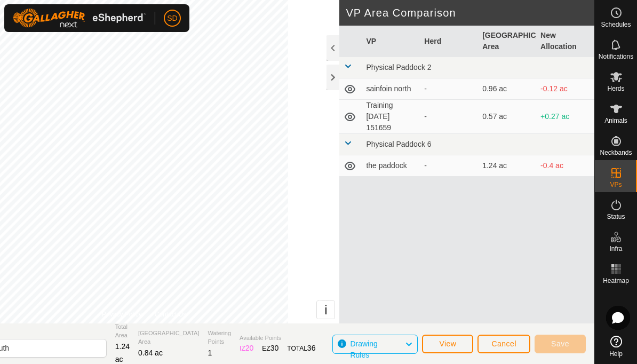
click at [503, 346] on span "Cancel" at bounding box center [503, 343] width 25 height 9
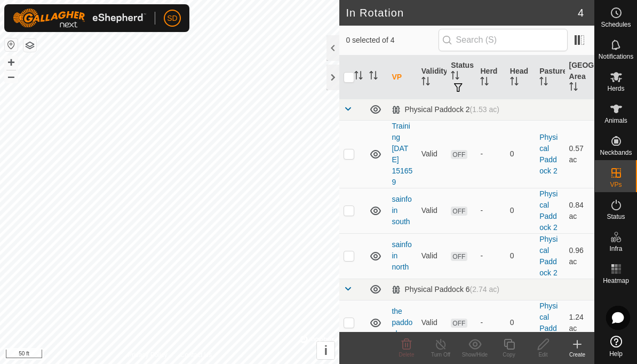
click at [352, 213] on p-checkbox at bounding box center [349, 210] width 11 height 9
checkbox input "true"
click at [463, 86] on span "button" at bounding box center [458, 87] width 9 height 9
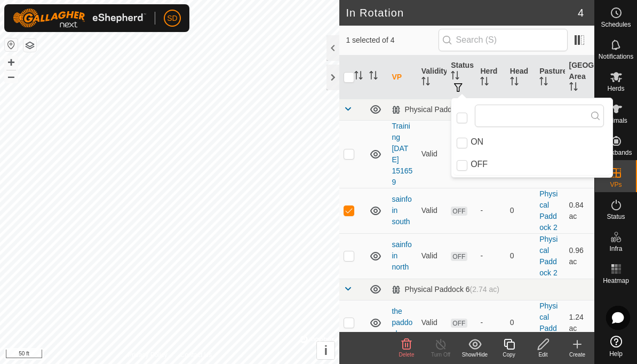
click at [466, 142] on input "ON" at bounding box center [462, 143] width 11 height 11
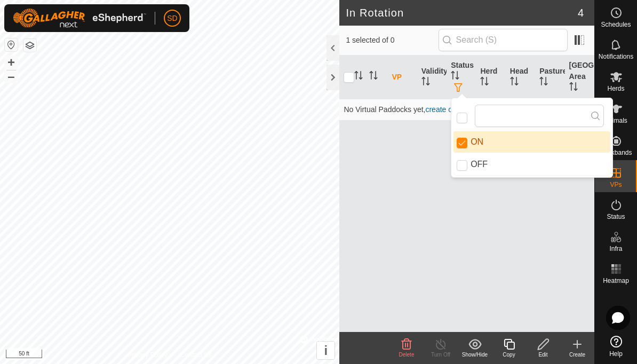
click at [465, 141] on input "ON" at bounding box center [462, 143] width 11 height 11
checkbox input "false"
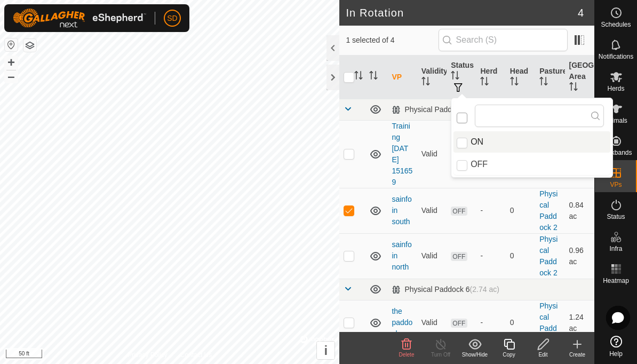
click at [466, 117] on input "checkbox" at bounding box center [462, 118] width 11 height 11
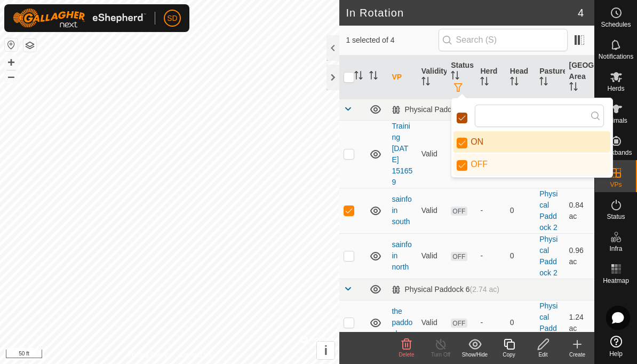
checkbox input "false"
checkbox input "true"
checkbox input "false"
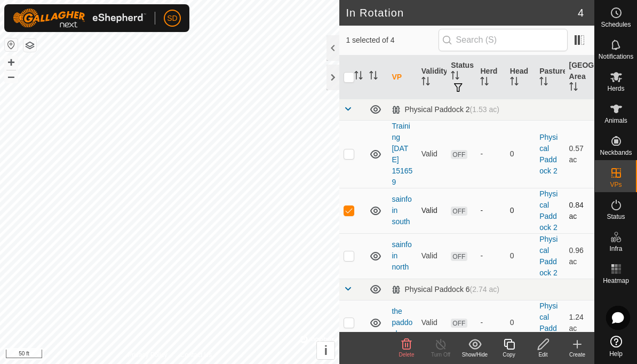
click at [458, 211] on span "OFF" at bounding box center [459, 210] width 16 height 9
click at [459, 213] on span "OFF" at bounding box center [459, 210] width 16 height 9
click at [462, 87] on span "button" at bounding box center [458, 87] width 9 height 9
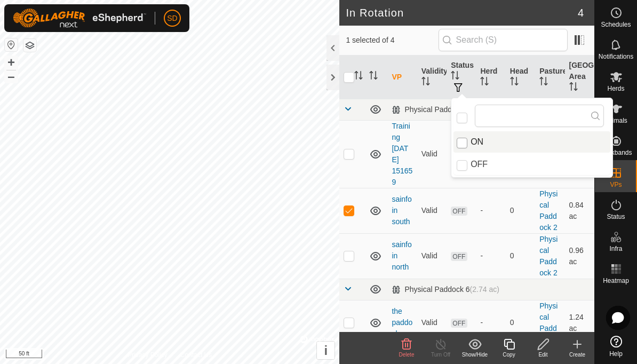
click at [466, 145] on input "ON" at bounding box center [462, 143] width 11 height 11
click at [465, 142] on input "ON" at bounding box center [462, 143] width 11 height 11
checkbox input "true"
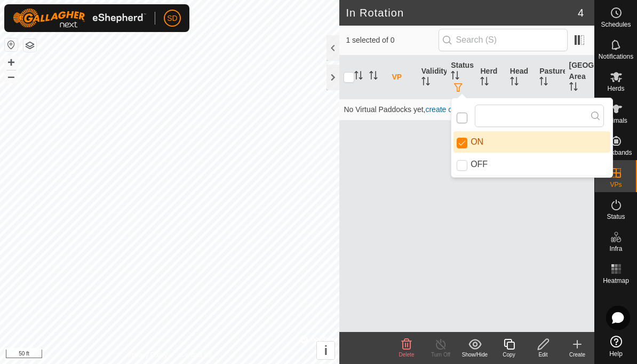
click at [467, 115] on input "checkbox" at bounding box center [462, 118] width 11 height 11
checkbox input "false"
checkbox input "true"
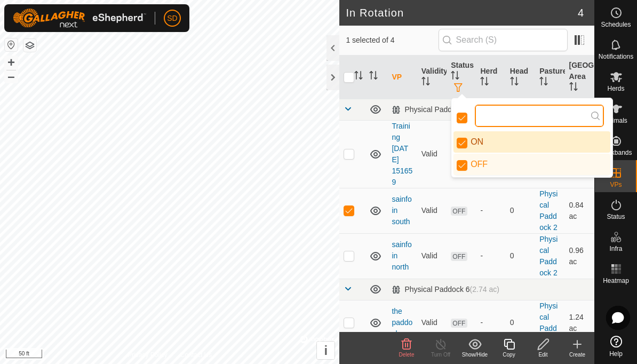
click at [506, 115] on input "text" at bounding box center [539, 116] width 129 height 22
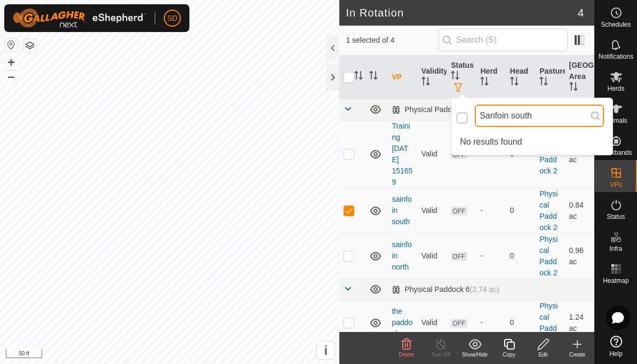
type input "Sanfoin south"
click at [465, 117] on input "checkbox" at bounding box center [462, 118] width 11 height 11
click at [464, 120] on input "checkbox" at bounding box center [462, 118] width 11 height 11
click at [466, 114] on input "checkbox" at bounding box center [462, 118] width 11 height 11
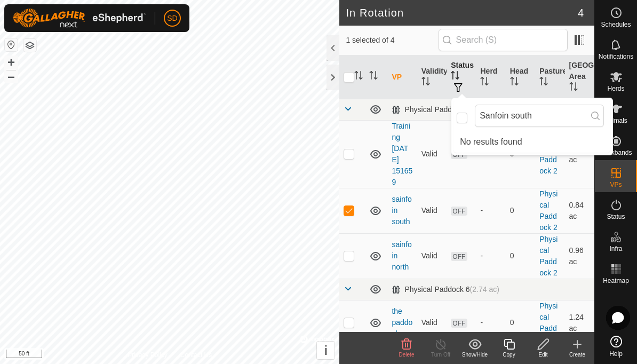
click at [463, 85] on span "button" at bounding box center [458, 87] width 9 height 9
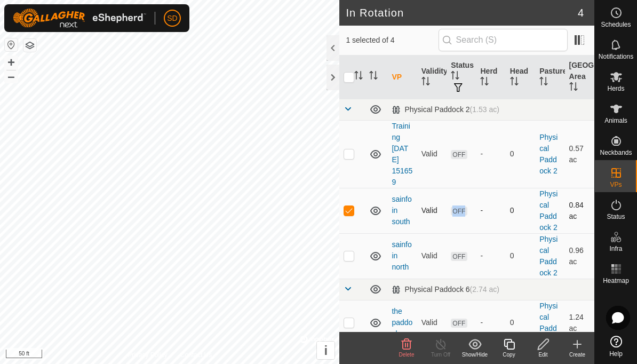
click at [487, 217] on td "-" at bounding box center [490, 210] width 29 height 45
click at [465, 211] on span "OFF" at bounding box center [459, 210] width 16 height 9
click at [403, 80] on th "VP" at bounding box center [401, 77] width 29 height 44
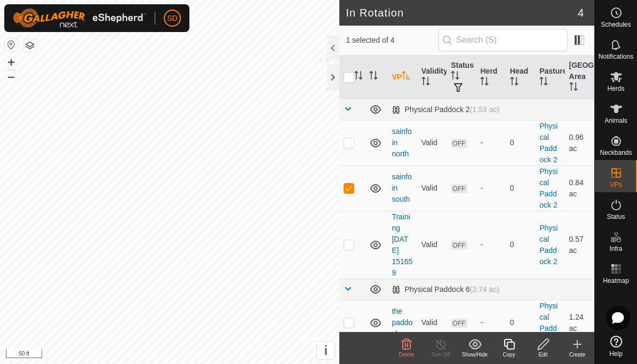
click at [545, 357] on div "Edit" at bounding box center [543, 355] width 34 height 8
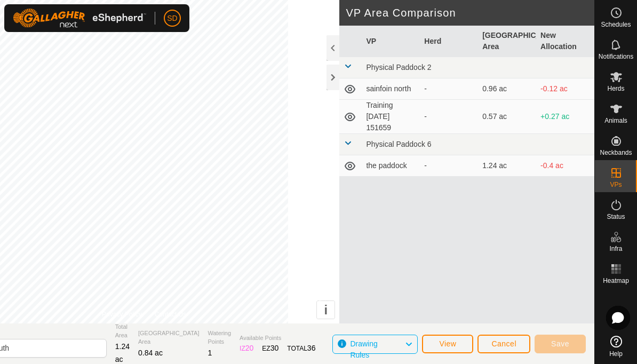
click at [507, 341] on span "Cancel" at bounding box center [503, 343] width 25 height 9
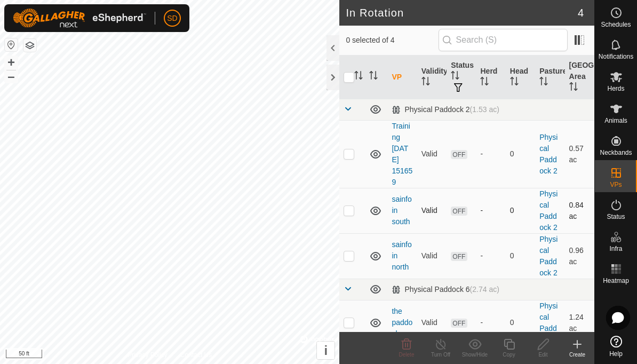
click at [349, 213] on p-checkbox at bounding box center [349, 210] width 11 height 9
checkbox input "true"
click at [463, 87] on span "button" at bounding box center [458, 87] width 9 height 9
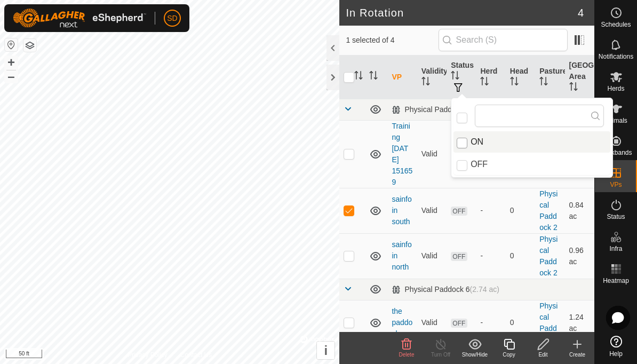
click at [466, 140] on input "ON" at bounding box center [462, 143] width 11 height 11
click at [467, 140] on input "ON" at bounding box center [462, 143] width 11 height 11
checkbox input "true"
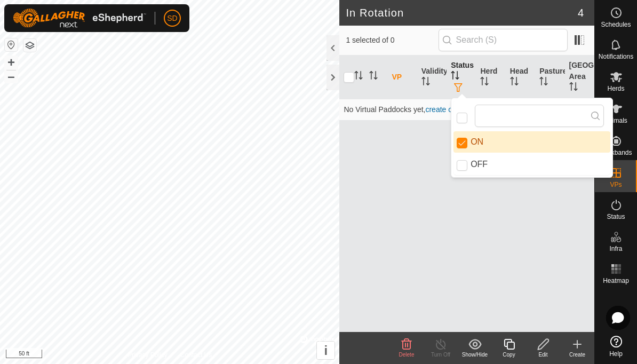
click at [463, 84] on span "button" at bounding box center [458, 87] width 9 height 9
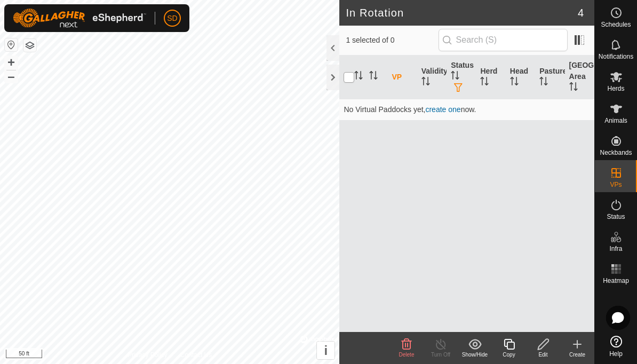
click at [351, 78] on input "checkbox" at bounding box center [349, 77] width 11 height 11
click at [349, 82] on input "checkbox" at bounding box center [349, 77] width 11 height 11
checkbox input "false"
click at [550, 263] on div "VP Validity Status Herd Head Pasture Grazing Area No Virtual Paddocks yet, crea…" at bounding box center [466, 193] width 255 height 276
click at [460, 88] on span "button" at bounding box center [458, 87] width 9 height 9
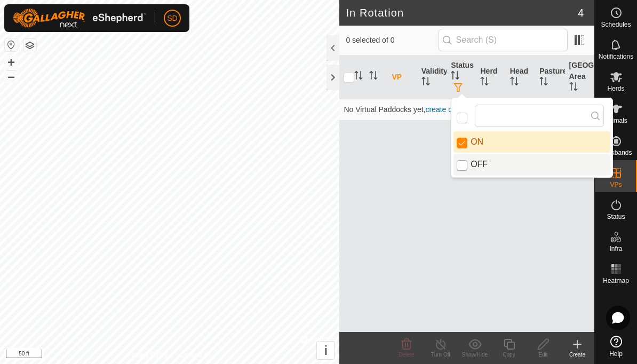
click at [460, 168] on input "OFF" at bounding box center [462, 165] width 11 height 11
checkbox input "true"
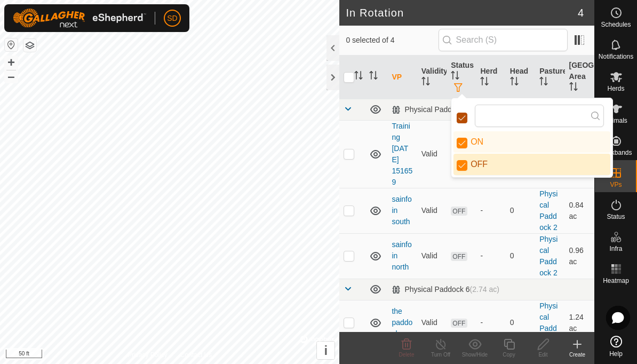
click at [466, 117] on input "checkbox" at bounding box center [462, 118] width 11 height 11
checkbox input "true"
checkbox input "false"
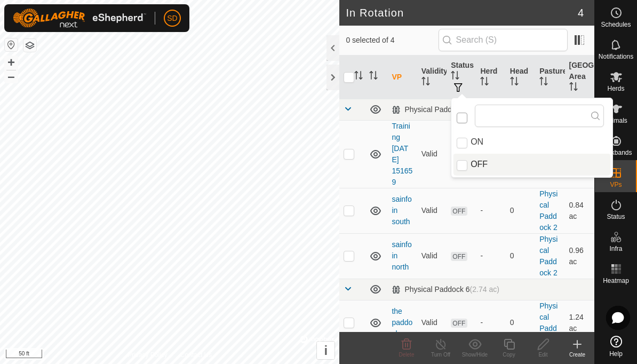
scroll to position [6, 5]
click at [348, 214] on p-checkbox at bounding box center [349, 210] width 11 height 9
checkbox input "true"
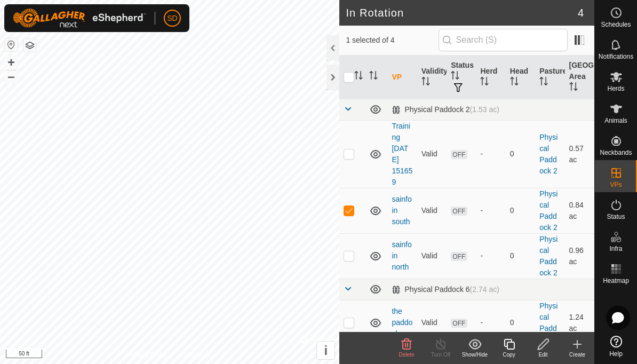
click at [445, 351] on div "Turn Off" at bounding box center [441, 355] width 34 height 8
click at [449, 347] on turn-off-svg-icon at bounding box center [441, 344] width 34 height 13
click at [442, 355] on div "Turn Off" at bounding box center [441, 355] width 34 height 8
click at [618, 314] on icon at bounding box center [618, 317] width 12 height 11
click at [0, 0] on icon at bounding box center [0, 0] width 0 height 0
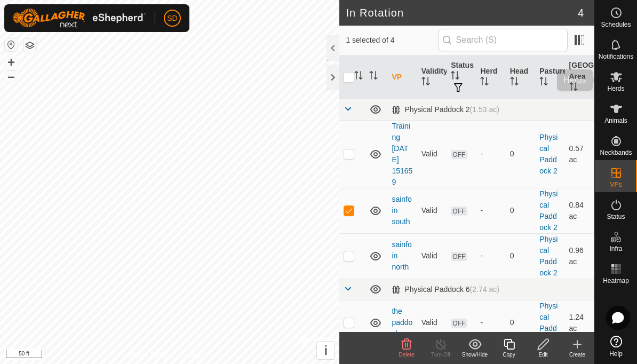
click at [620, 80] on icon at bounding box center [616, 76] width 13 height 13
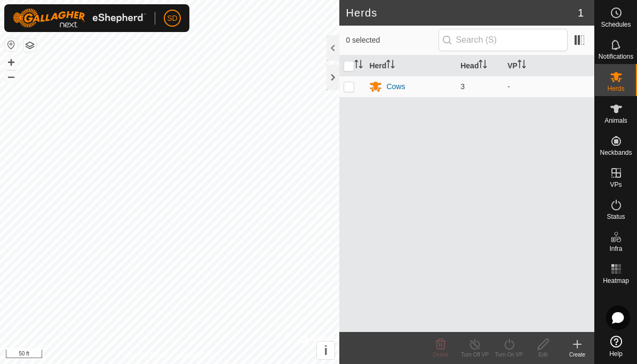
click at [621, 116] on es-animals-svg-icon at bounding box center [616, 108] width 19 height 17
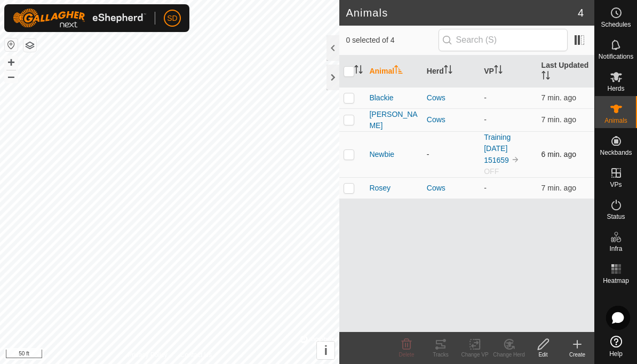
click at [349, 150] on p-checkbox at bounding box center [349, 154] width 11 height 9
click at [350, 150] on p-checkbox at bounding box center [349, 154] width 11 height 9
checkbox input "true"
click at [500, 73] on icon "Activate to sort" at bounding box center [498, 69] width 9 height 9
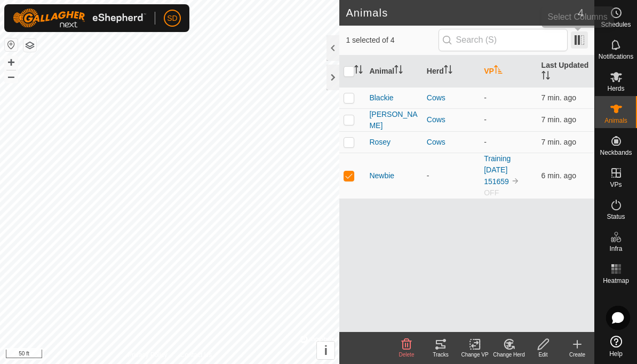
click at [584, 40] on span at bounding box center [579, 39] width 17 height 17
click at [536, 314] on div "Animal Herd VP Last Updated Blackie Cows - 7 min. ago [PERSON_NAME] Cows - 7 mi…" at bounding box center [466, 193] width 255 height 276
click at [479, 351] on div "Change VP" at bounding box center [475, 355] width 34 height 8
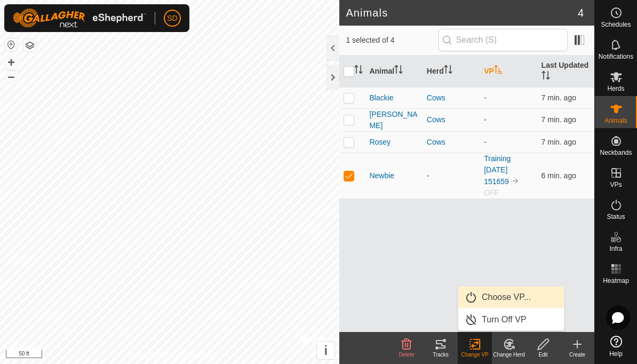
click at [523, 298] on span "Choose VP..." at bounding box center [506, 297] width 49 height 13
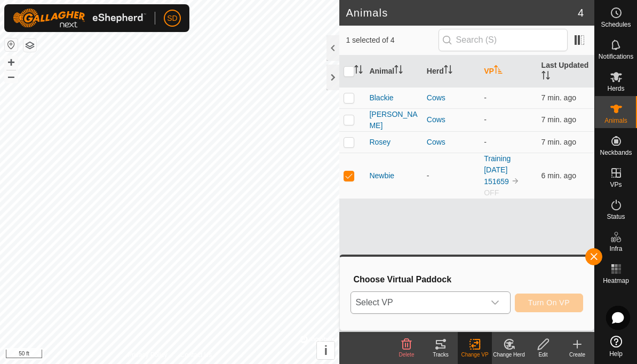
click at [471, 301] on span "Select VP" at bounding box center [417, 302] width 133 height 21
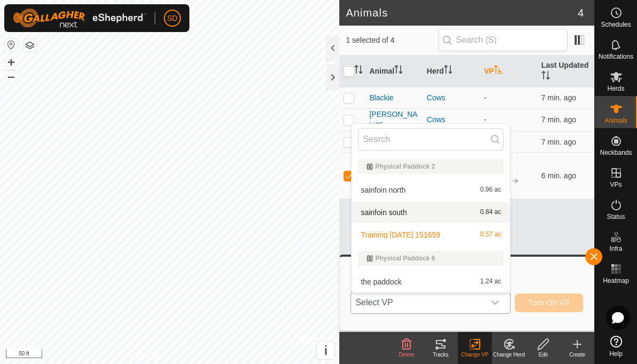
click at [402, 216] on div "sainfoin south 0.84 ac" at bounding box center [431, 212] width 146 height 13
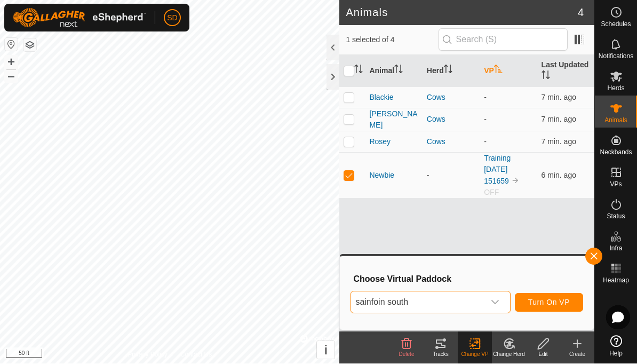
click at [557, 300] on span "Turn On VP" at bounding box center [549, 302] width 42 height 9
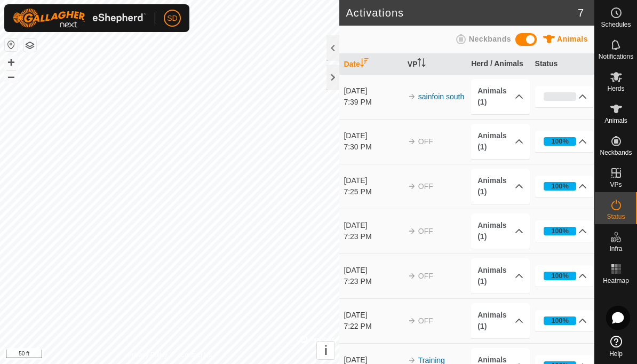
click at [617, 112] on icon at bounding box center [616, 109] width 12 height 9
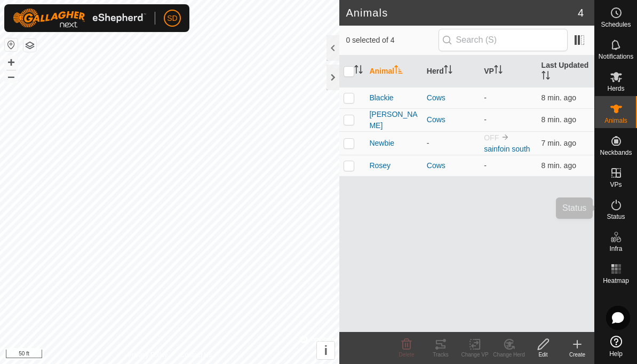
click at [616, 213] on span "Status" at bounding box center [616, 216] width 18 height 6
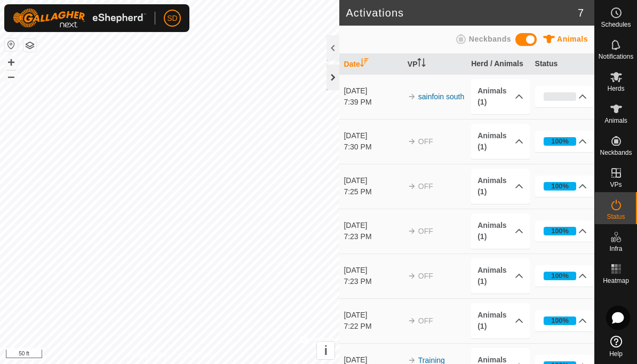
click at [335, 81] on div at bounding box center [333, 78] width 13 height 26
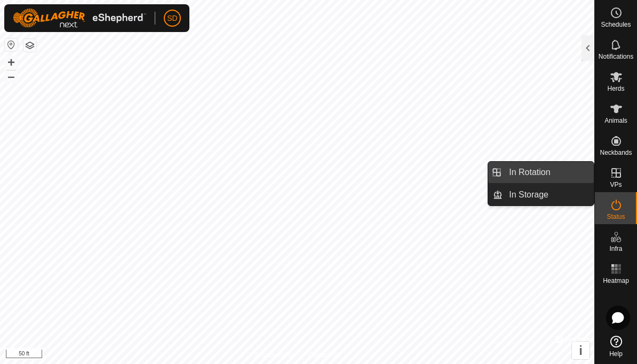
click at [537, 172] on span "In Rotation" at bounding box center [529, 172] width 41 height 13
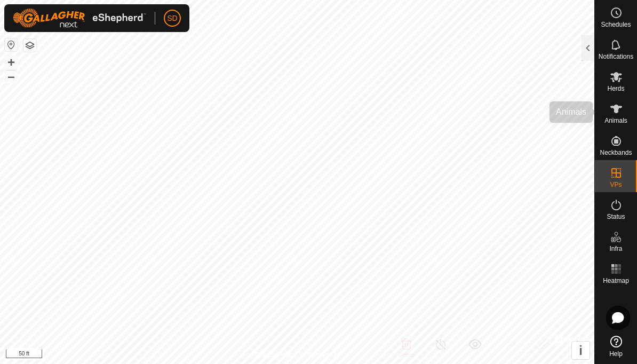
click at [615, 116] on es-animals-svg-icon at bounding box center [616, 108] width 19 height 17
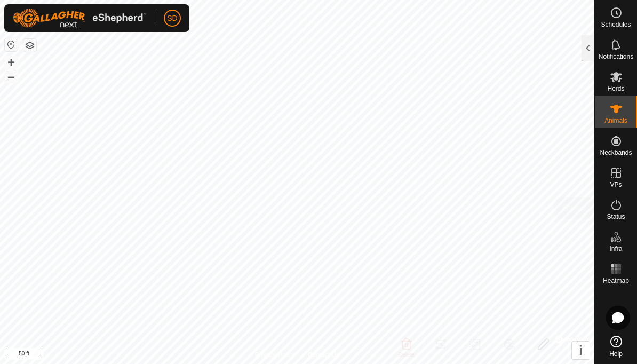
click at [624, 210] on es-activation-svg-icon at bounding box center [616, 204] width 19 height 17
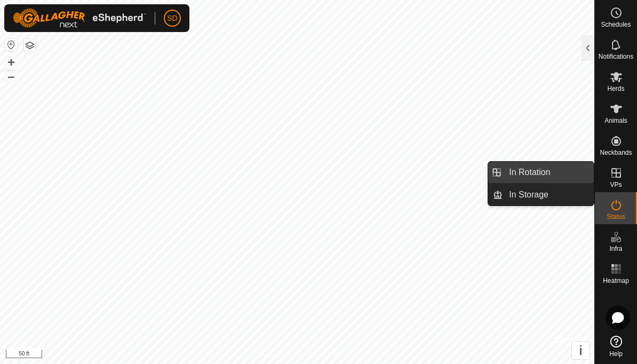
click at [545, 175] on span "In Rotation" at bounding box center [529, 172] width 41 height 13
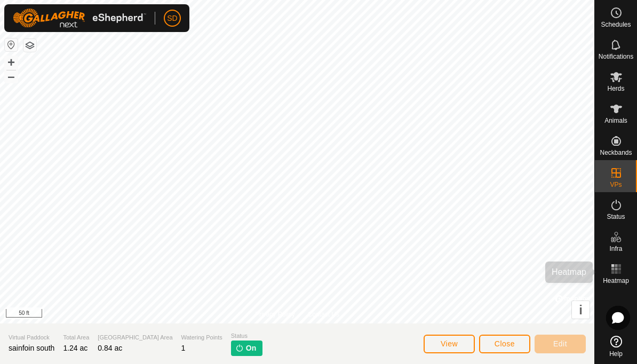
click at [616, 271] on rect at bounding box center [616, 272] width 3 height 3
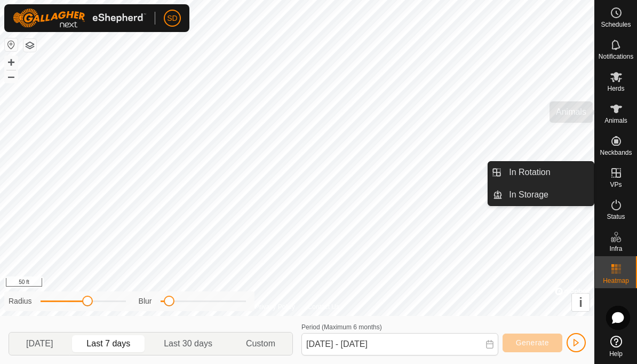
click at [613, 115] on es-animals-svg-icon at bounding box center [616, 108] width 19 height 17
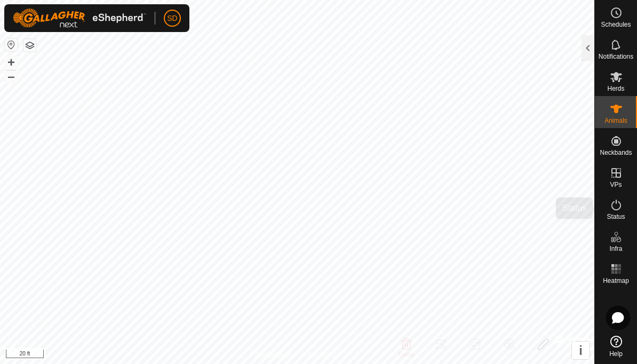
click at [619, 209] on icon at bounding box center [616, 205] width 10 height 11
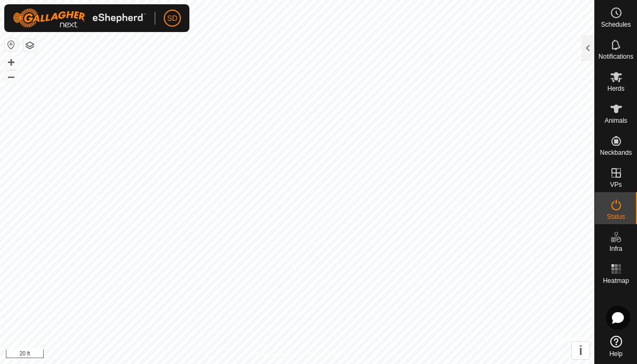
click at [616, 213] on span "Status" at bounding box center [616, 216] width 18 height 6
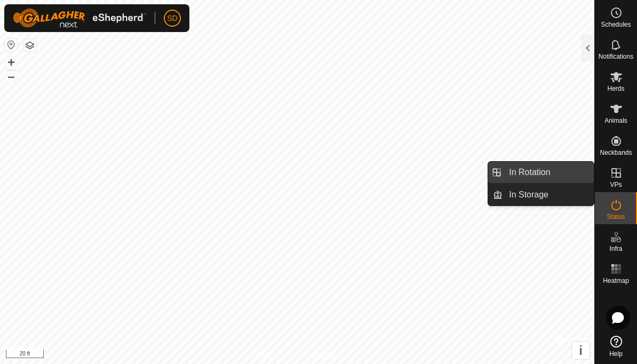
click at [556, 173] on link "In Rotation" at bounding box center [548, 172] width 91 height 21
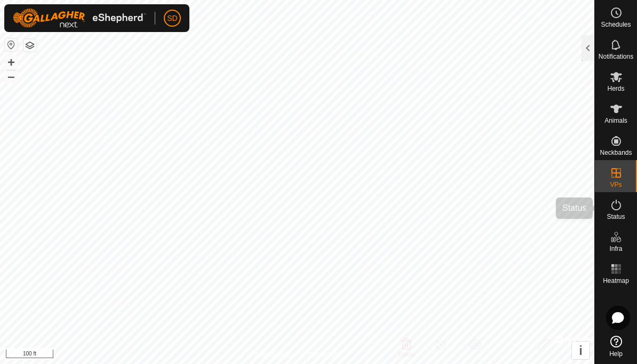
click at [618, 210] on icon at bounding box center [616, 204] width 13 height 13
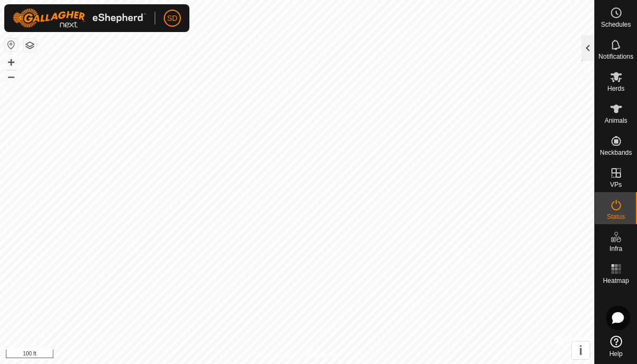
click at [587, 49] on div at bounding box center [588, 48] width 13 height 26
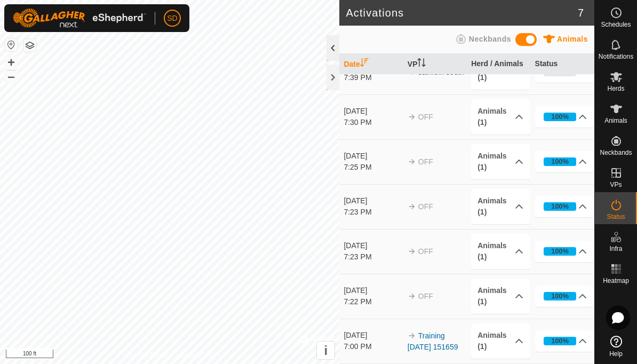
scroll to position [24, 0]
click at [618, 208] on icon at bounding box center [616, 204] width 13 height 13
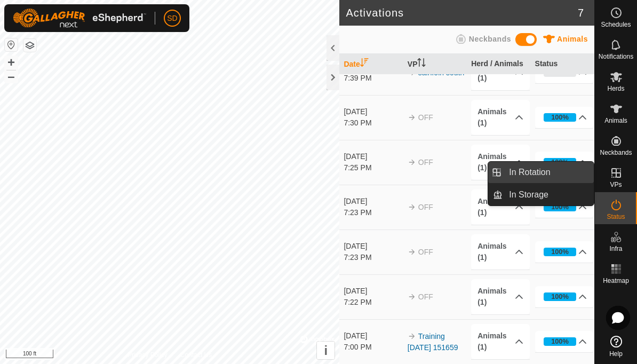
click at [543, 176] on span "In Rotation" at bounding box center [529, 172] width 41 height 13
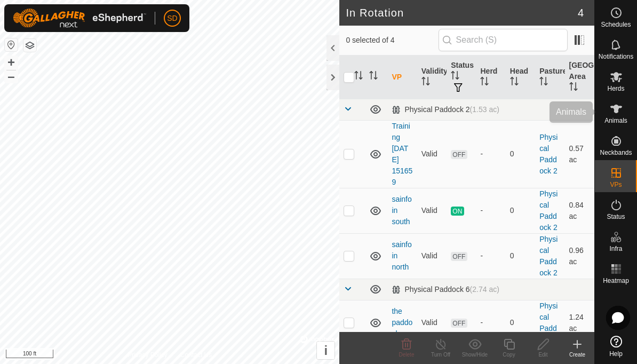
click at [618, 115] on icon at bounding box center [616, 108] width 13 height 13
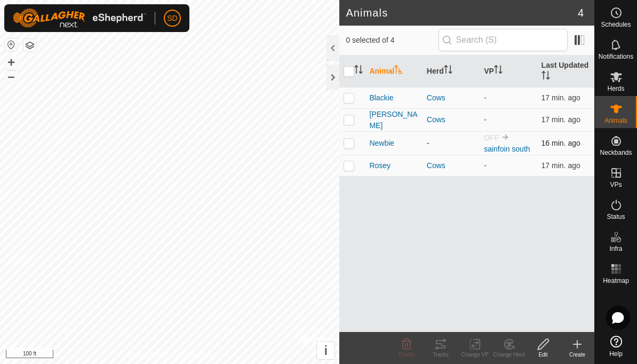
click at [353, 144] on p-checkbox at bounding box center [349, 143] width 11 height 9
checkbox input "true"
click at [504, 138] on img at bounding box center [505, 137] width 9 height 9
click at [515, 145] on link "sainfoin south" at bounding box center [507, 149] width 46 height 9
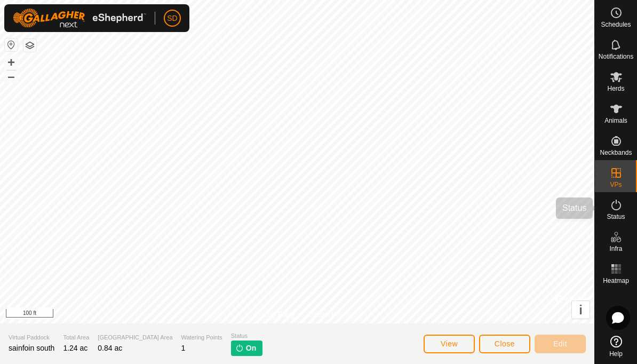
click at [617, 213] on span "Status" at bounding box center [616, 216] width 18 height 6
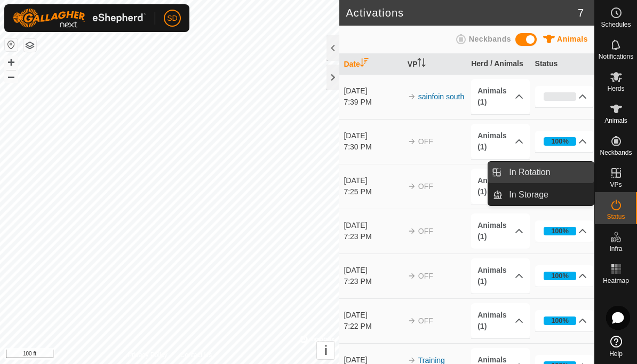
click at [546, 170] on span "In Rotation" at bounding box center [529, 172] width 41 height 13
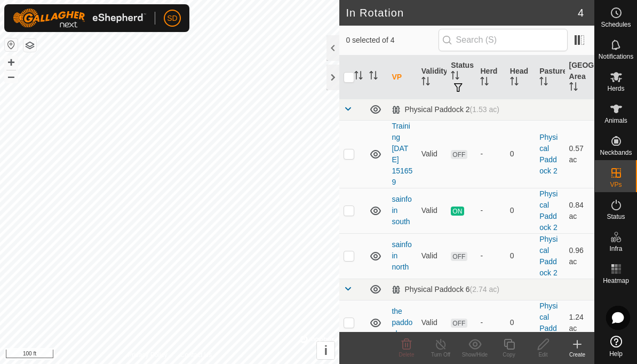
click at [615, 210] on icon at bounding box center [616, 204] width 13 height 13
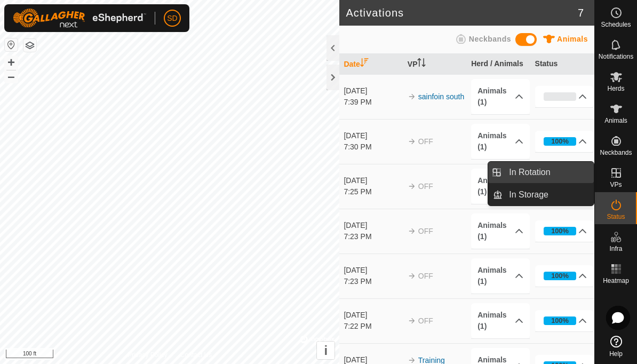
click at [544, 175] on span "In Rotation" at bounding box center [529, 172] width 41 height 13
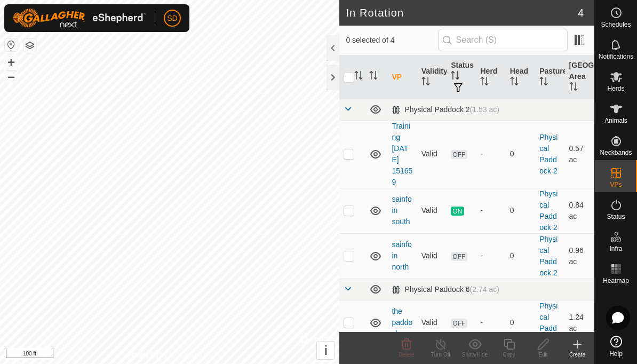
click at [611, 120] on span "Animals" at bounding box center [615, 120] width 23 height 6
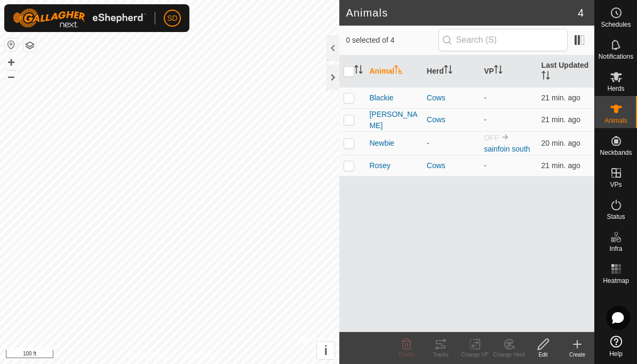
click at [616, 53] on span "Notifications" at bounding box center [616, 56] width 35 height 6
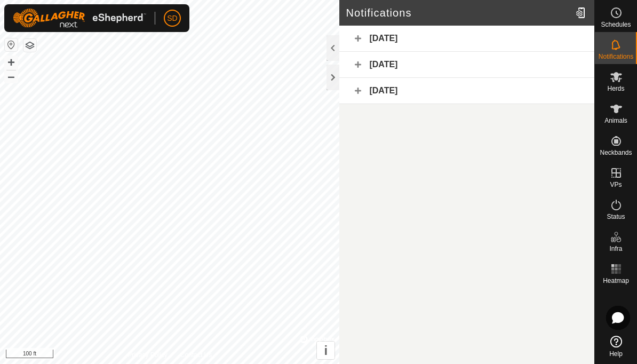
click at [530, 38] on div "[DATE]" at bounding box center [466, 39] width 255 height 26
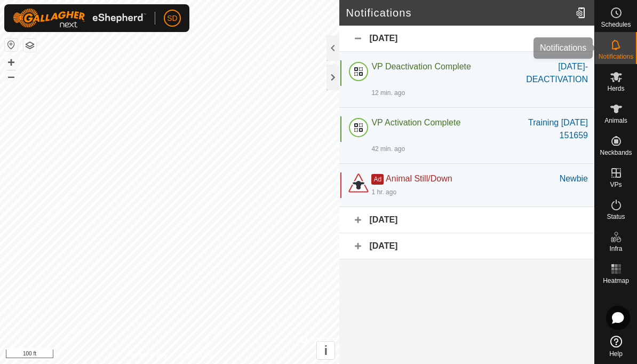
click at [620, 48] on icon at bounding box center [616, 44] width 13 height 13
click at [620, 85] on span "Herds" at bounding box center [615, 88] width 17 height 6
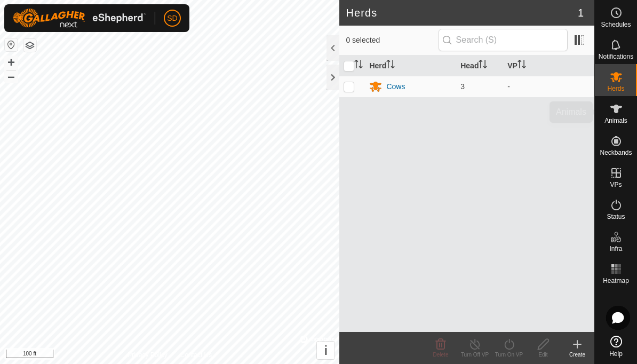
click at [618, 117] on span "Animals" at bounding box center [615, 120] width 23 height 6
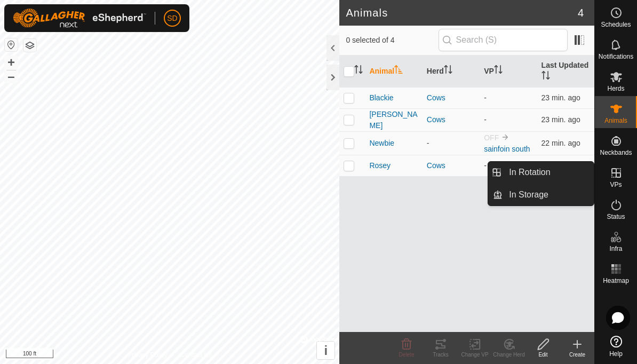
click at [554, 170] on link "In Rotation" at bounding box center [548, 172] width 91 height 21
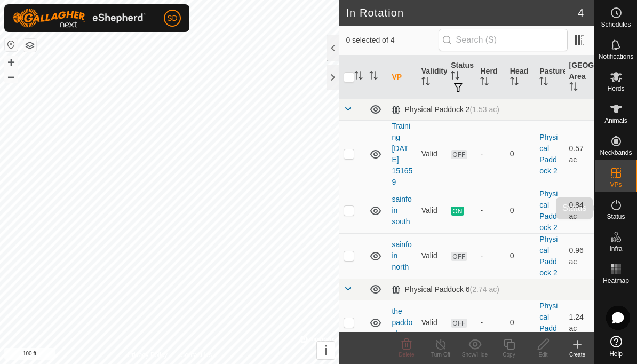
click at [618, 211] on icon at bounding box center [616, 204] width 13 height 13
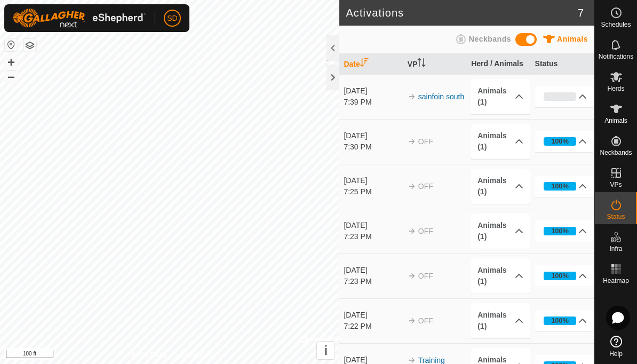
click at [552, 63] on th "Status" at bounding box center [562, 64] width 63 height 21
click at [586, 95] on icon at bounding box center [582, 96] width 9 height 9
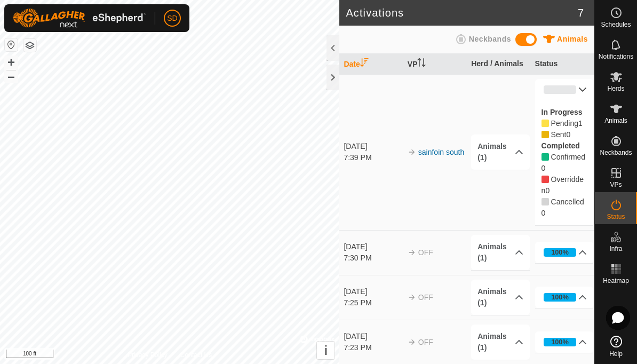
click at [583, 89] on icon at bounding box center [582, 89] width 9 height 9
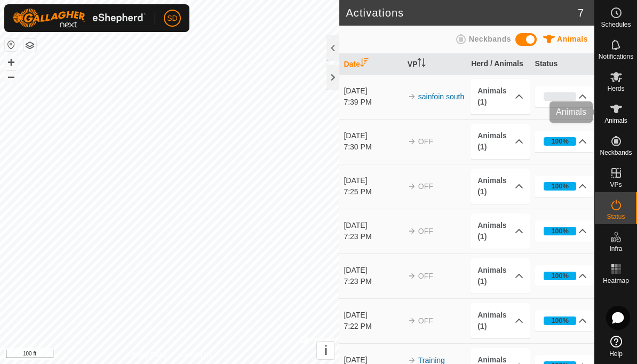
click at [621, 114] on icon at bounding box center [616, 108] width 13 height 13
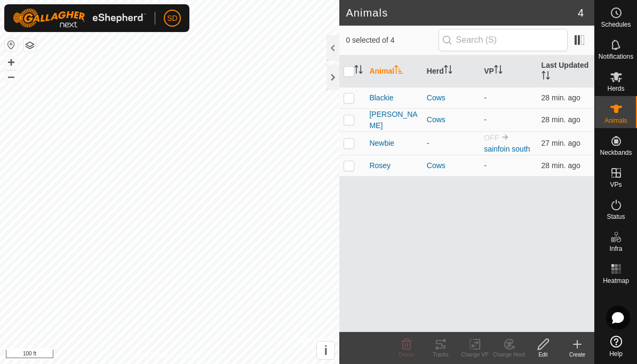
click at [510, 146] on link "sainfoin south" at bounding box center [507, 149] width 46 height 9
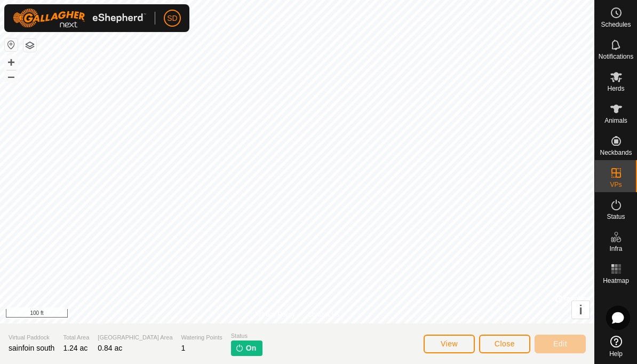
click at [612, 212] on es-activation-svg-icon at bounding box center [616, 204] width 19 height 17
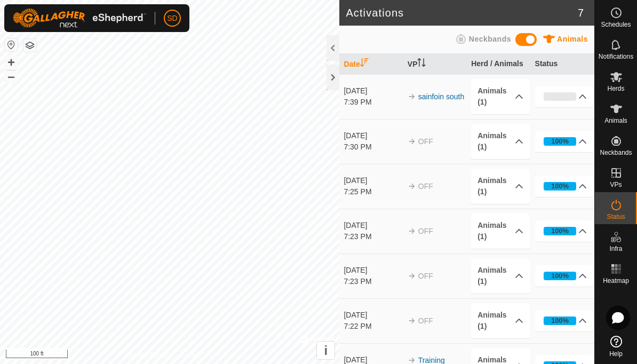
click at [616, 53] on span "Notifications" at bounding box center [616, 56] width 35 height 6
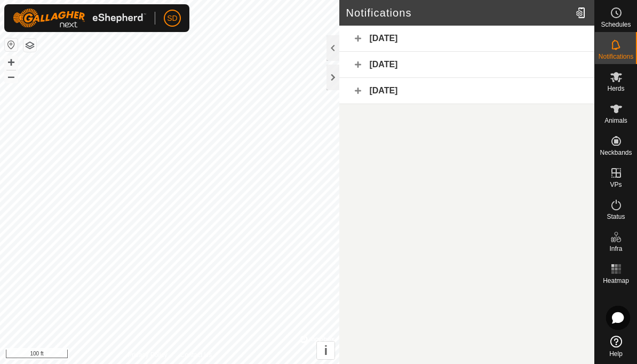
click at [399, 42] on div "[DATE]" at bounding box center [466, 39] width 255 height 26
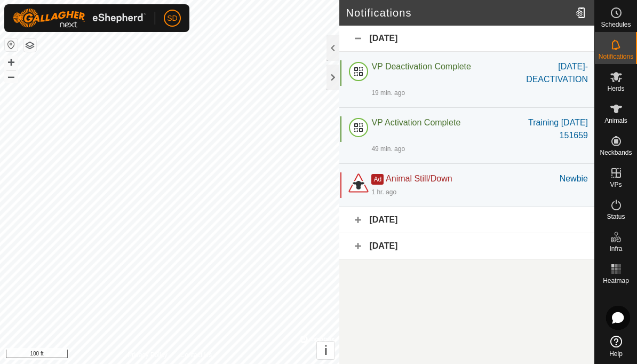
click at [613, 118] on span "Animals" at bounding box center [615, 120] width 23 height 6
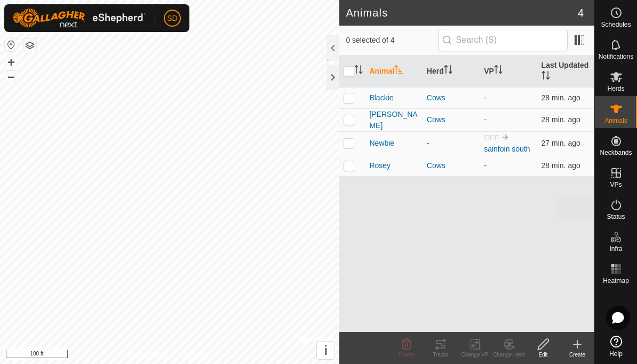
click at [623, 205] on es-activation-svg-icon at bounding box center [616, 204] width 19 height 17
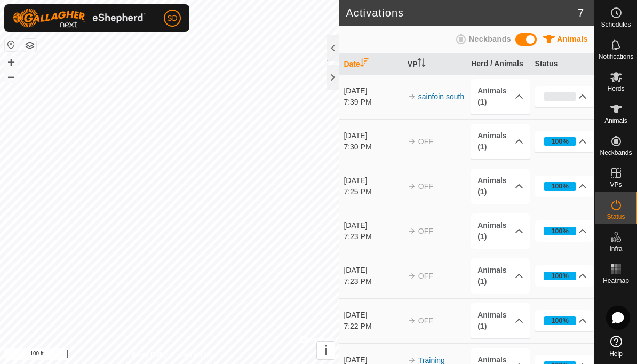
click at [577, 100] on p-accordion-header "0%" at bounding box center [564, 96] width 59 height 21
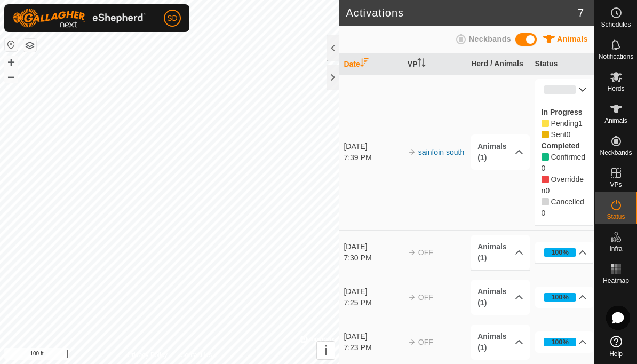
click at [582, 90] on icon at bounding box center [582, 89] width 7 height 4
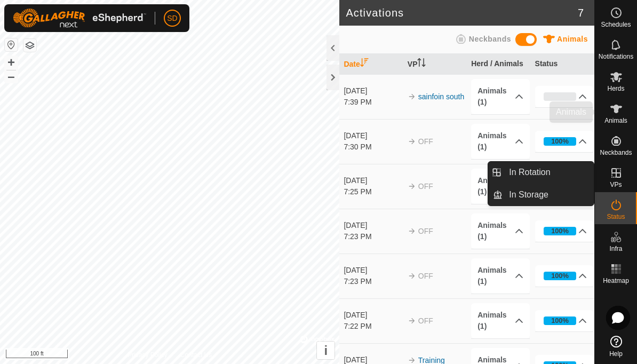
click at [617, 113] on icon at bounding box center [616, 108] width 13 height 13
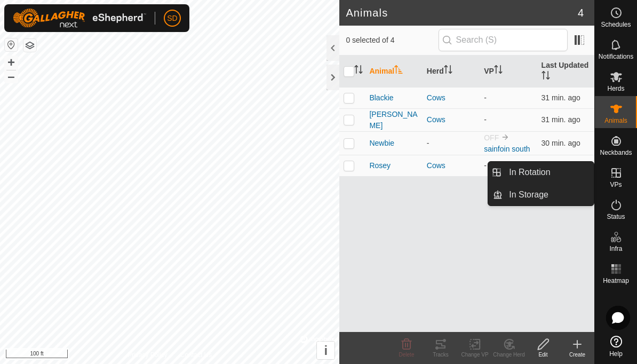
click at [545, 172] on span "In Rotation" at bounding box center [529, 172] width 41 height 13
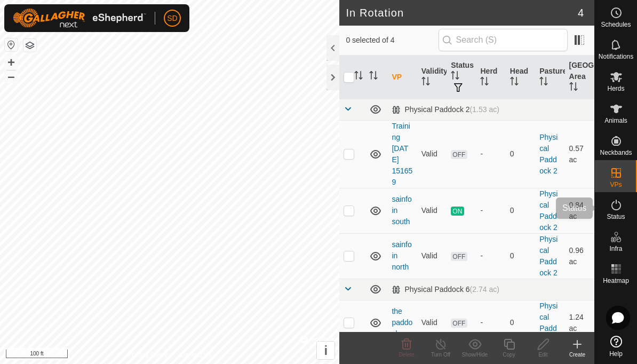
click at [622, 212] on es-activation-svg-icon at bounding box center [616, 204] width 19 height 17
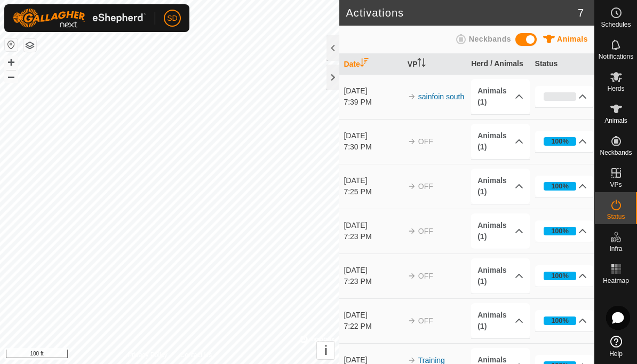
click at [623, 116] on es-animals-svg-icon at bounding box center [616, 108] width 19 height 17
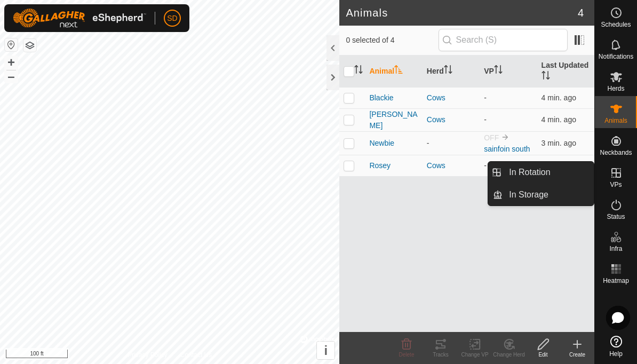
click at [548, 273] on div "Animal Herd VP Last Updated Blackie Cows - 4 min. ago [PERSON_NAME] Cows - 4 mi…" at bounding box center [466, 193] width 255 height 276
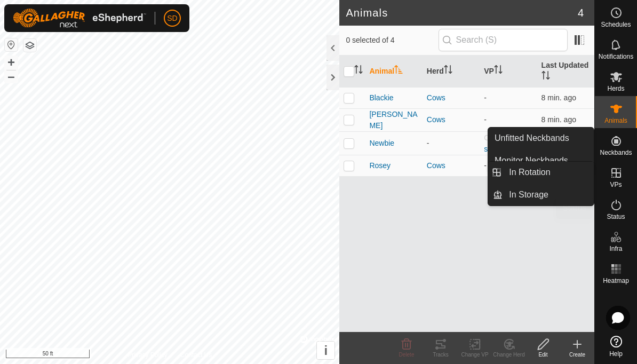
click at [615, 210] on icon at bounding box center [616, 205] width 10 height 11
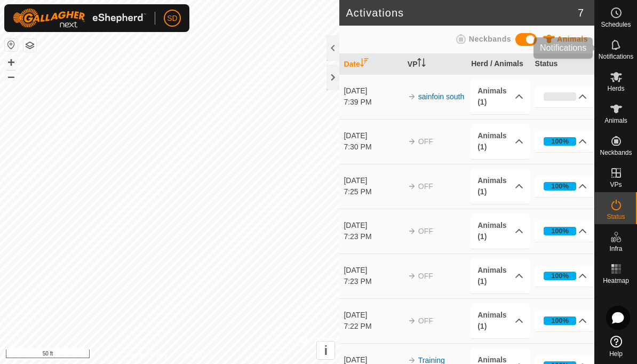
click at [620, 52] on es-notification-svg-icon at bounding box center [616, 44] width 19 height 17
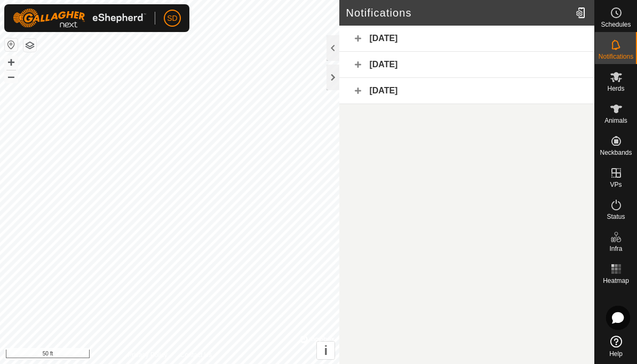
click at [621, 83] on es-mob-svg-icon at bounding box center [616, 76] width 19 height 17
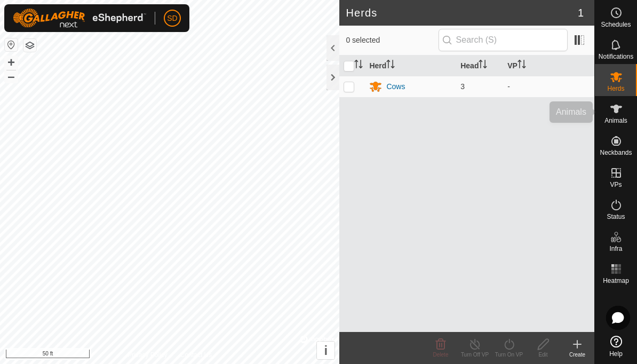
click at [622, 114] on icon at bounding box center [616, 108] width 13 height 13
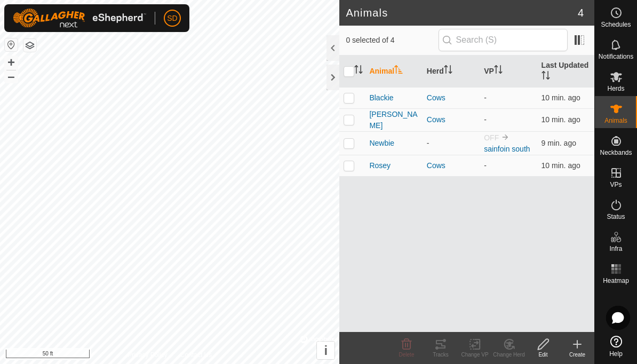
click at [335, 84] on div at bounding box center [333, 78] width 13 height 26
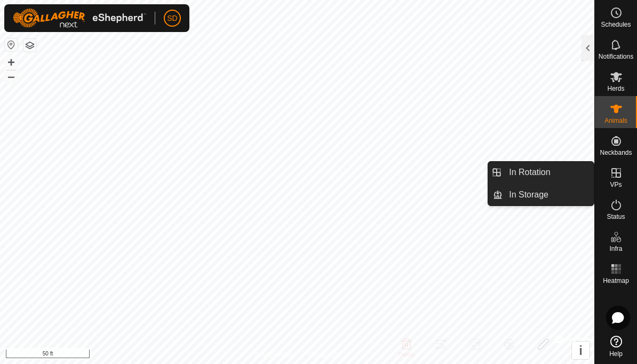
click at [551, 173] on link "In Rotation" at bounding box center [548, 172] width 91 height 21
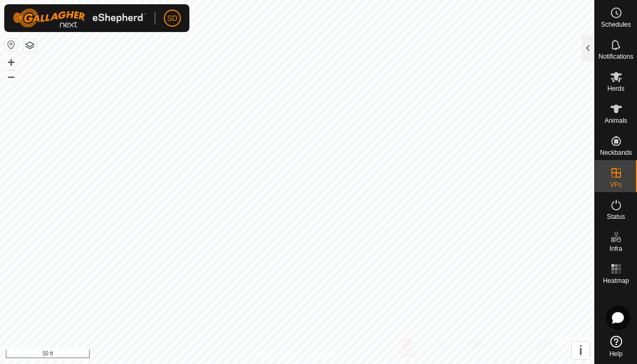
click at [617, 115] on icon at bounding box center [616, 108] width 13 height 13
click at [617, 107] on icon at bounding box center [616, 109] width 12 height 9
click at [586, 54] on div at bounding box center [588, 48] width 13 height 26
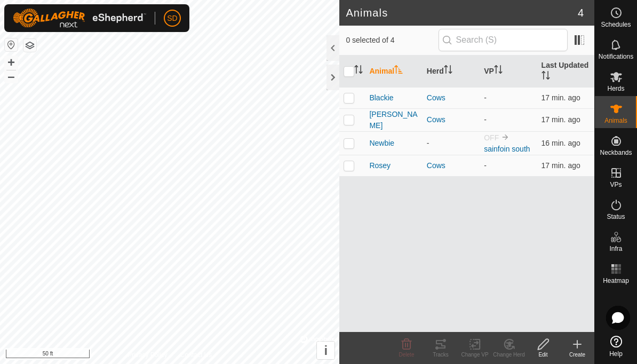
click at [347, 144] on p-checkbox at bounding box center [349, 143] width 11 height 9
checkbox input "true"
click at [477, 348] on icon at bounding box center [474, 344] width 13 height 13
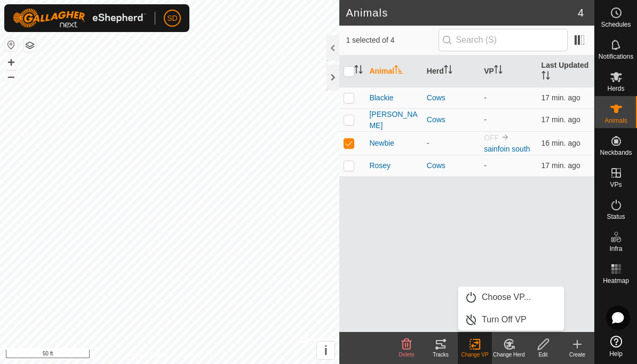
click at [515, 321] on span "Turn Off VP" at bounding box center [504, 319] width 45 height 13
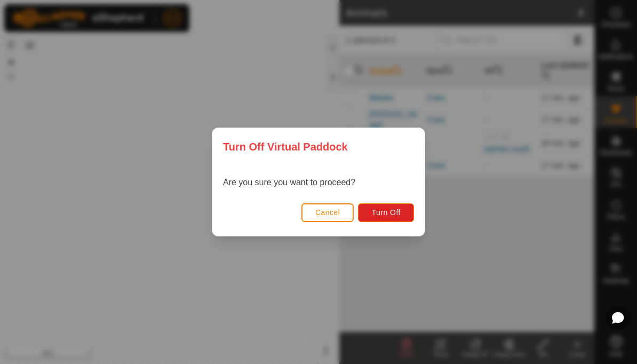
click at [397, 208] on span "Turn Off" at bounding box center [385, 212] width 29 height 9
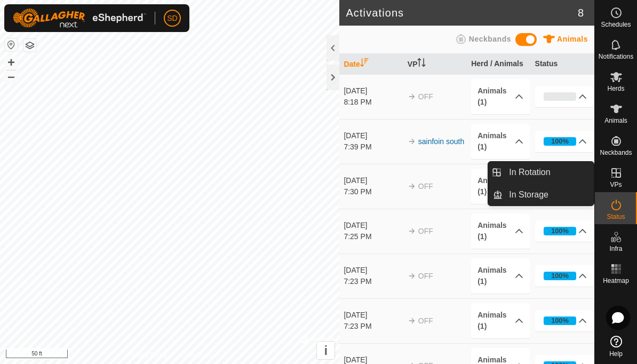
click at [338, 81] on div at bounding box center [333, 78] width 13 height 26
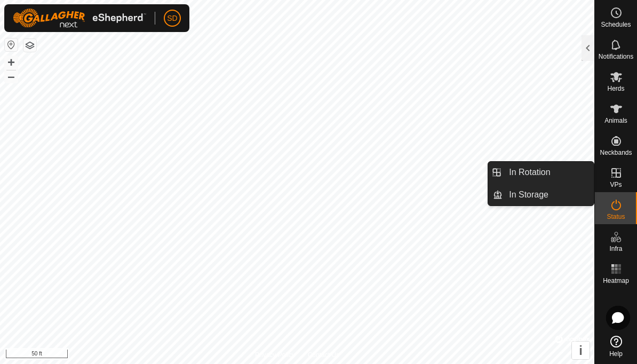
click at [560, 174] on link "In Rotation" at bounding box center [548, 172] width 91 height 21
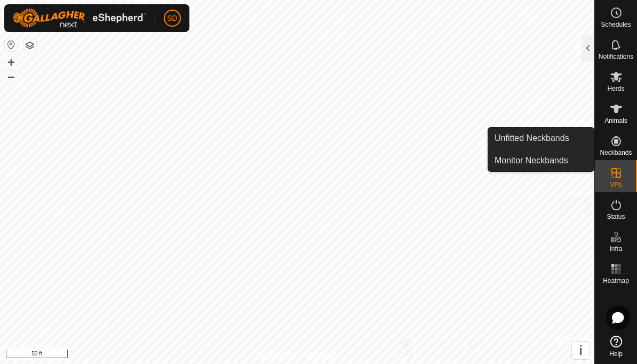
click at [618, 213] on span "Status" at bounding box center [616, 216] width 18 height 6
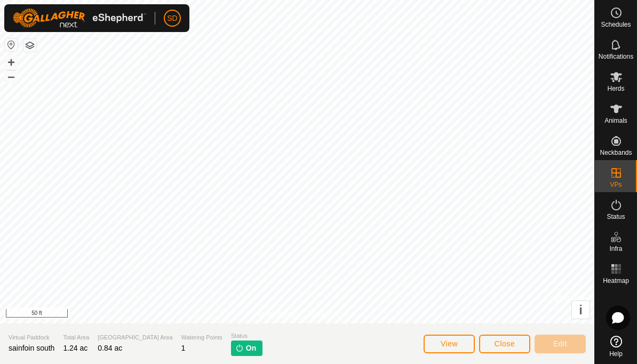
click at [510, 345] on span "Close" at bounding box center [505, 343] width 20 height 9
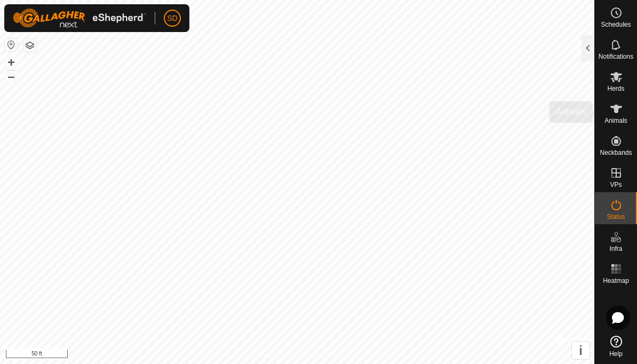
click at [620, 112] on icon at bounding box center [616, 108] width 13 height 13
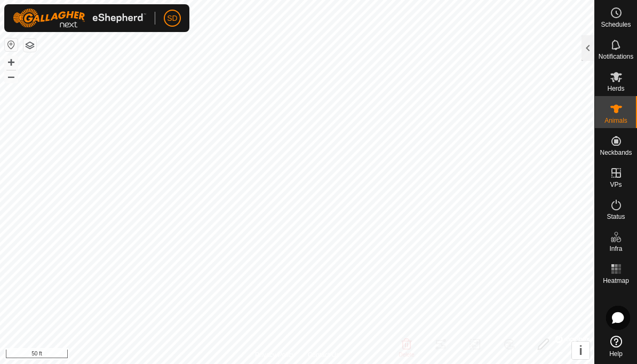
click at [586, 54] on div at bounding box center [588, 48] width 13 height 26
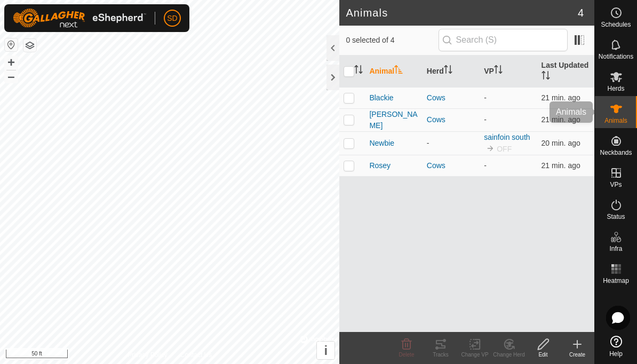
click at [618, 117] on span "Animals" at bounding box center [615, 120] width 23 height 6
click at [329, 80] on div at bounding box center [333, 78] width 13 height 26
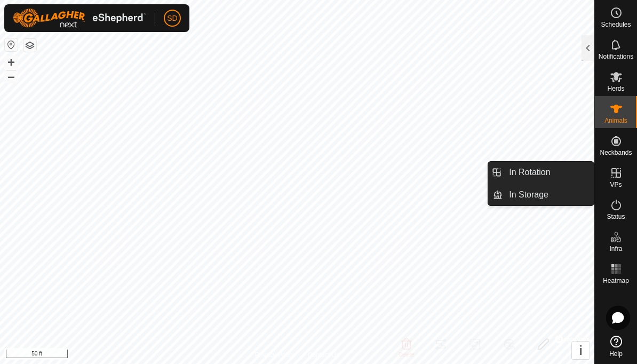
click at [548, 173] on span "In Rotation" at bounding box center [529, 172] width 41 height 13
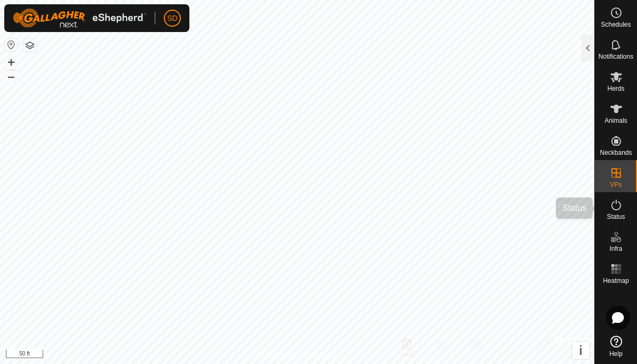
click at [613, 212] on es-activation-svg-icon at bounding box center [616, 204] width 19 height 17
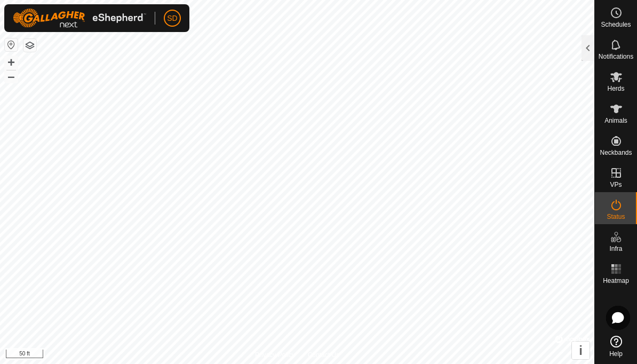
click at [585, 49] on div at bounding box center [588, 48] width 13 height 26
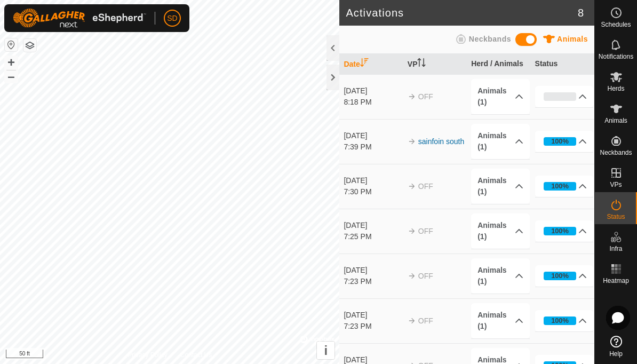
click at [624, 278] on span "Heatmap" at bounding box center [616, 280] width 26 height 6
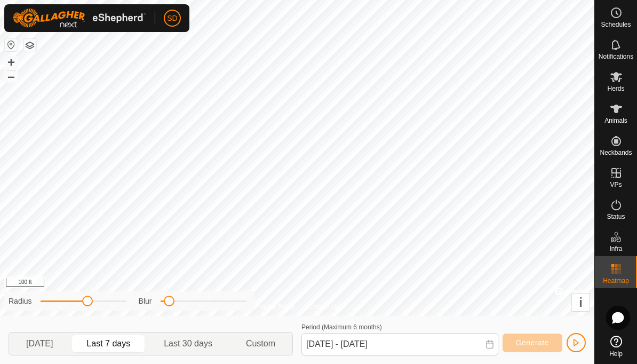
click at [615, 209] on icon at bounding box center [616, 204] width 13 height 13
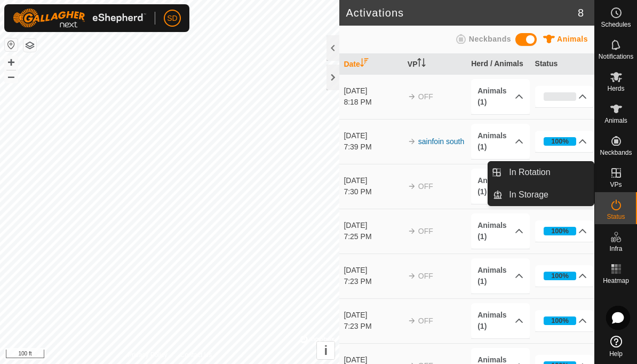
click at [553, 176] on link "In Rotation" at bounding box center [548, 172] width 91 height 21
